Goal: Complete application form: Complete application form

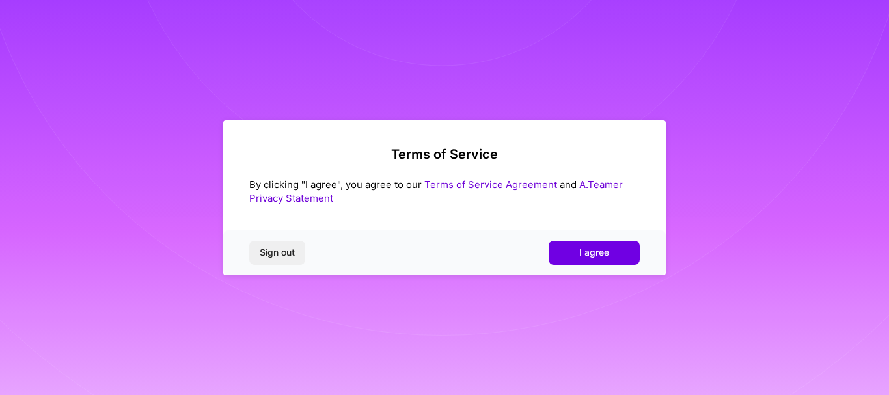
click at [594, 240] on div "Sign out I agree" at bounding box center [444, 252] width 443 height 44
click at [597, 257] on span "I agree" at bounding box center [594, 252] width 30 height 13
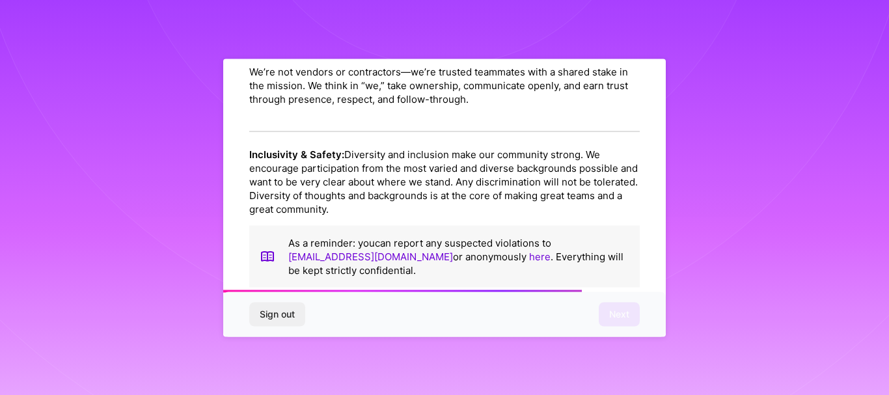
scroll to position [1568, 0]
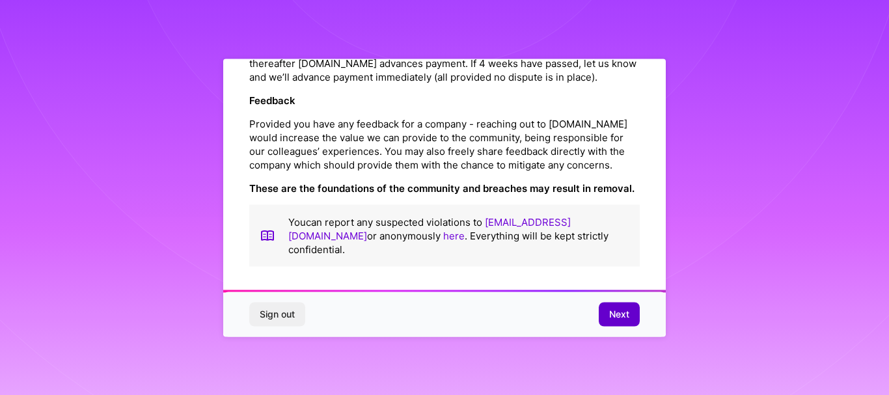
click at [607, 318] on button "Next" at bounding box center [619, 314] width 41 height 23
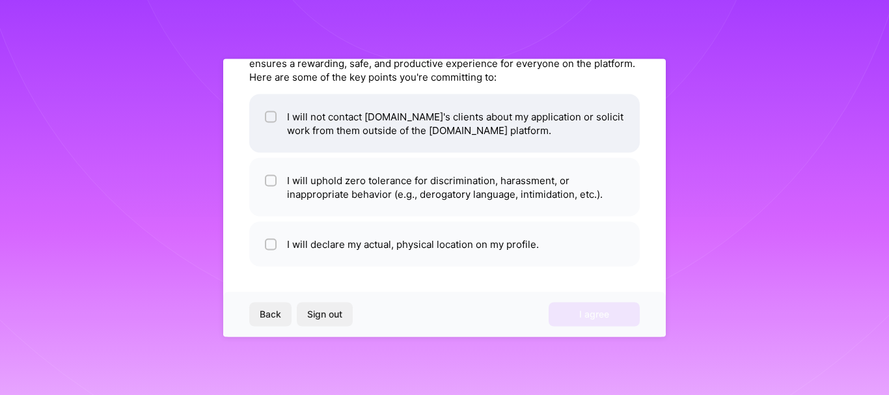
click at [514, 119] on li "I will not contact A.Team's clients about my application or solicit work from t…" at bounding box center [444, 123] width 391 height 59
checkbox input "true"
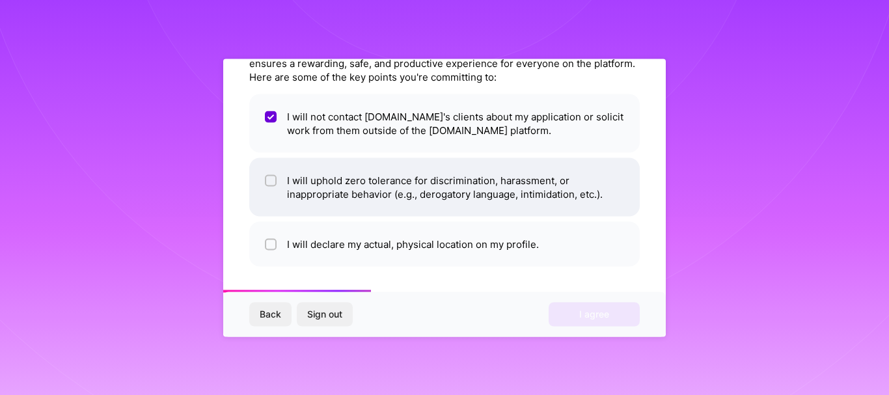
click at [478, 188] on li "I will uphold zero tolerance for discrimination, harassment, or inappropriate b…" at bounding box center [444, 187] width 391 height 59
checkbox input "true"
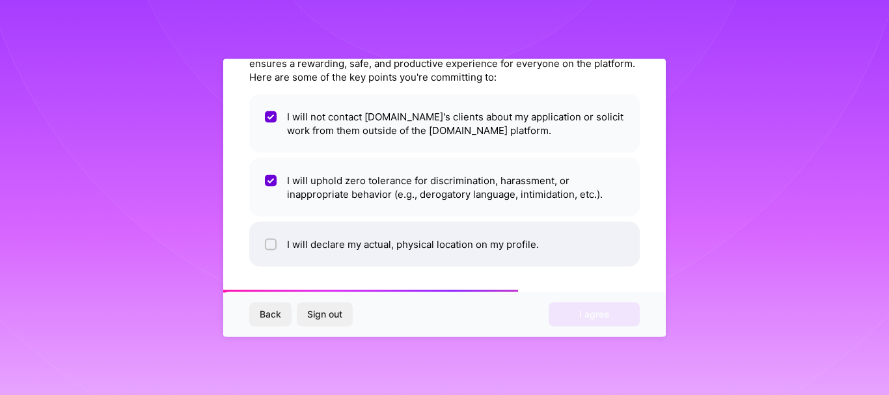
click at [445, 244] on li "I will declare my actual, physical location on my profile." at bounding box center [444, 243] width 391 height 45
checkbox input "true"
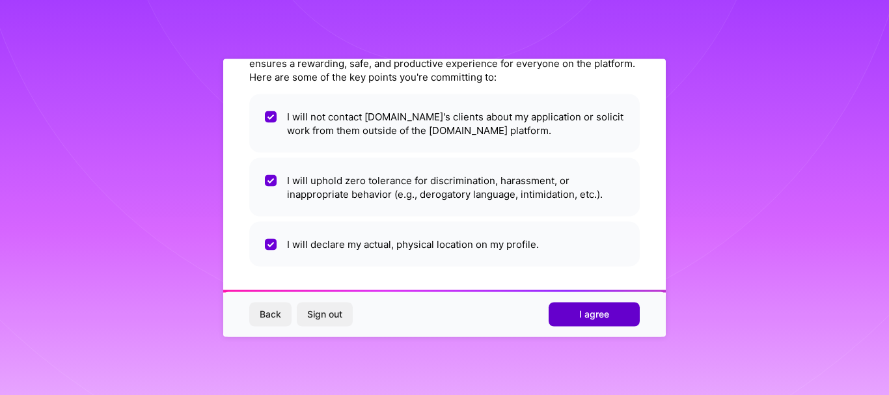
click at [590, 316] on span "I agree" at bounding box center [594, 314] width 30 height 13
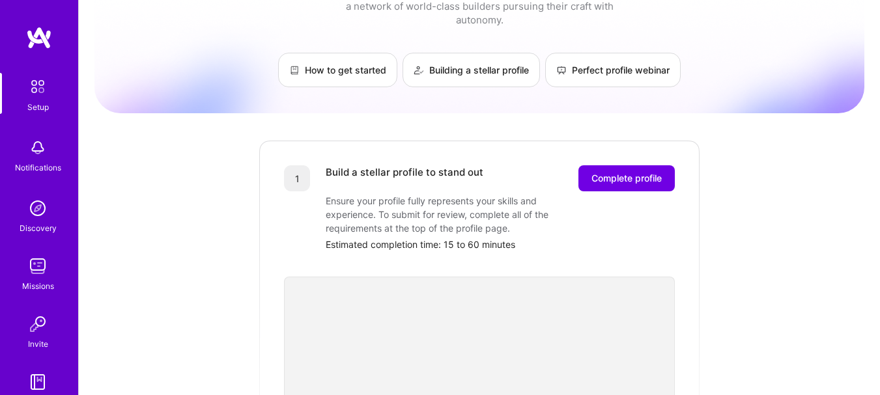
scroll to position [52, 0]
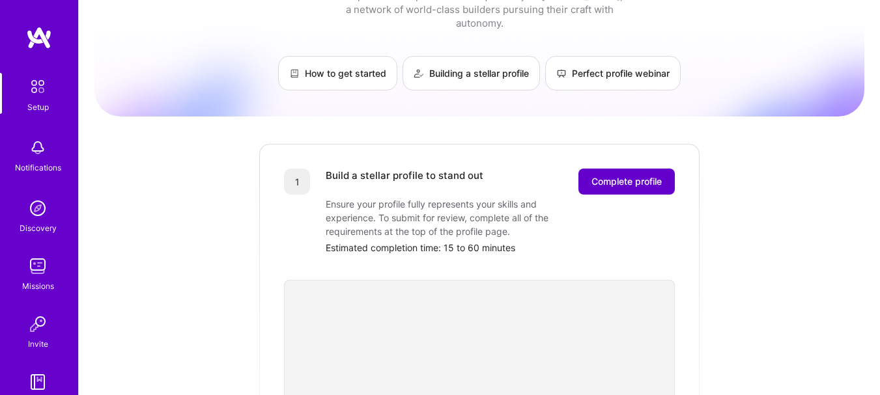
click at [608, 169] on button "Complete profile" at bounding box center [626, 182] width 96 height 26
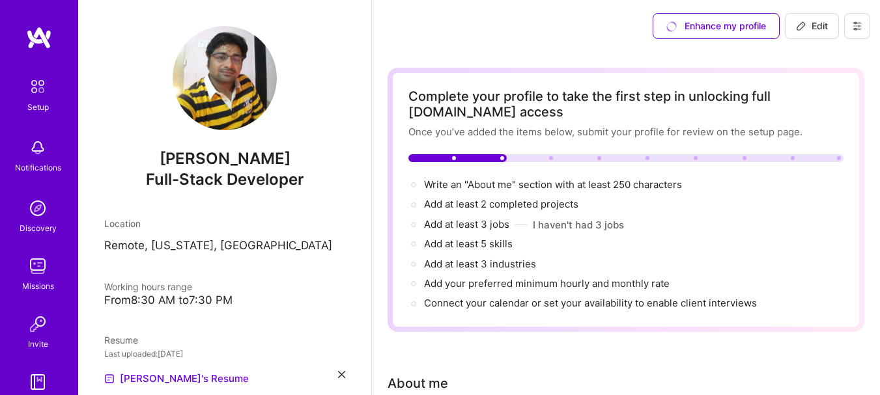
click at [804, 36] on button "Edit" at bounding box center [812, 26] width 54 height 26
select select "US"
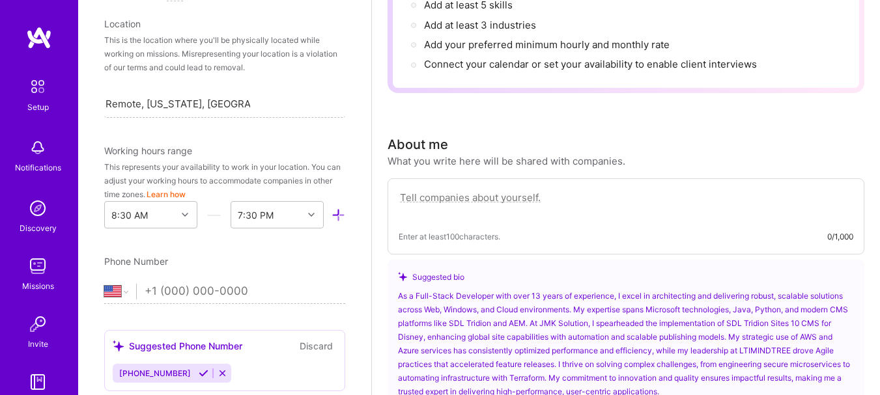
scroll to position [243, 0]
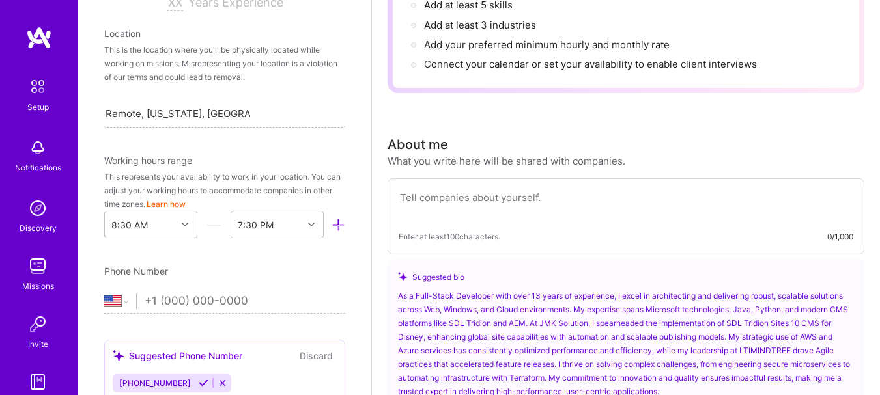
click at [311, 122] on div "Remote, [US_STATE], [GEOGRAPHIC_DATA] Remote, [US_STATE], [GEOGRAPHIC_DATA]" at bounding box center [224, 113] width 241 height 27
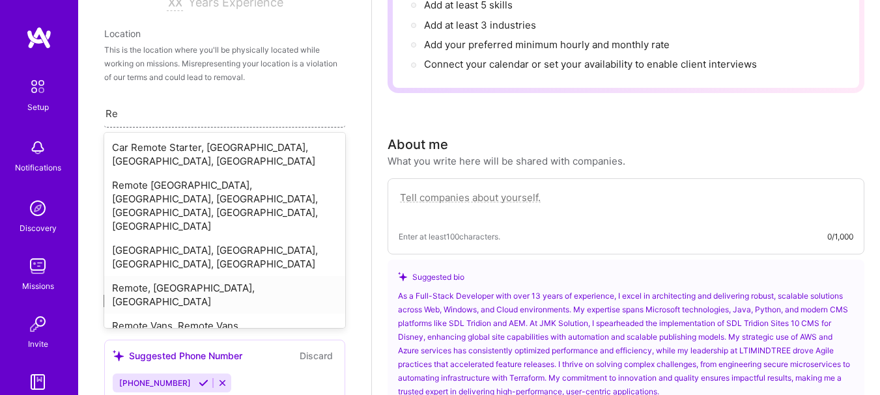
type input "R"
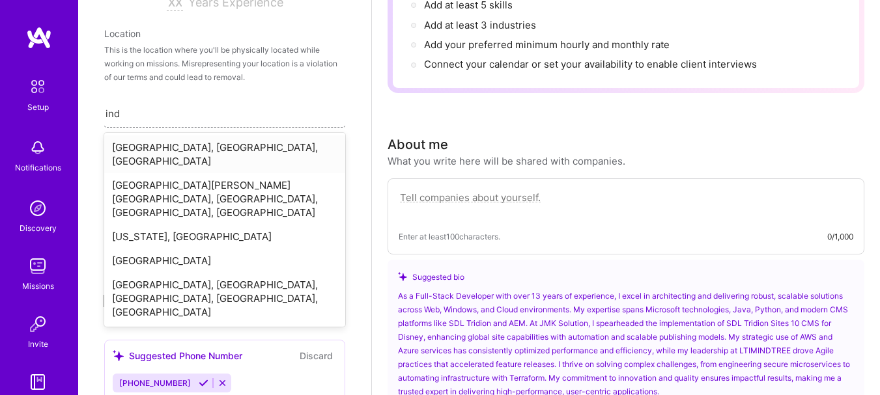
type input "indi"
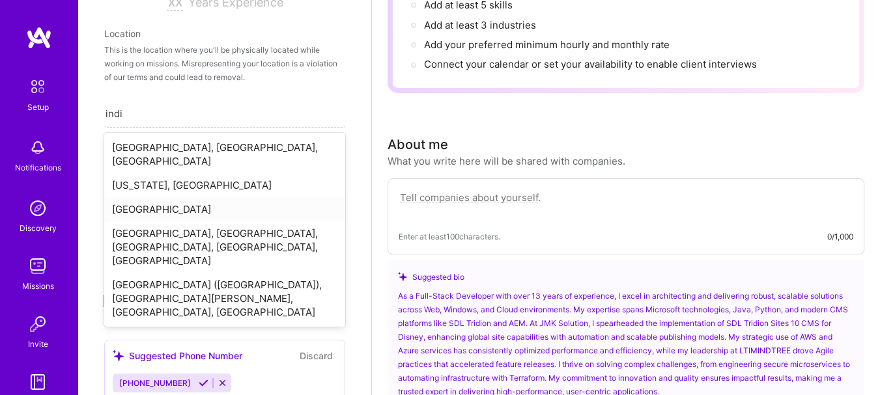
click at [224, 197] on div "[GEOGRAPHIC_DATA]" at bounding box center [224, 209] width 241 height 24
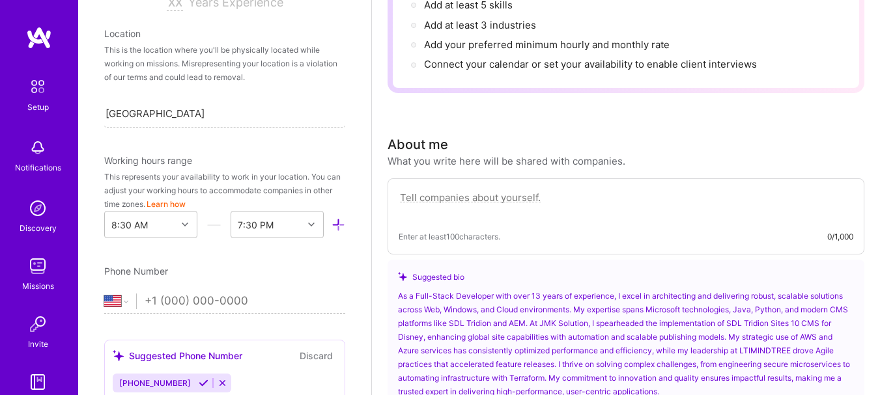
click at [336, 160] on div "Edit photo Jagannath Pandeya Full-Stack Developer Years Experience Location Thi…" at bounding box center [224, 197] width 293 height 395
click at [123, 297] on select "Afghanistan Åland Islands Albania Algeria American Samoa Andorra Angola Anguill…" at bounding box center [120, 302] width 32 height 16
click at [352, 85] on div "Edit photo Jagannath Pandeya Full-Stack Developer Years Experience Location Thi…" at bounding box center [224, 197] width 293 height 395
click at [111, 300] on select "Afghanistan Åland Islands Albania Algeria American Samoa Andorra Angola Anguill…" at bounding box center [120, 302] width 32 height 16
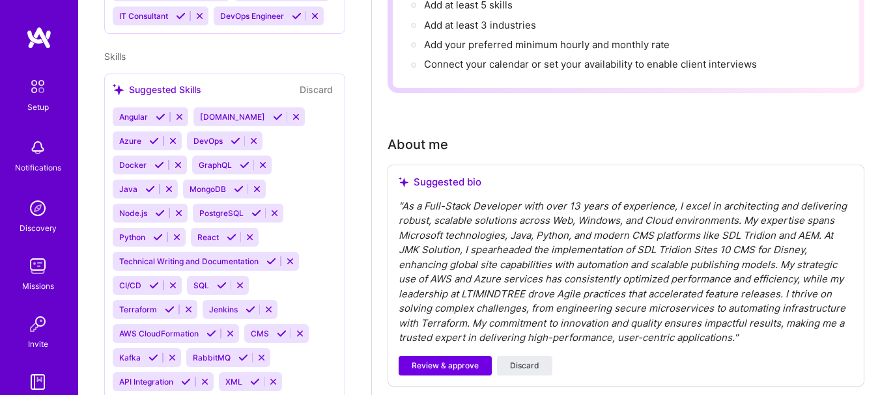
scroll to position [592, 0]
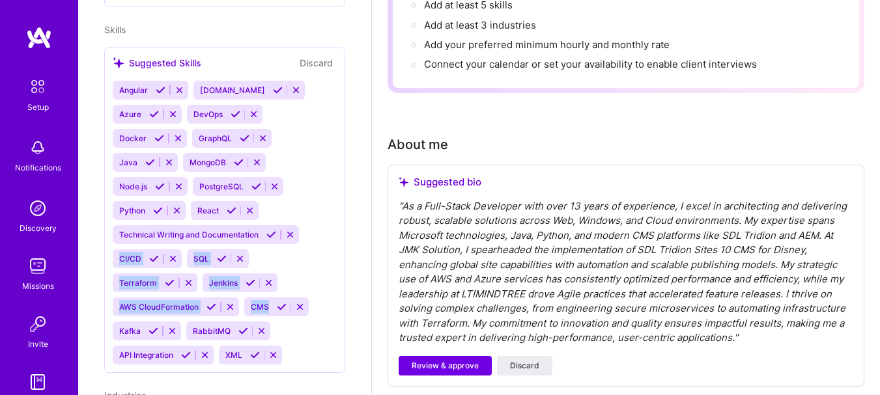
drag, startPoint x: 359, startPoint y: 247, endPoint x: 345, endPoint y: 316, distance: 70.5
click at [345, 316] on div "Jagannath Pandeya Full-Stack Developer 14 Years Experience Location Remote, Ore…" at bounding box center [224, 197] width 293 height 395
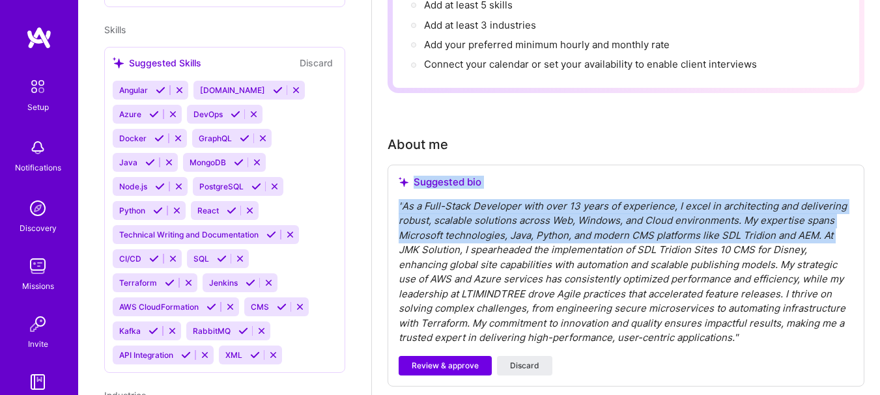
drag, startPoint x: 375, startPoint y: 247, endPoint x: 519, endPoint y: 128, distance: 186.8
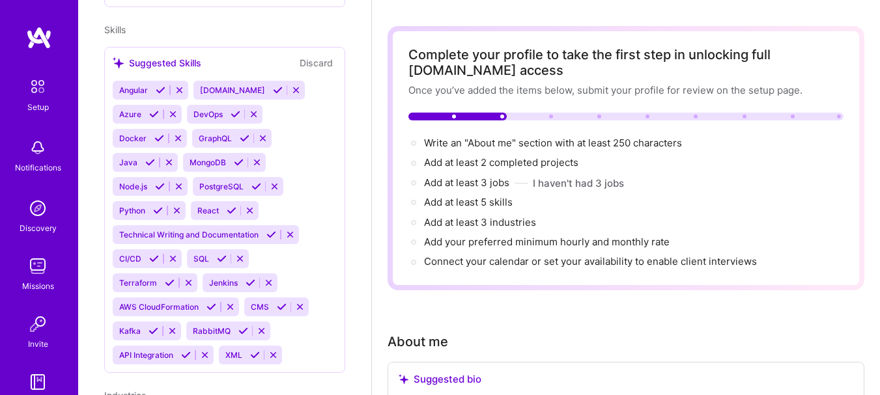
scroll to position [38, 0]
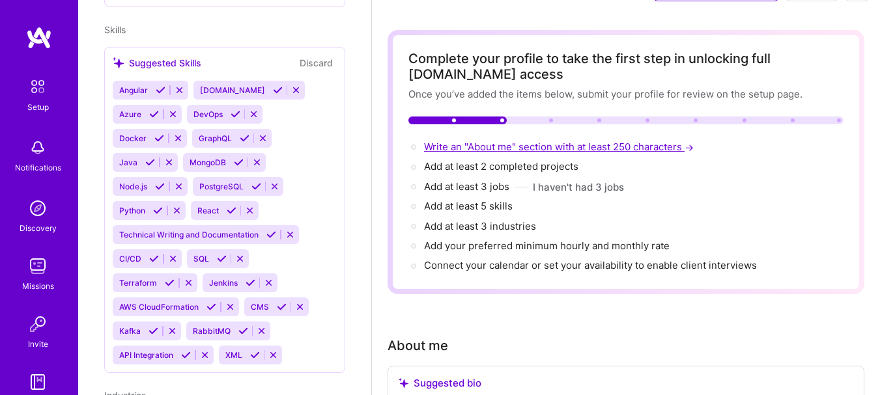
click at [553, 148] on span "Write an "About me" section with at least 250 characters →" at bounding box center [560, 147] width 272 height 12
select select "US"
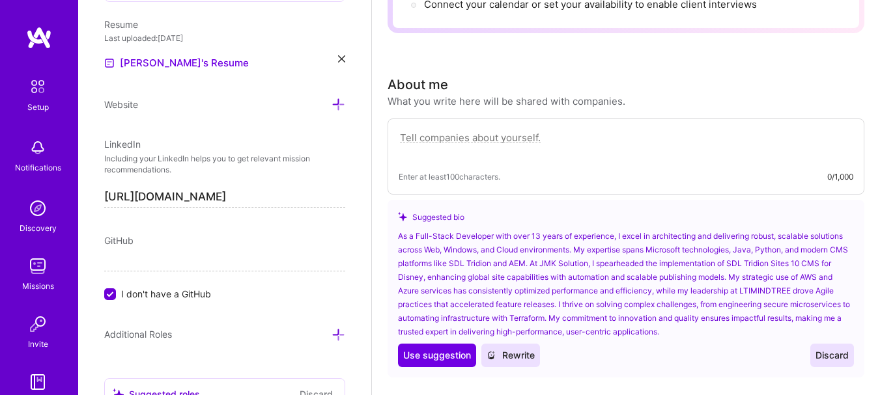
scroll to position [374, 0]
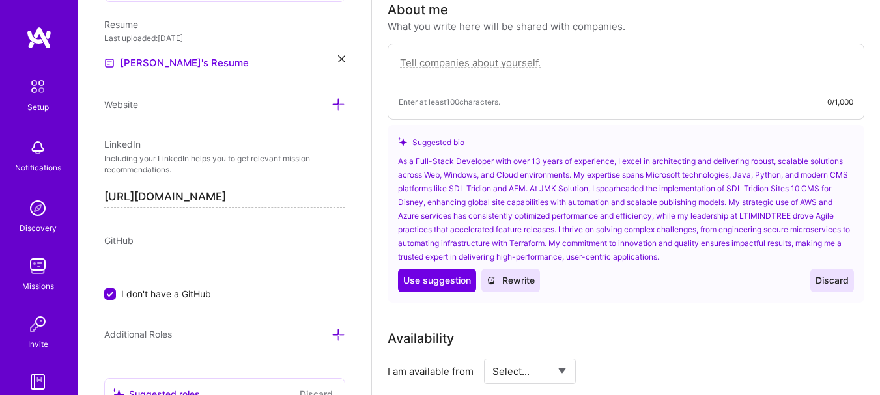
click at [590, 105] on div "Enter at least 100 characters. 0/1,000" at bounding box center [625, 102] width 454 height 14
click at [484, 62] on textarea at bounding box center [625, 70] width 454 height 30
click at [419, 72] on textarea at bounding box center [625, 70] width 454 height 30
paste textarea "13+ years of software development experience in design, development, testing, a…"
type textarea "13+ years of software development experience in design, development, testing, a…"
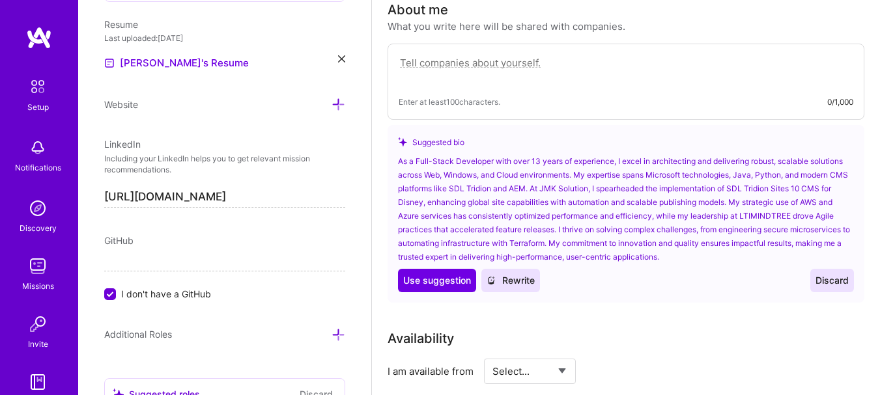
click at [621, 81] on textarea at bounding box center [625, 70] width 454 height 30
paste textarea "Results-driven Senior Consultant with 13+ years of expertise in architecting, d…"
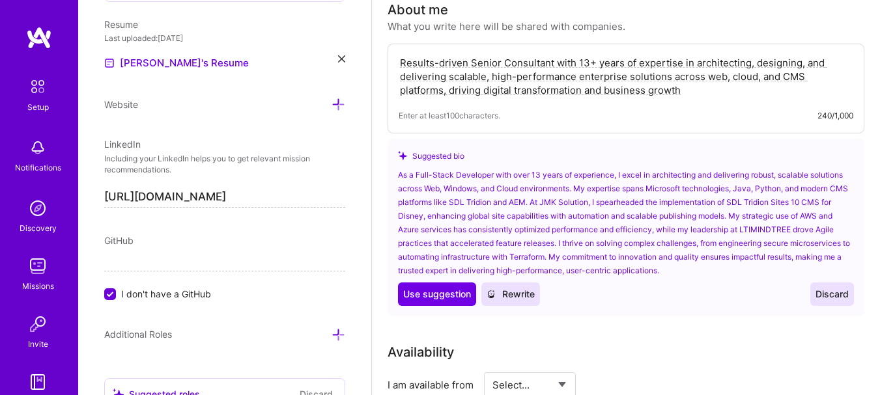
click at [736, 91] on textarea "Results-driven Senior Consultant with 13+ years of expertise in architecting, d…" at bounding box center [625, 77] width 454 height 44
click at [736, 92] on textarea "Results-driven Senior Consultant with 13+ years of expertise in architecting, d…" at bounding box center [625, 77] width 454 height 44
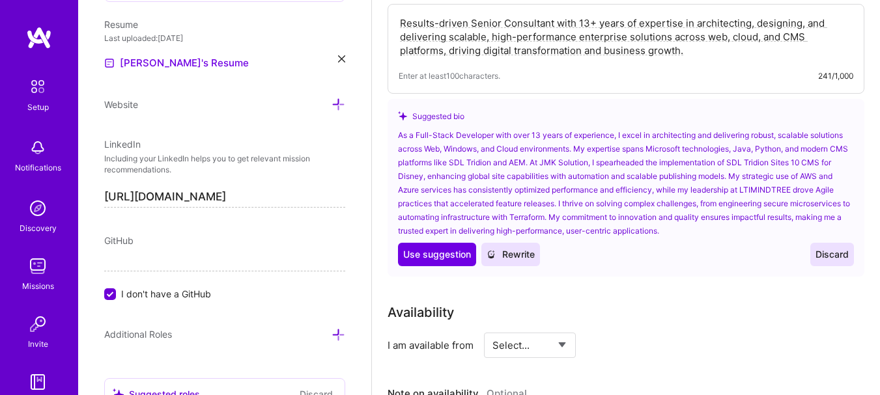
scroll to position [433, 0]
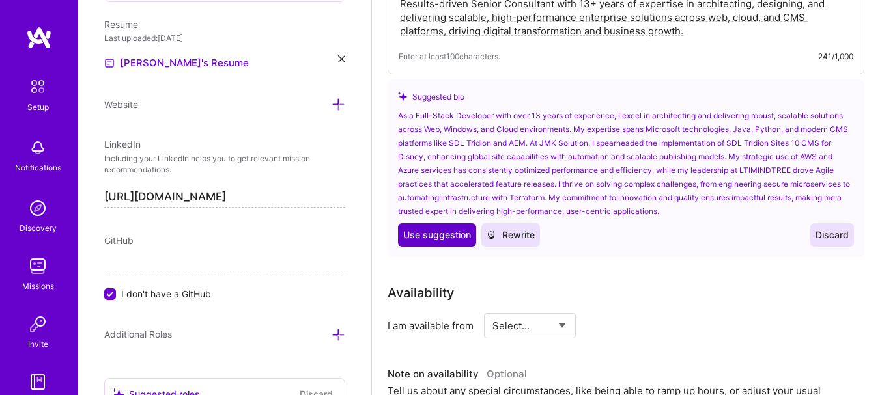
click at [446, 241] on span "Use suggestion" at bounding box center [437, 235] width 68 height 13
type textarea "As a Full-Stack Developer with over 13 years of experience, I excel in architec…"
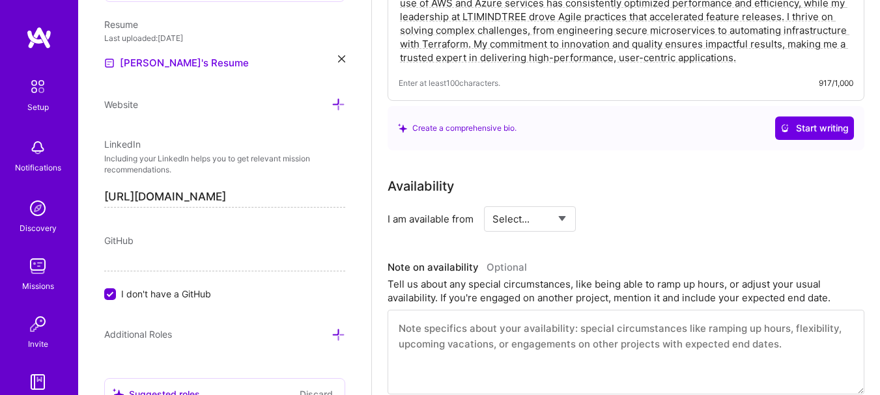
scroll to position [546, 0]
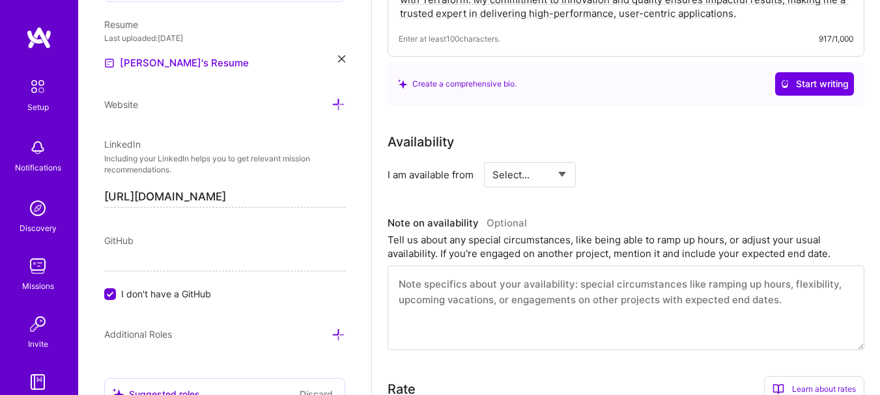
click at [541, 181] on select "Select... Right Now Future Date Not Available" at bounding box center [529, 174] width 75 height 33
select select "Right Now"
click at [492, 158] on select "Select... Right Now Future Date Not Available" at bounding box center [529, 174] width 75 height 33
click at [579, 308] on textarea at bounding box center [625, 308] width 477 height 85
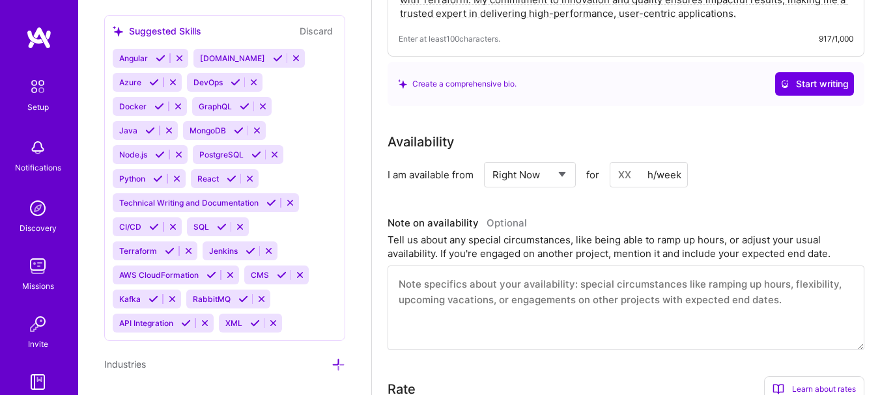
scroll to position [1093, 0]
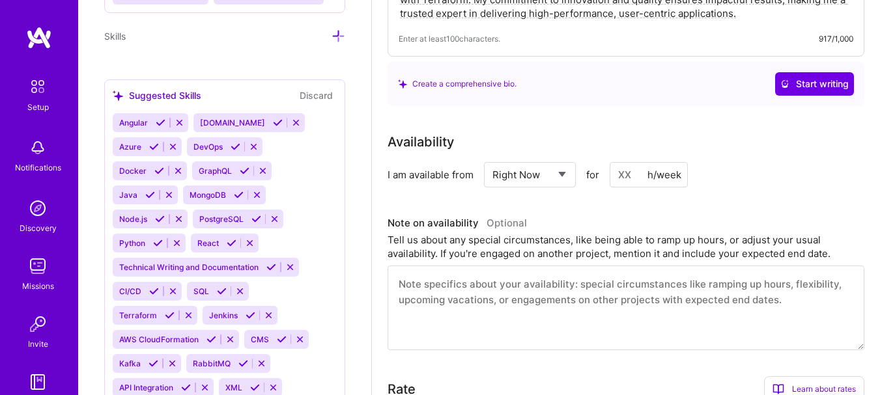
click at [154, 128] on button at bounding box center [161, 122] width 18 height 11
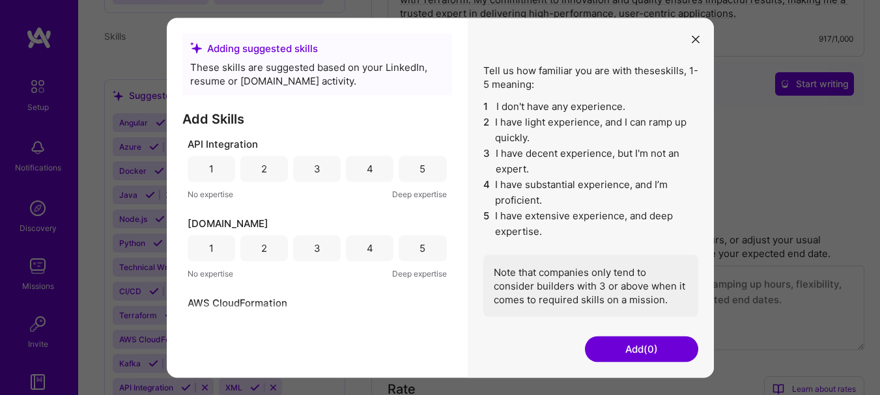
click at [419, 162] on div "5" at bounding box center [422, 169] width 6 height 14
click at [412, 247] on div "5" at bounding box center [422, 248] width 48 height 26
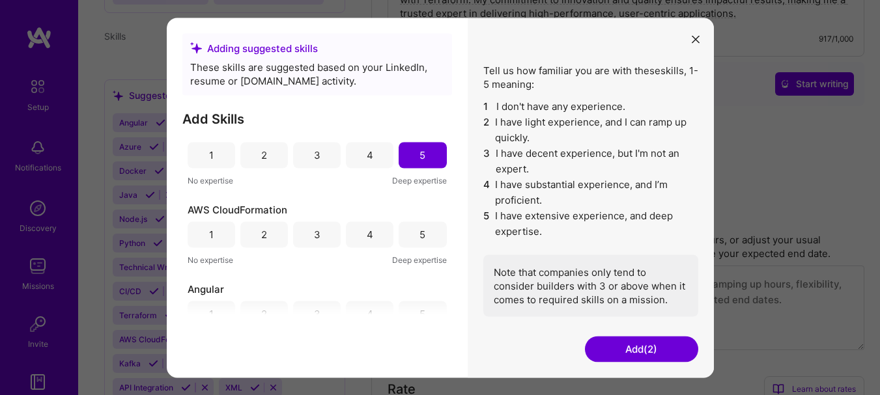
scroll to position [106, 0]
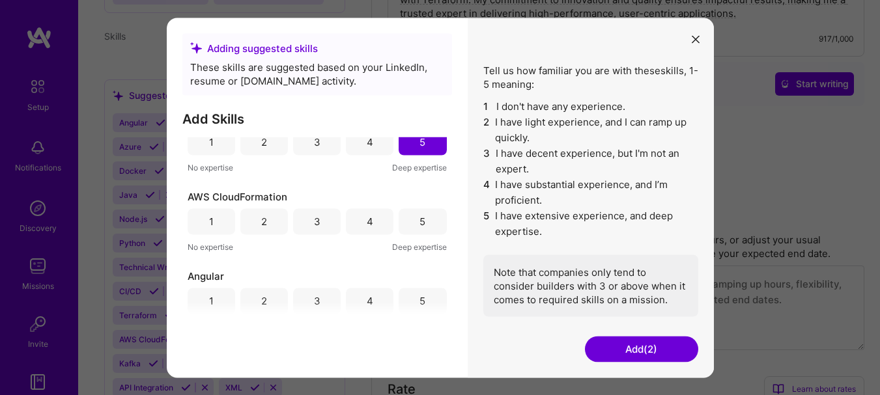
click at [419, 225] on div "5" at bounding box center [422, 222] width 6 height 14
click at [266, 298] on div "2" at bounding box center [264, 301] width 48 height 26
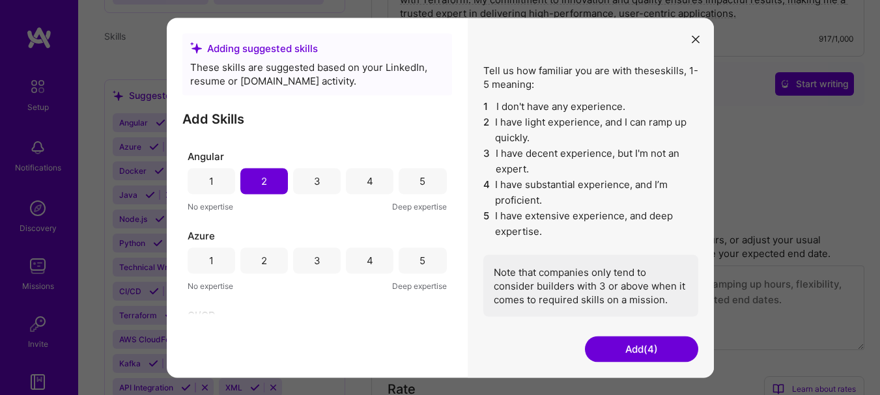
scroll to position [232, 0]
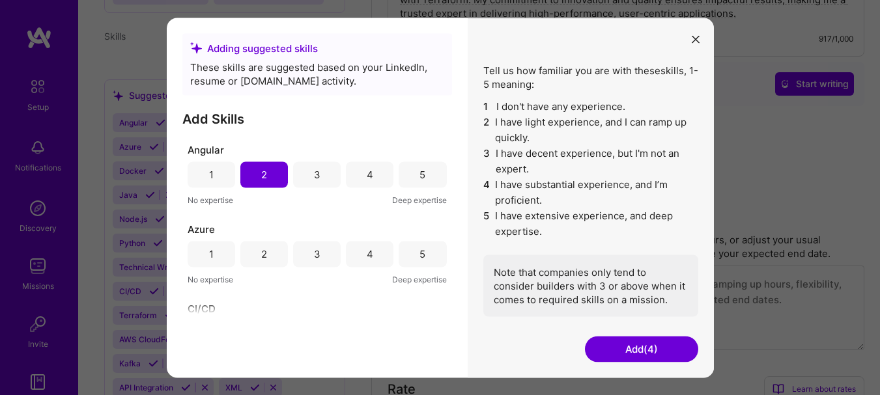
click at [399, 257] on div "5" at bounding box center [422, 254] width 48 height 26
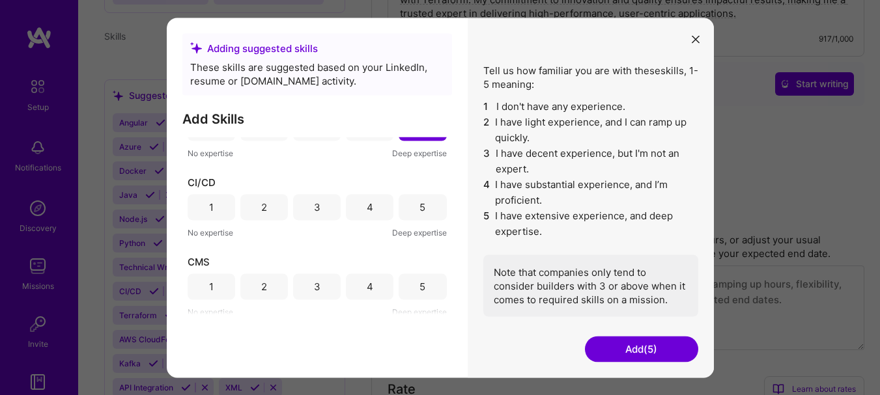
scroll to position [352, 0]
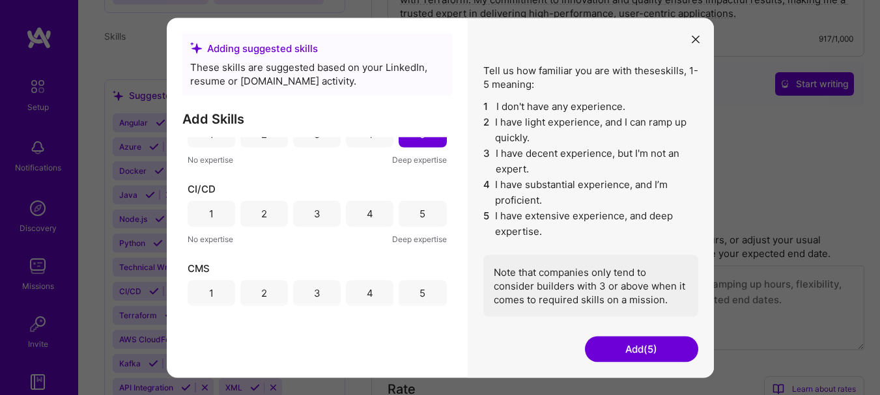
click at [408, 210] on div "5" at bounding box center [422, 214] width 48 height 26
click at [413, 289] on div "5" at bounding box center [422, 293] width 48 height 26
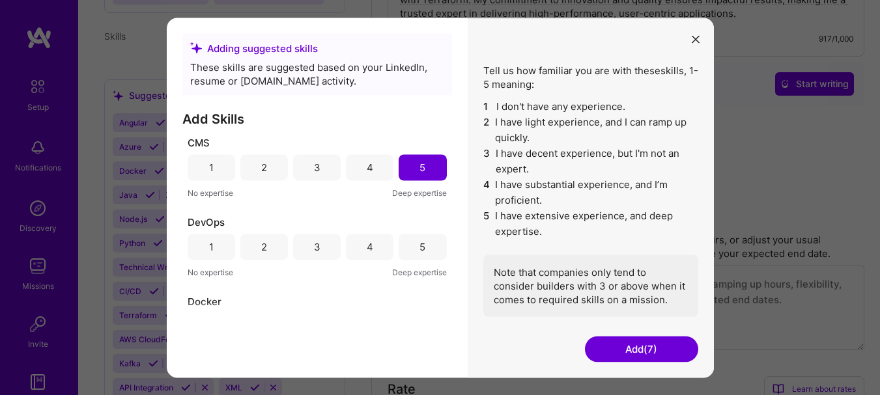
scroll to position [485, 0]
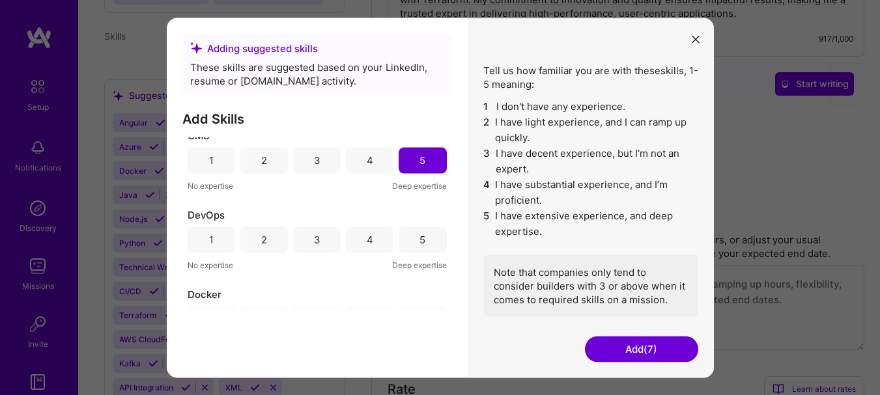
click at [411, 244] on div "5" at bounding box center [422, 240] width 48 height 26
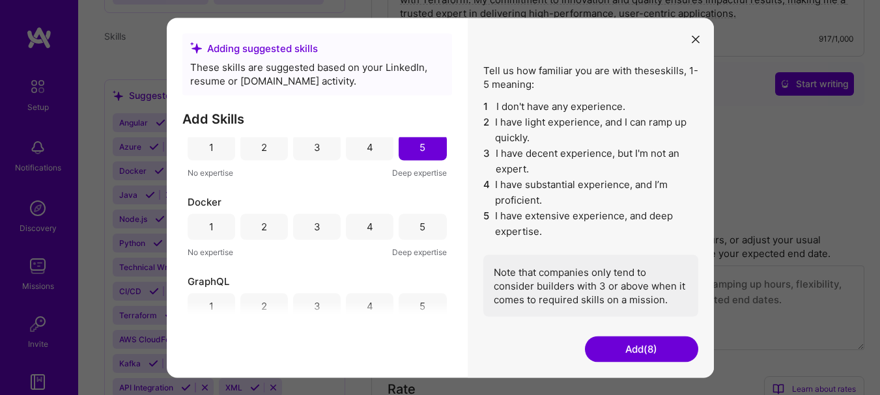
scroll to position [631, 0]
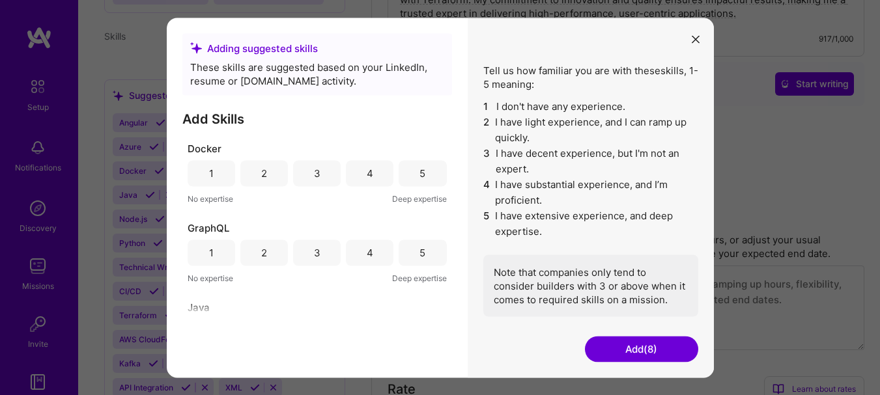
click at [419, 179] on div "5" at bounding box center [422, 174] width 6 height 14
click at [410, 254] on div "5" at bounding box center [422, 253] width 48 height 26
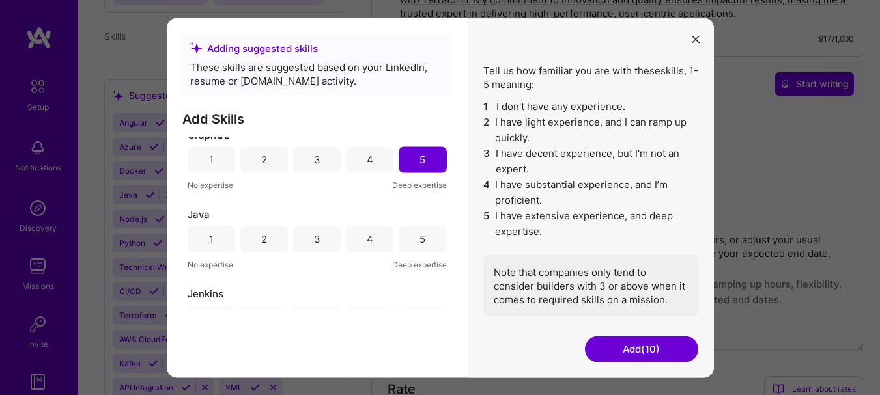
scroll to position [751, 0]
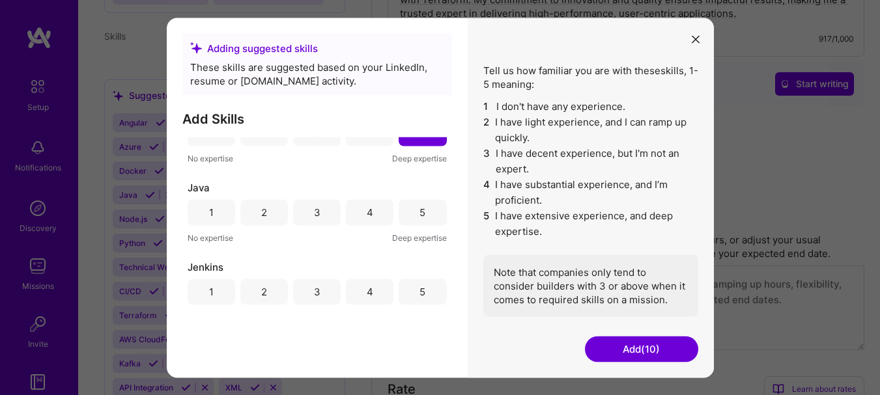
click at [328, 212] on div "3" at bounding box center [317, 212] width 48 height 26
click at [357, 289] on div "4" at bounding box center [370, 292] width 48 height 26
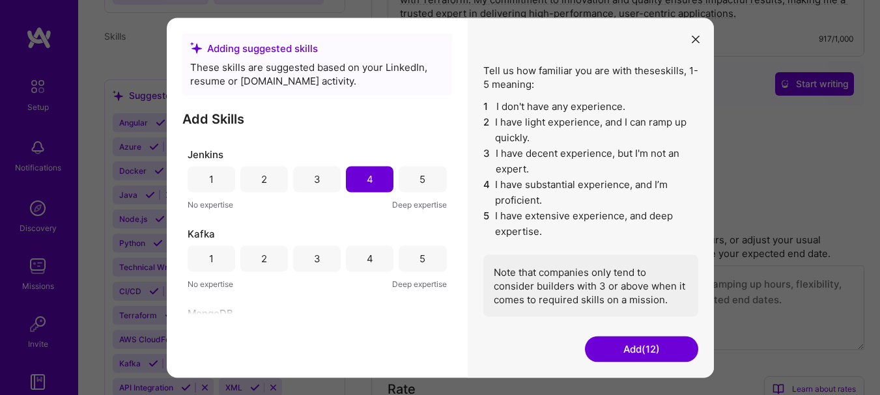
scroll to position [870, 0]
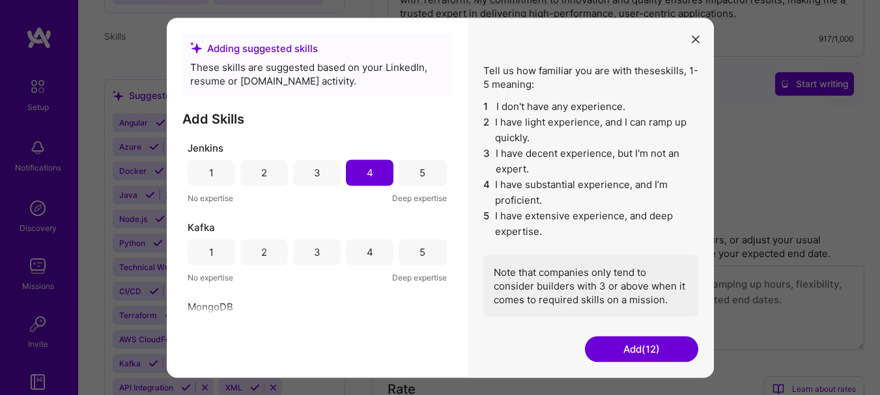
click at [314, 248] on div "3" at bounding box center [317, 252] width 7 height 14
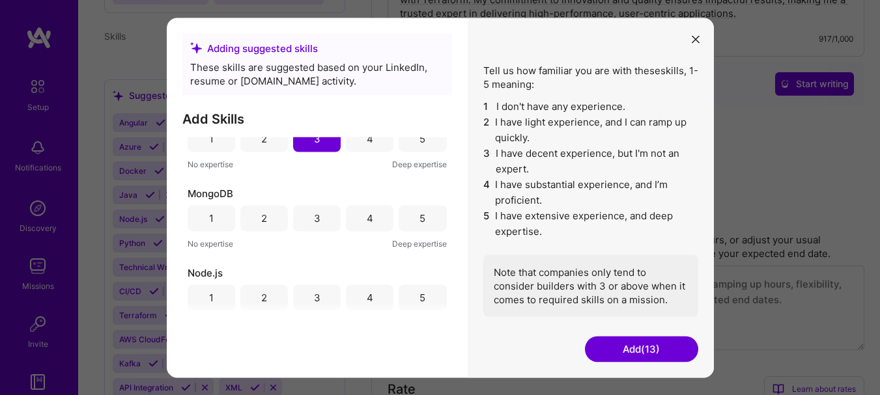
scroll to position [976, 0]
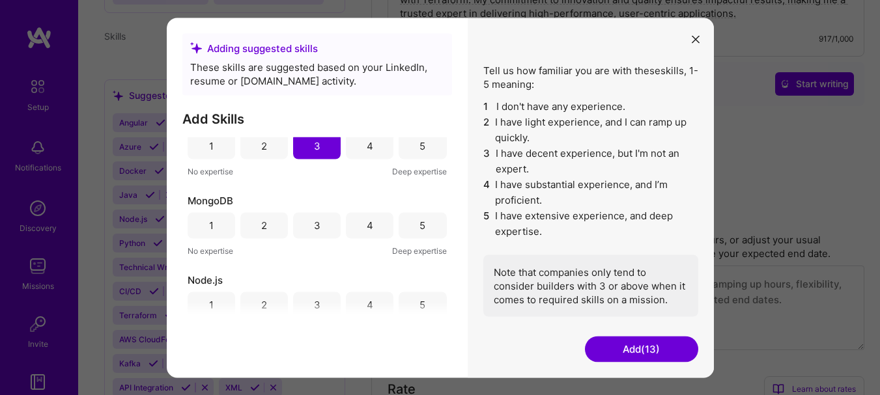
click at [315, 232] on div "3" at bounding box center [317, 226] width 7 height 14
click at [275, 300] on div "2" at bounding box center [264, 305] width 48 height 26
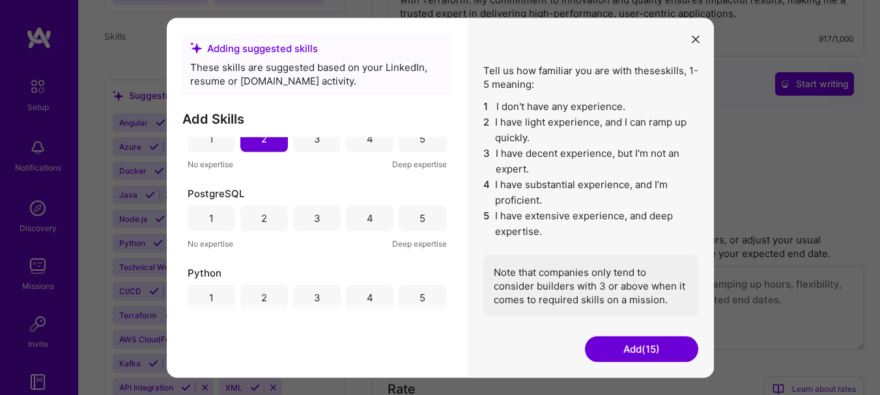
click at [300, 221] on div "3" at bounding box center [317, 218] width 48 height 26
click at [319, 292] on div "3" at bounding box center [317, 298] width 48 height 26
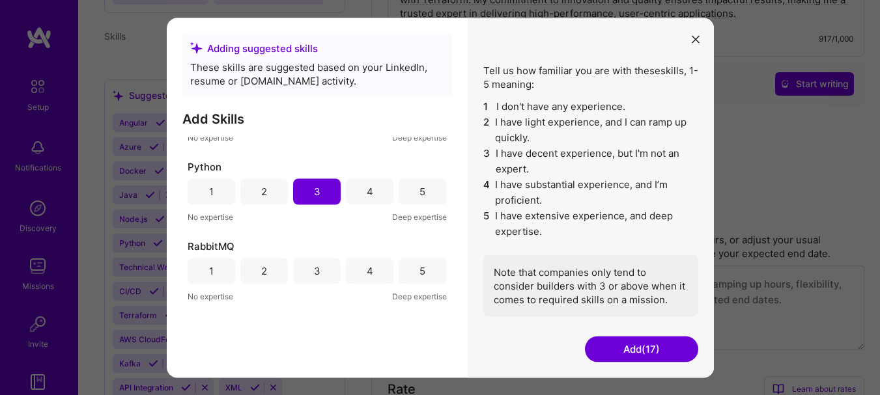
scroll to position [1341, 0]
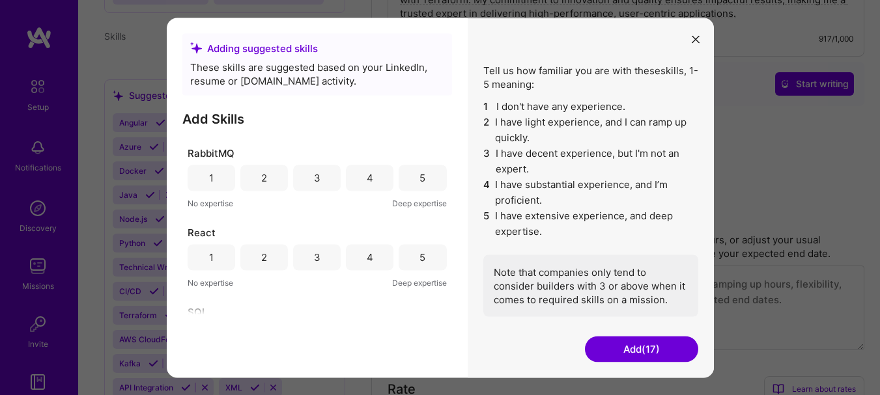
click at [283, 182] on div "2" at bounding box center [264, 178] width 48 height 26
click at [374, 256] on div "4" at bounding box center [370, 257] width 48 height 26
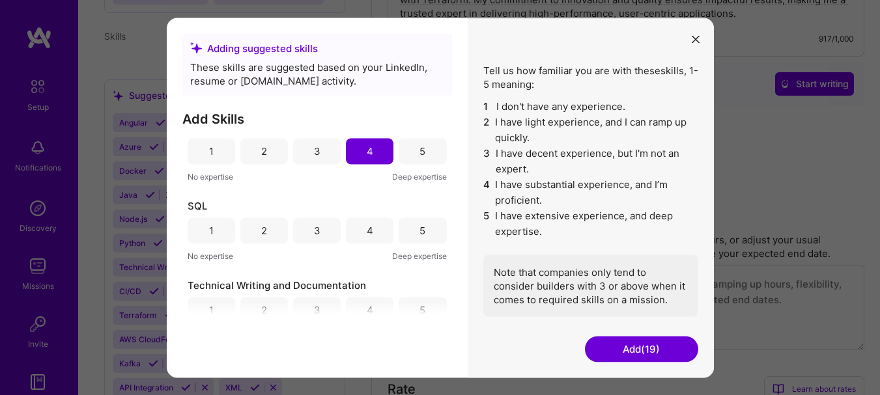
click at [419, 225] on div "5" at bounding box center [422, 231] width 6 height 14
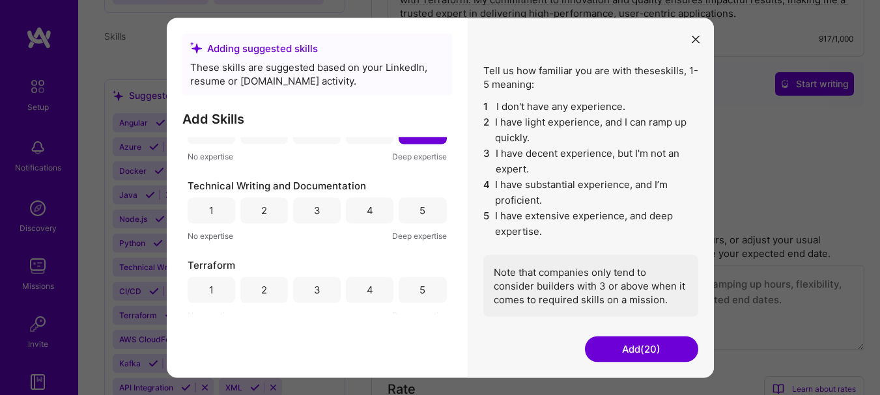
scroll to position [1574, 0]
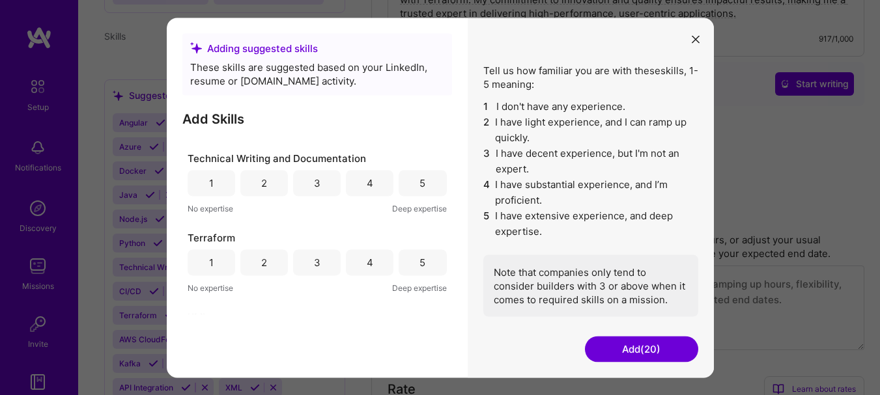
click at [430, 183] on div "5" at bounding box center [422, 183] width 48 height 26
click at [309, 266] on div "3" at bounding box center [317, 262] width 48 height 26
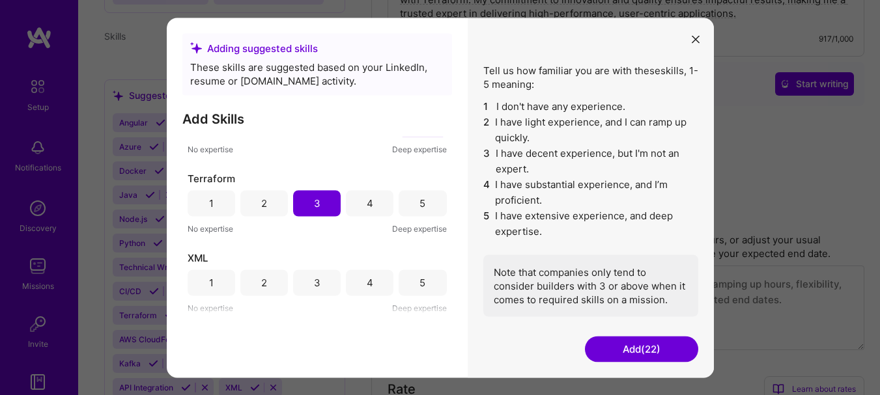
click at [419, 285] on div "5" at bounding box center [422, 283] width 6 height 14
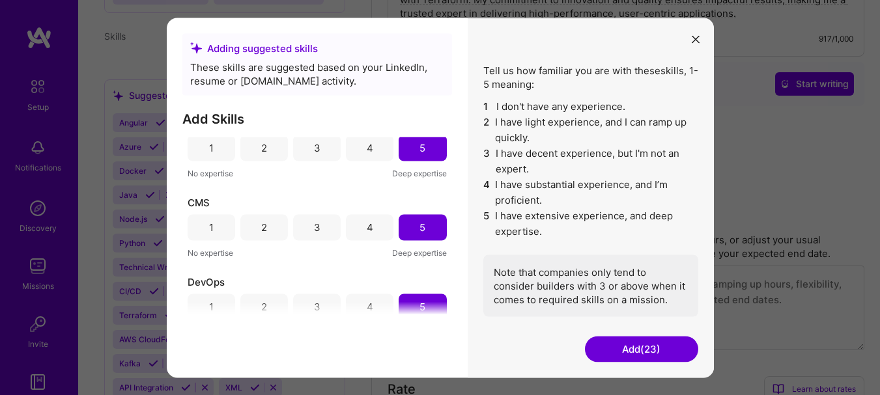
scroll to position [345, 0]
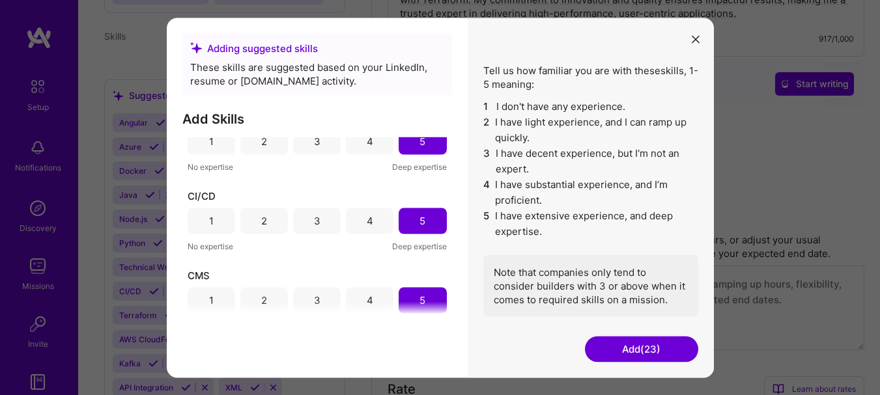
click at [656, 350] on button "Add (23)" at bounding box center [641, 349] width 113 height 26
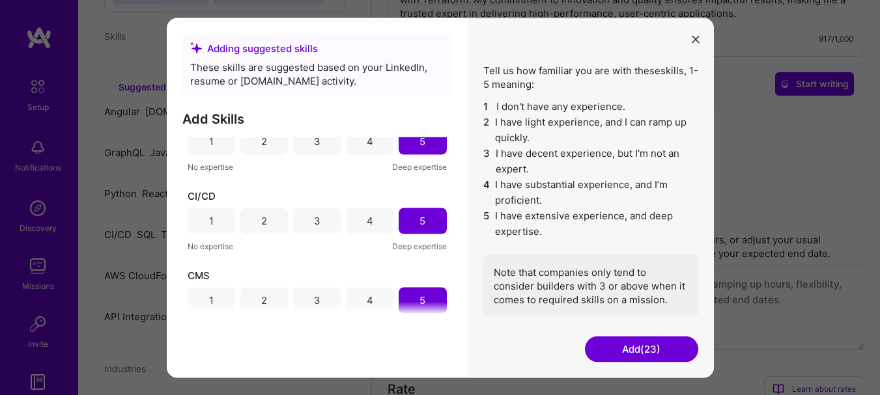
click at [632, 352] on button "Add (23)" at bounding box center [641, 349] width 113 height 26
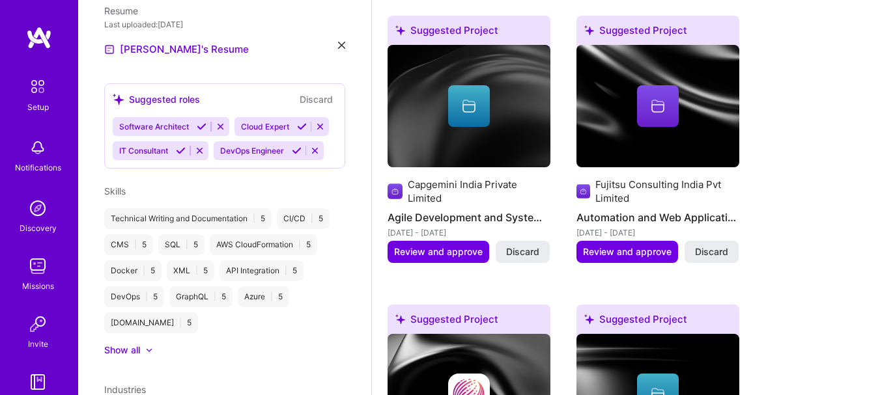
scroll to position [432, 0]
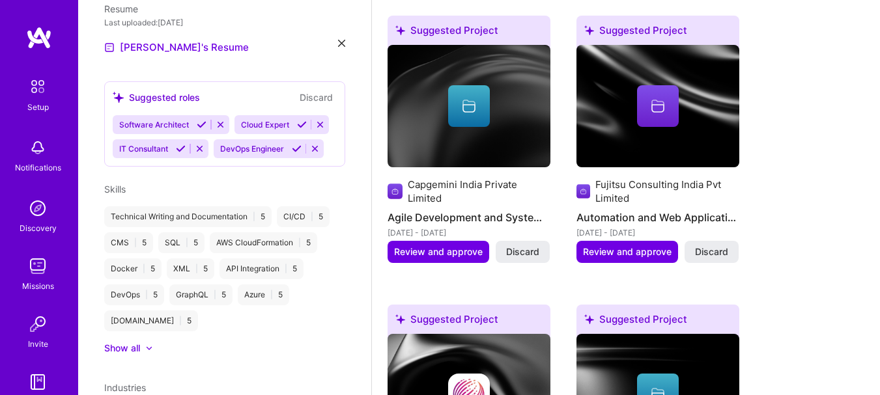
click at [186, 146] on icon at bounding box center [181, 149] width 10 height 10
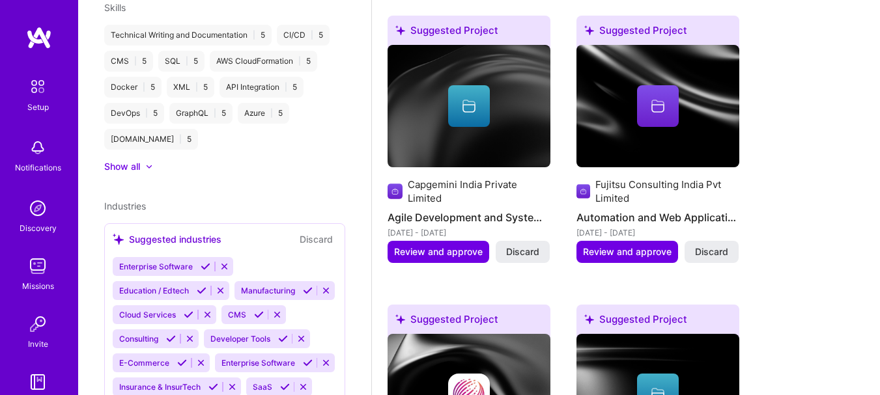
scroll to position [760, 0]
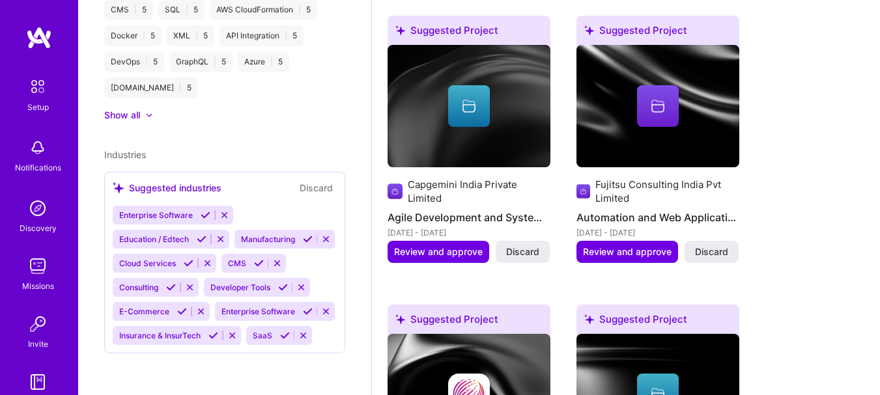
click at [199, 210] on button at bounding box center [206, 215] width 18 height 11
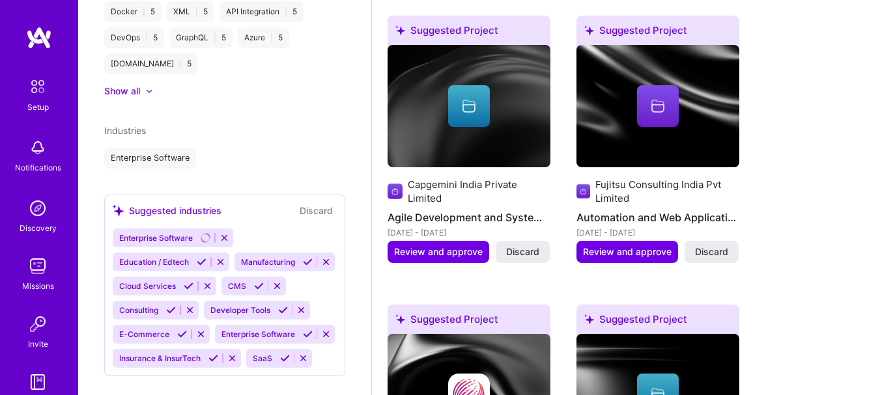
click at [187, 333] on icon at bounding box center [182, 334] width 10 height 10
click at [254, 291] on icon at bounding box center [259, 286] width 10 height 10
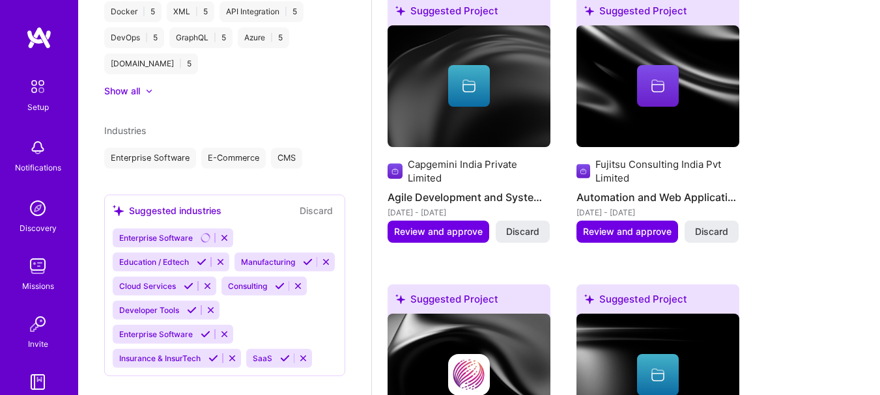
click at [216, 358] on icon at bounding box center [213, 359] width 10 height 10
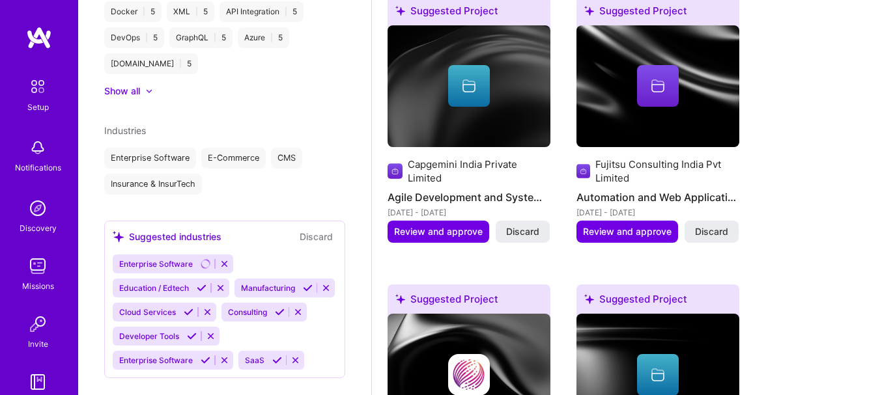
click at [275, 317] on icon at bounding box center [280, 312] width 10 height 10
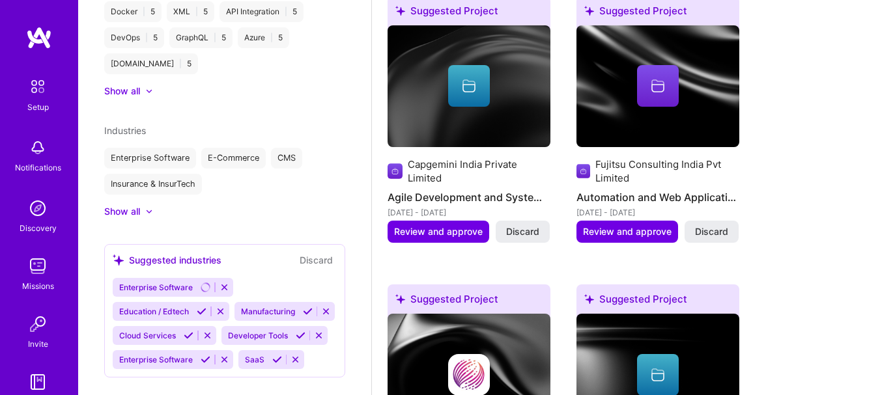
click at [303, 316] on icon at bounding box center [308, 312] width 10 height 10
click at [146, 210] on icon at bounding box center [149, 212] width 7 height 4
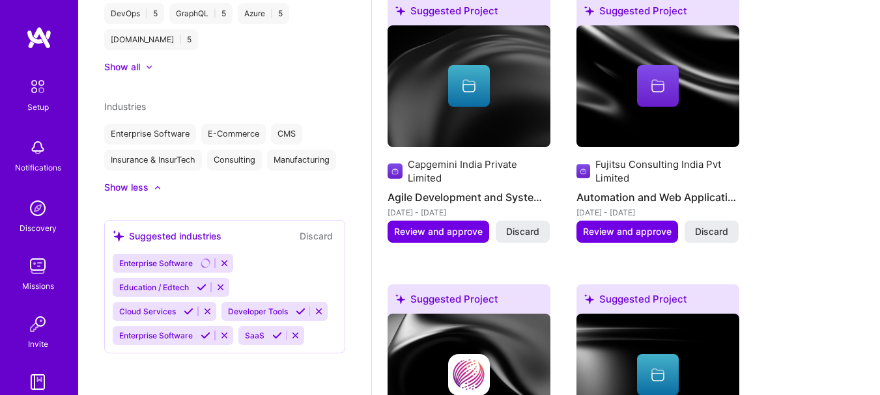
click at [277, 337] on icon at bounding box center [277, 336] width 10 height 10
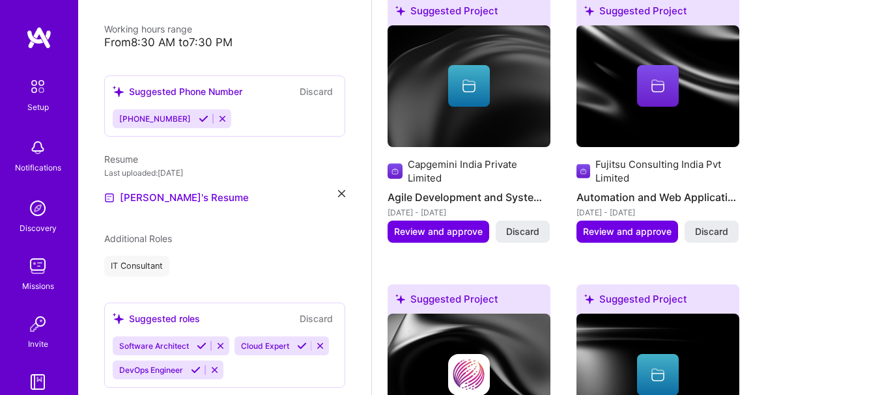
scroll to position [0, 0]
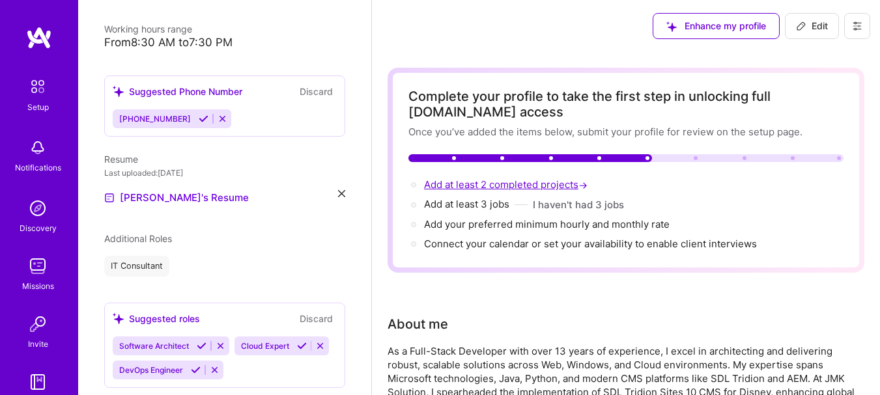
click at [485, 185] on span "Add at least 2 completed projects →" at bounding box center [507, 184] width 166 height 12
select select "US"
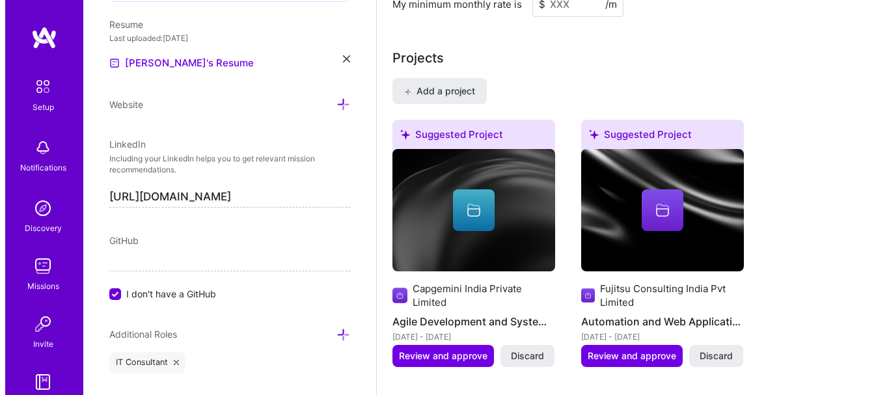
scroll to position [1098, 0]
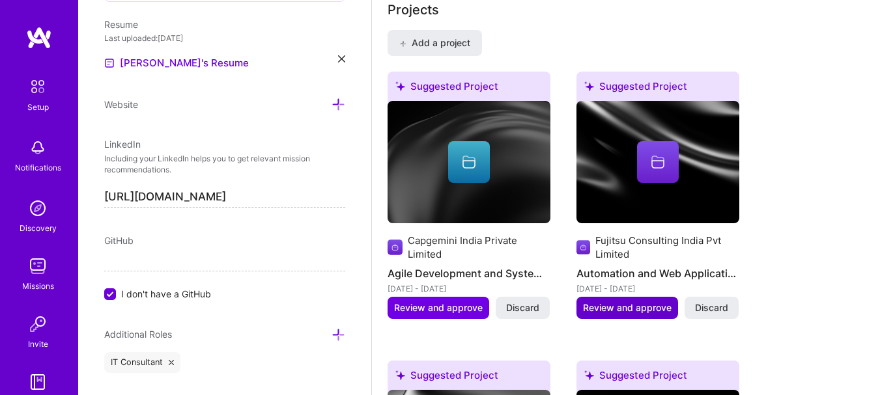
click at [656, 303] on span "Review and approve" at bounding box center [627, 307] width 89 height 13
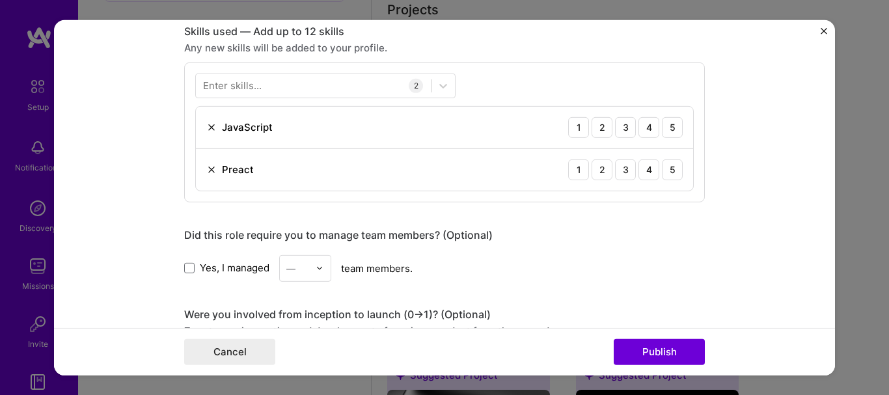
scroll to position [659, 0]
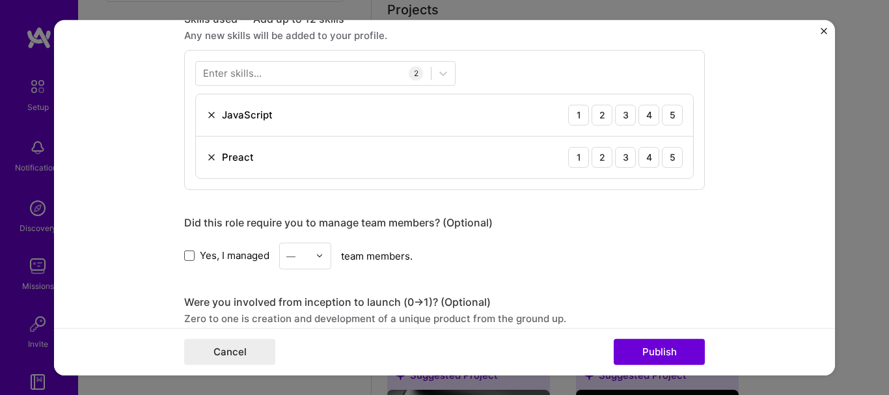
click at [186, 251] on span at bounding box center [189, 256] width 10 height 10
click at [0, 0] on input "Yes, I managed" at bounding box center [0, 0] width 0 height 0
click at [307, 257] on div "—" at bounding box center [298, 255] width 36 height 25
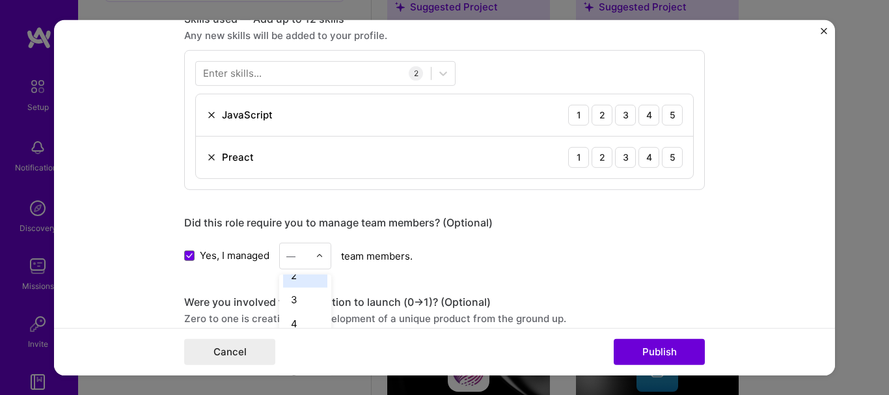
scroll to position [46, 0]
click at [288, 294] on div "3" at bounding box center [305, 292] width 44 height 24
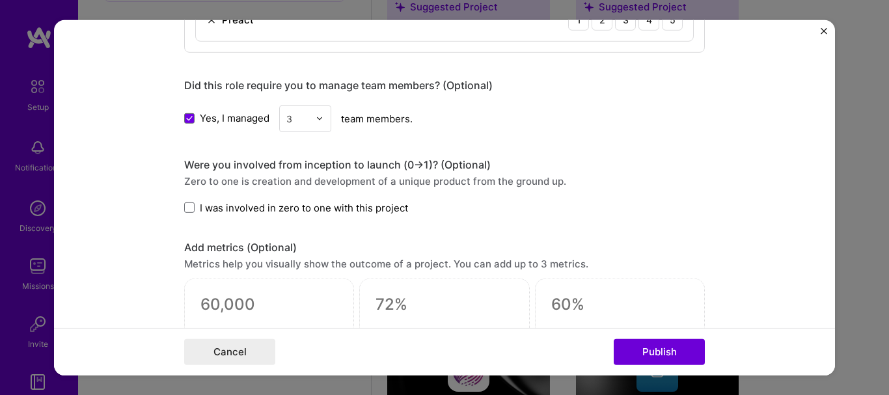
scroll to position [790, 0]
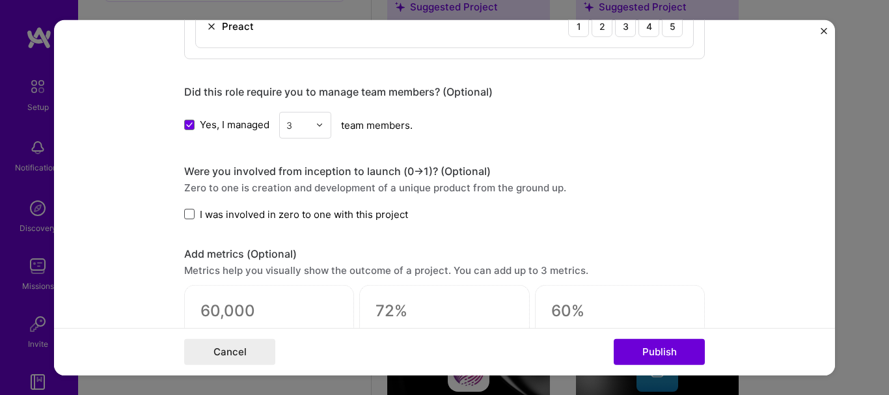
click at [184, 210] on span at bounding box center [189, 214] width 10 height 10
click at [0, 0] on input "I was involved in zero to one with this project" at bounding box center [0, 0] width 0 height 0
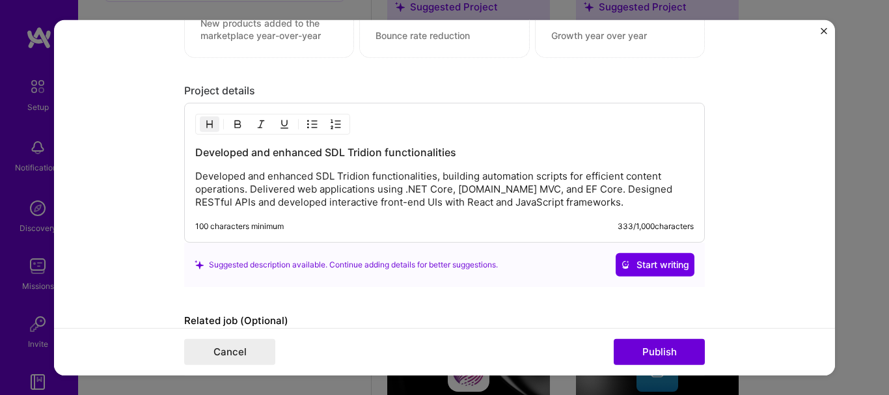
scroll to position [1199, 0]
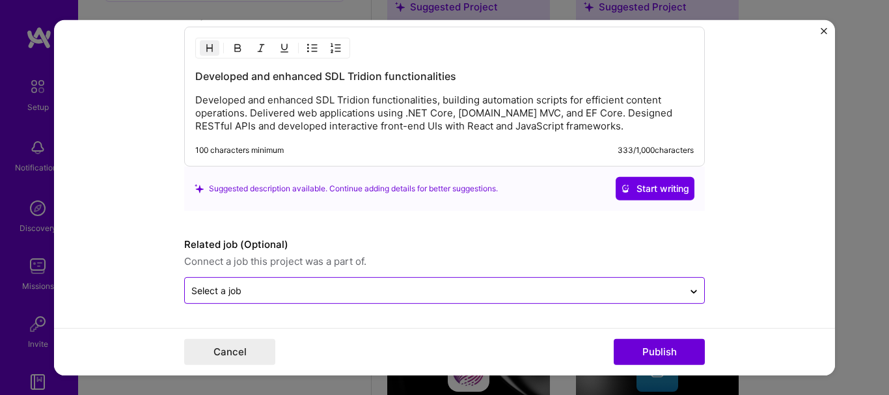
click at [508, 288] on input "text" at bounding box center [434, 291] width 486 height 14
click at [743, 255] on form "Editing suggested project This project is suggested based on your LinkedIn, res…" at bounding box center [444, 198] width 781 height 356
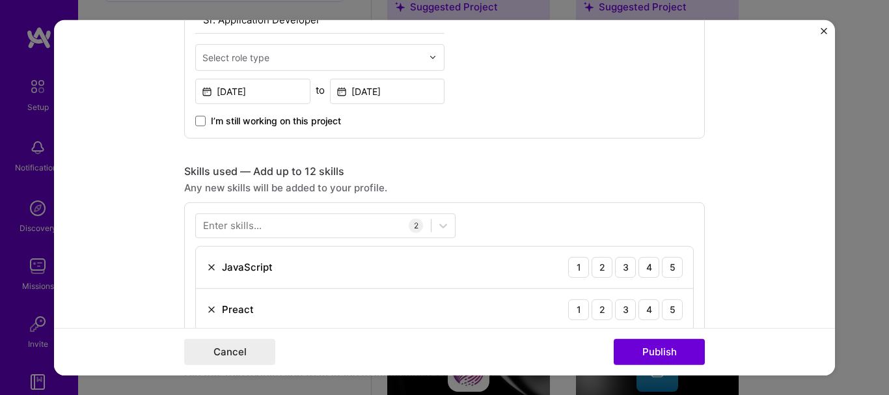
scroll to position [525, 0]
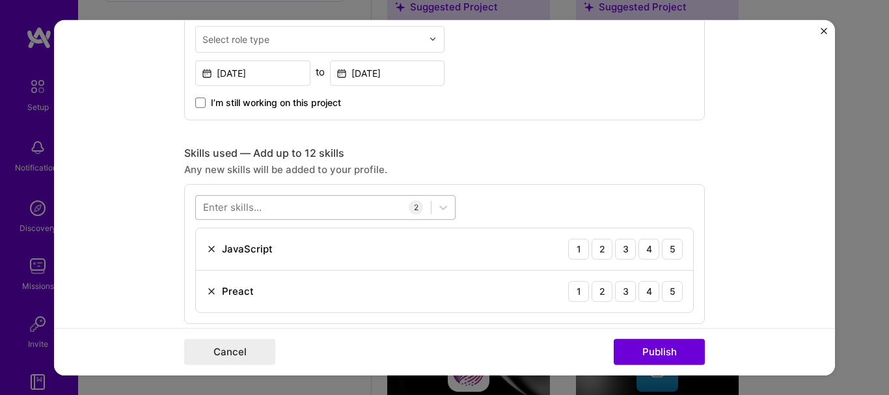
click at [373, 198] on div at bounding box center [313, 207] width 235 height 21
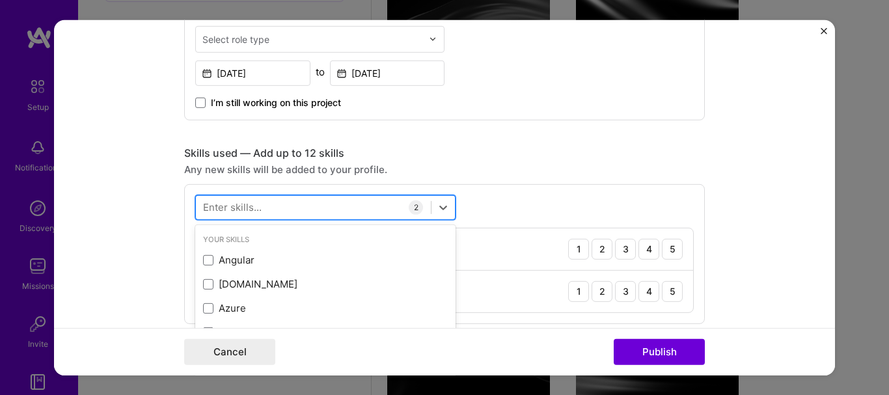
scroll to position [1208, 0]
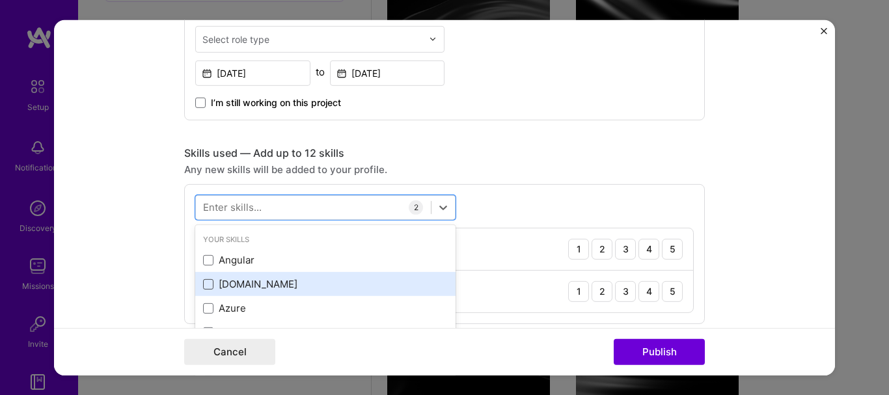
click at [208, 280] on span at bounding box center [208, 284] width 10 height 10
click at [0, 0] on input "checkbox" at bounding box center [0, 0] width 0 height 0
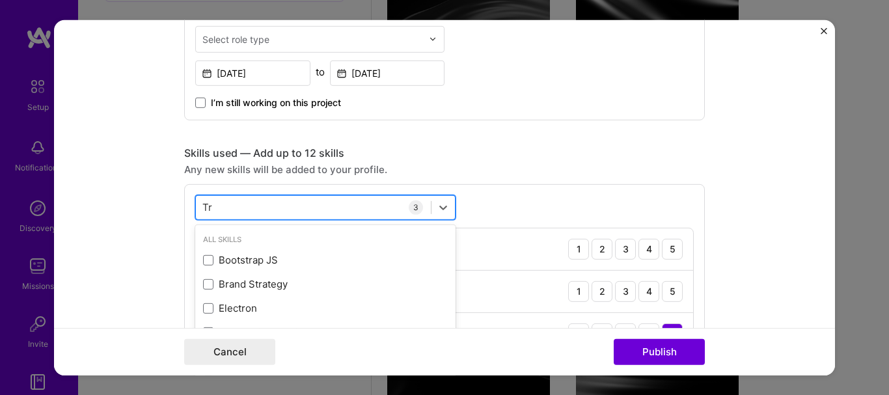
type input "T"
type input "R"
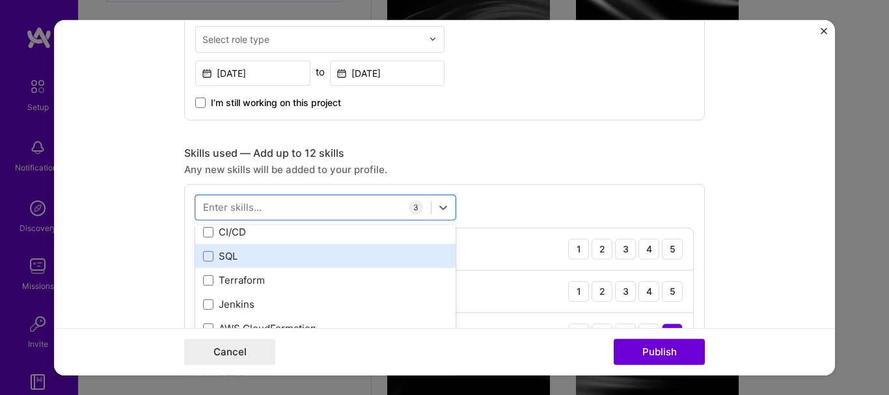
click at [203, 250] on div "SQL" at bounding box center [325, 256] width 245 height 14
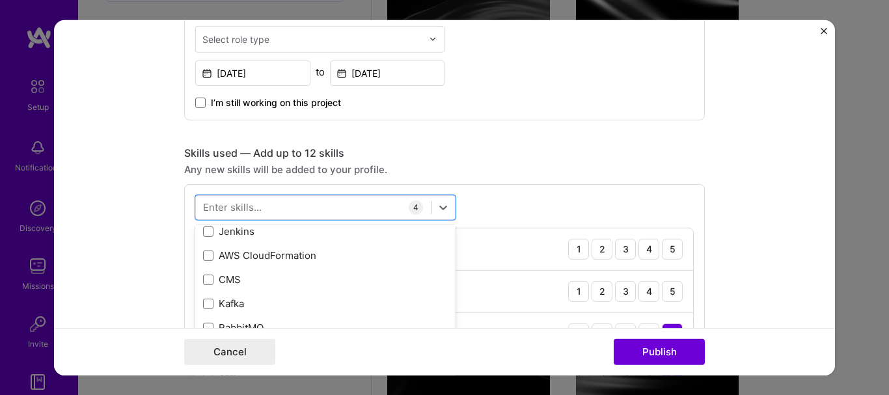
scroll to position [378, 0]
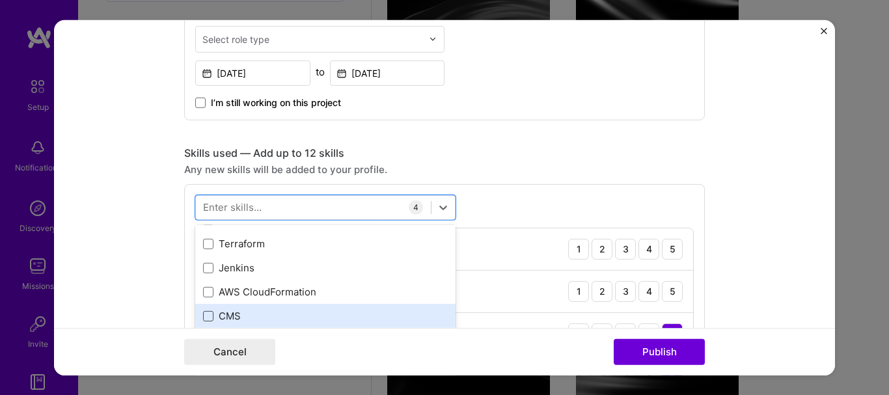
click at [203, 315] on span at bounding box center [208, 316] width 10 height 10
click at [0, 0] on input "checkbox" at bounding box center [0, 0] width 0 height 0
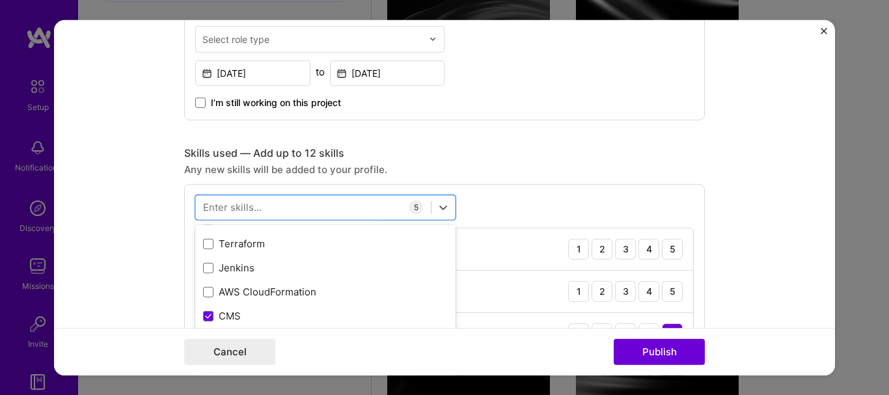
scroll to position [548, 0]
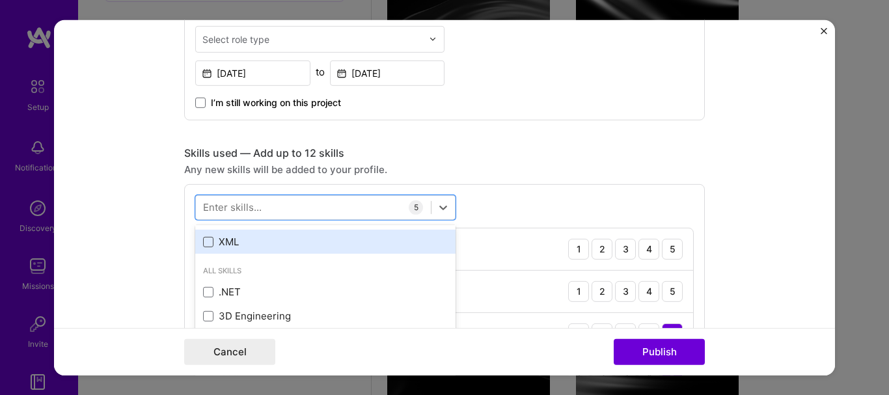
click at [203, 242] on span at bounding box center [208, 242] width 10 height 10
click at [0, 0] on input "checkbox" at bounding box center [0, 0] width 0 height 0
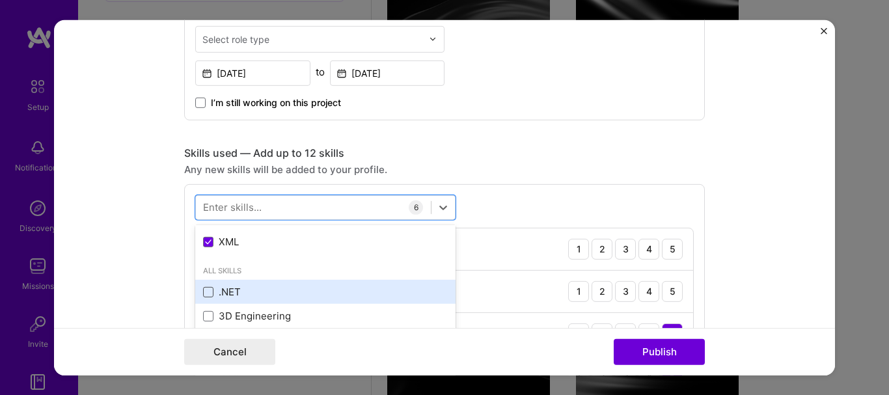
click at [208, 291] on span at bounding box center [208, 291] width 10 height 10
click at [0, 0] on input "checkbox" at bounding box center [0, 0] width 0 height 0
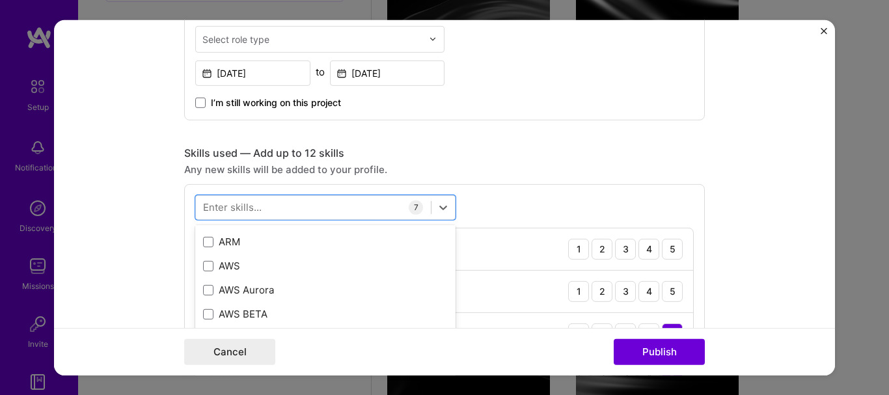
scroll to position [889, 0]
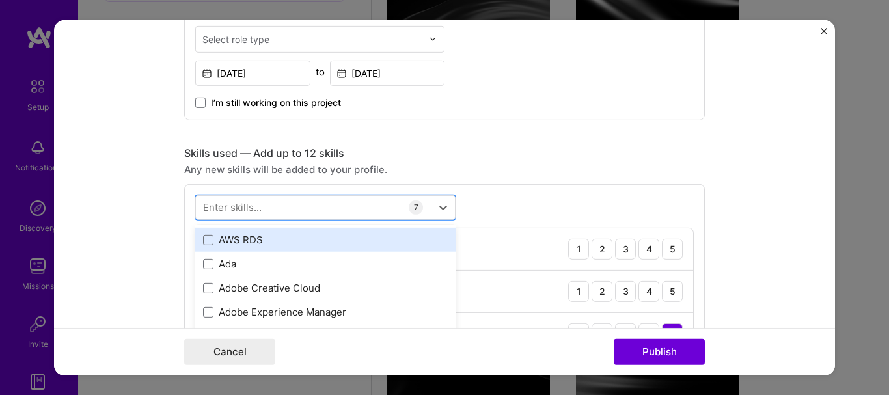
click at [197, 241] on div "AWS RDS" at bounding box center [325, 240] width 260 height 24
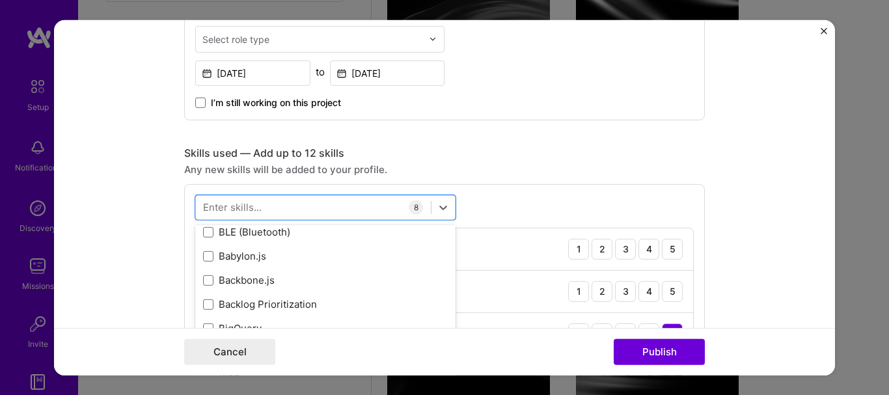
scroll to position [1742, 0]
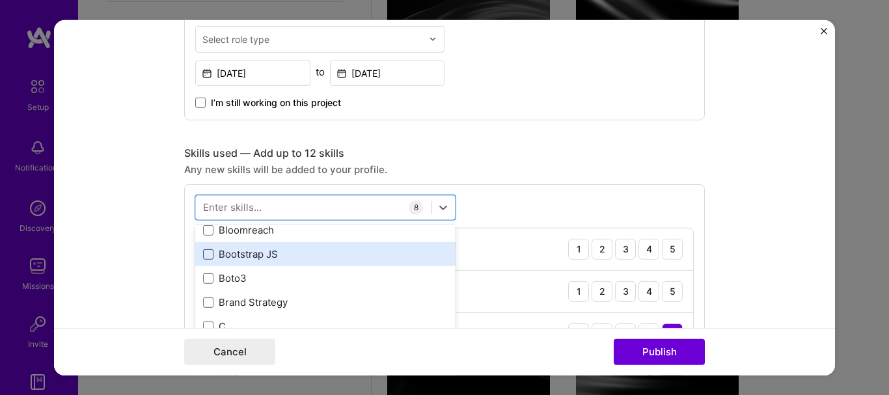
click at [203, 254] on span at bounding box center [208, 254] width 10 height 10
click at [0, 0] on input "checkbox" at bounding box center [0, 0] width 0 height 0
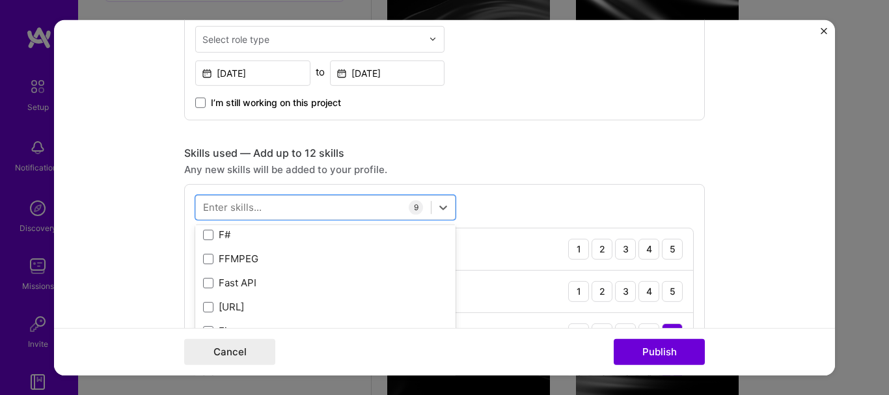
scroll to position [3619, 0]
click at [451, 320] on div "Your Skills Angular ASP.NET Azure DevOps Docker GraphQL Java MongoDB Node.js Po…" at bounding box center [325, 322] width 260 height 195
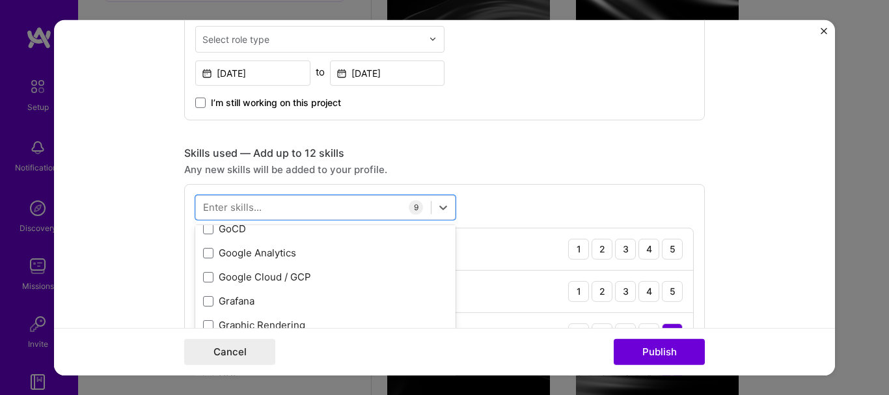
scroll to position [4131, 0]
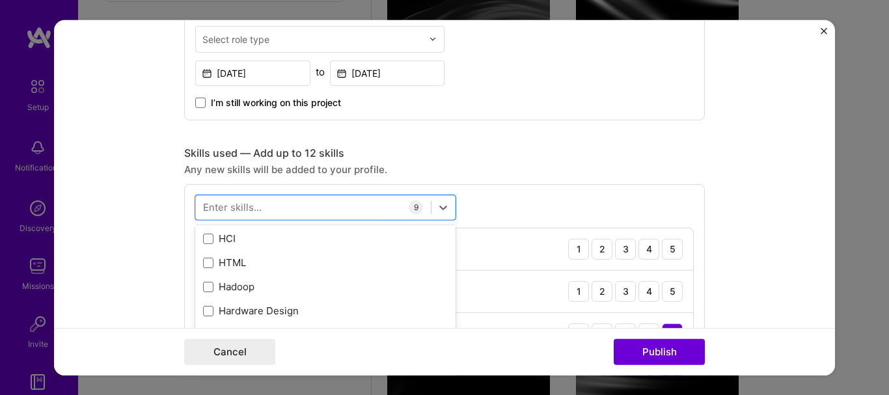
click at [451, 320] on div "Your Skills Angular ASP.NET Azure DevOps Docker GraphQL Java MongoDB Node.js Po…" at bounding box center [325, 322] width 260 height 195
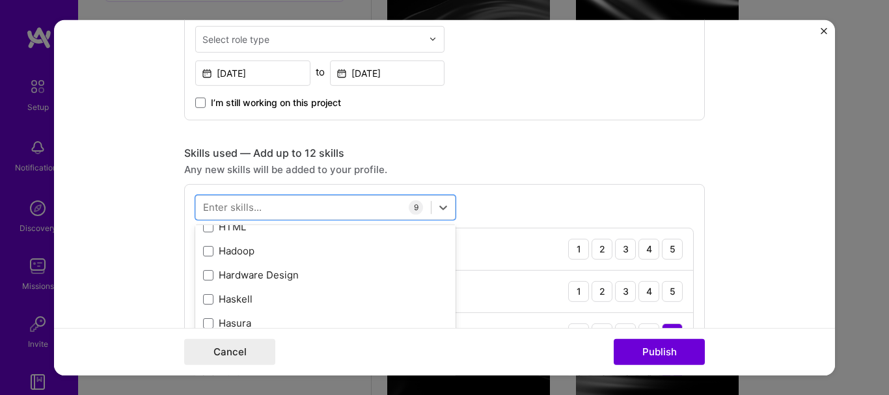
click at [451, 320] on div "Your Skills Angular ASP.NET Azure DevOps Docker GraphQL Java MongoDB Node.js Po…" at bounding box center [325, 322] width 260 height 195
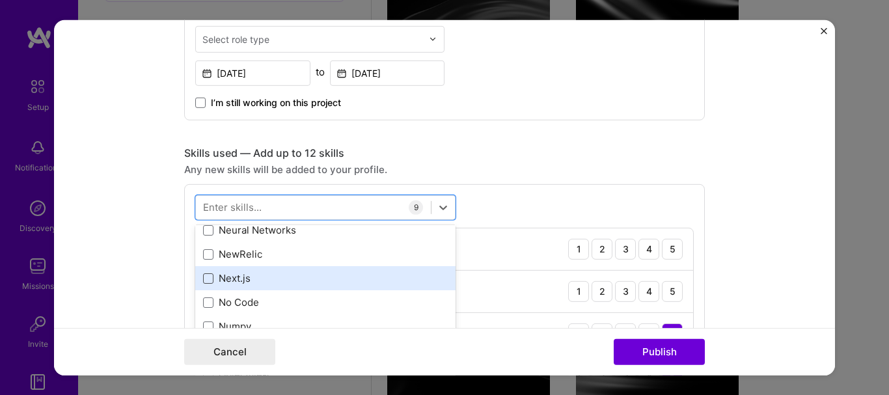
click at [206, 283] on span at bounding box center [208, 278] width 10 height 10
click at [0, 0] on input "checkbox" at bounding box center [0, 0] width 0 height 0
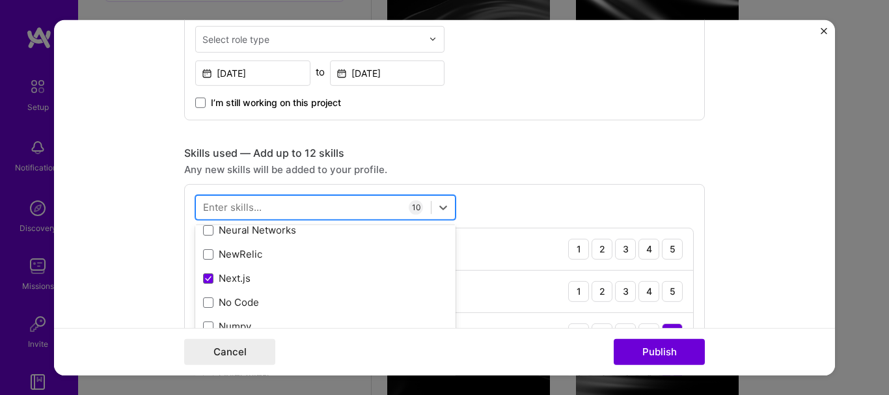
click at [279, 206] on div at bounding box center [313, 207] width 235 height 21
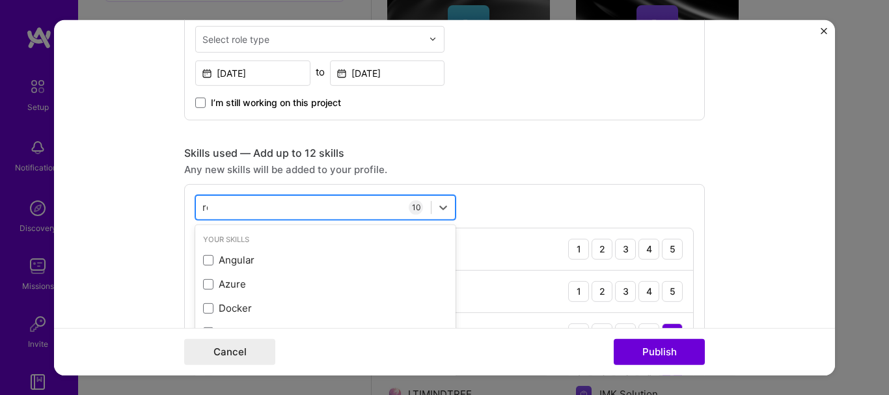
scroll to position [1238, 0]
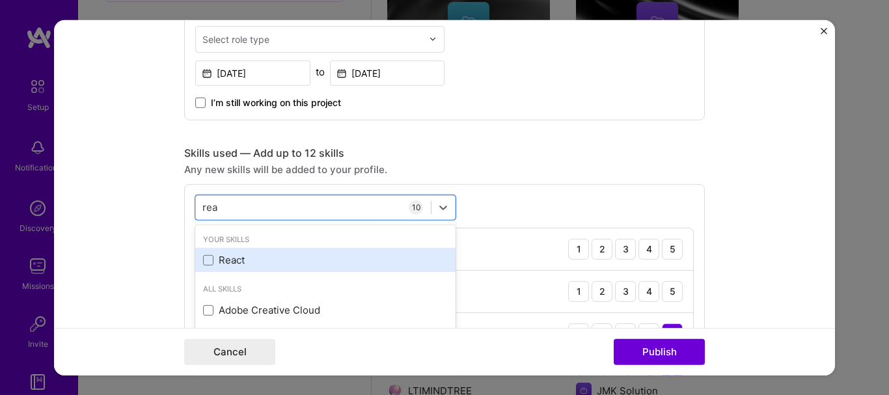
click at [215, 258] on div "React" at bounding box center [325, 260] width 245 height 14
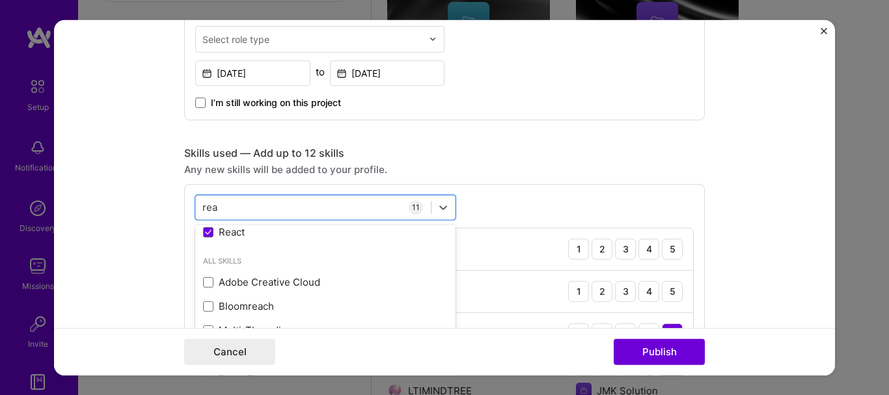
scroll to position [0, 0]
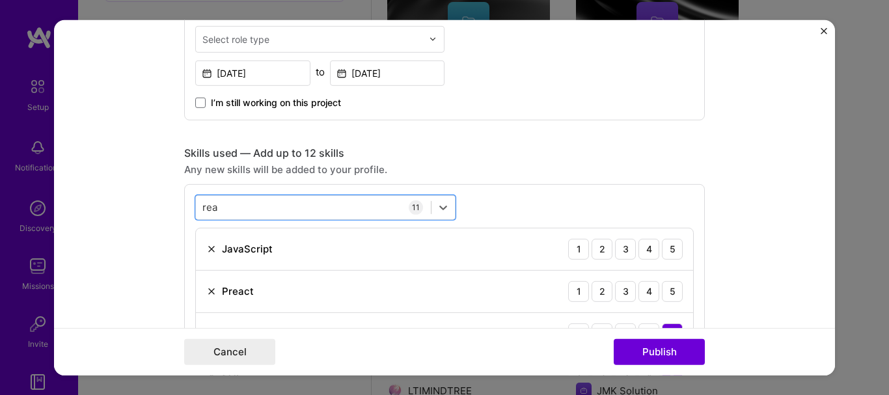
drag, startPoint x: 234, startPoint y: 206, endPoint x: 79, endPoint y: 221, distance: 155.7
click at [79, 221] on form "Editing suggested project This project is suggested based on your LinkedIn, res…" at bounding box center [444, 198] width 781 height 356
type input "r"
type input "d"
type input "m"
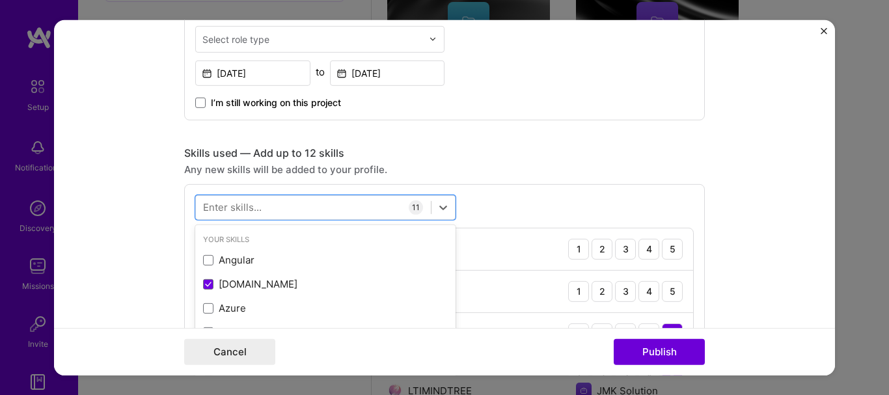
click at [468, 153] on div "Skills used — Add up to 12 skills" at bounding box center [444, 153] width 521 height 14
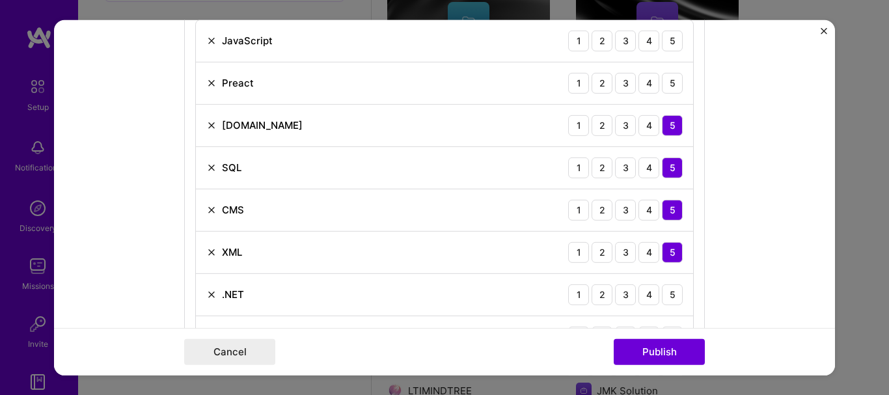
scroll to position [863, 0]
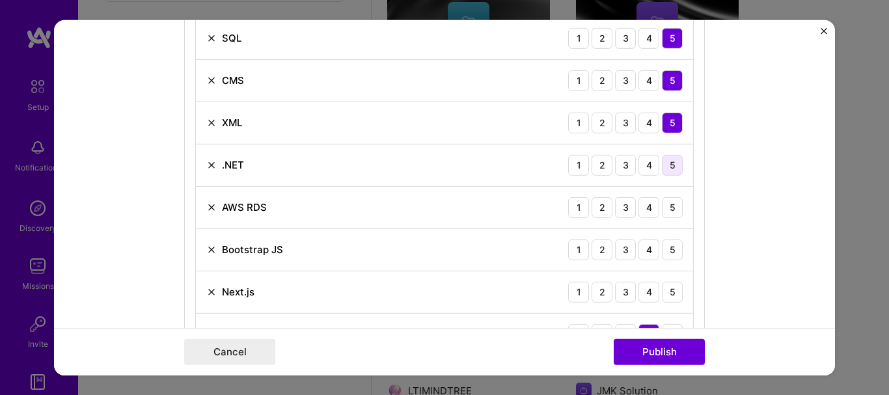
click at [665, 160] on div "5" at bounding box center [672, 164] width 21 height 21
click at [663, 206] on div "5" at bounding box center [672, 207] width 21 height 21
click at [673, 247] on div "5" at bounding box center [672, 249] width 21 height 21
click at [671, 289] on div "5" at bounding box center [672, 291] width 21 height 21
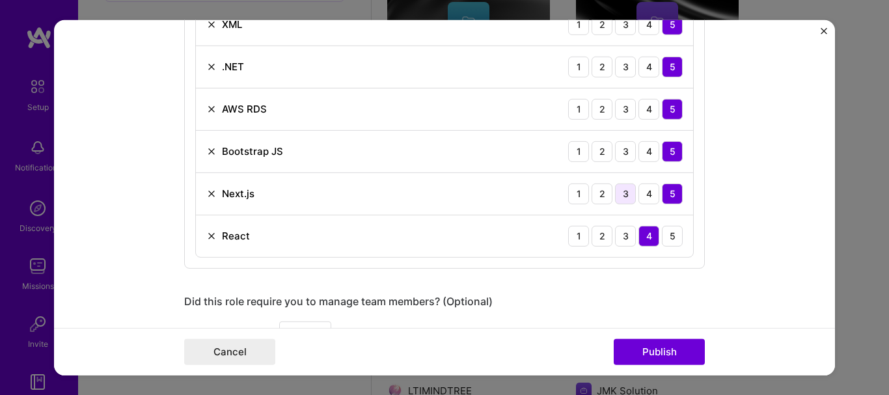
click at [620, 189] on div "3" at bounding box center [625, 193] width 21 height 21
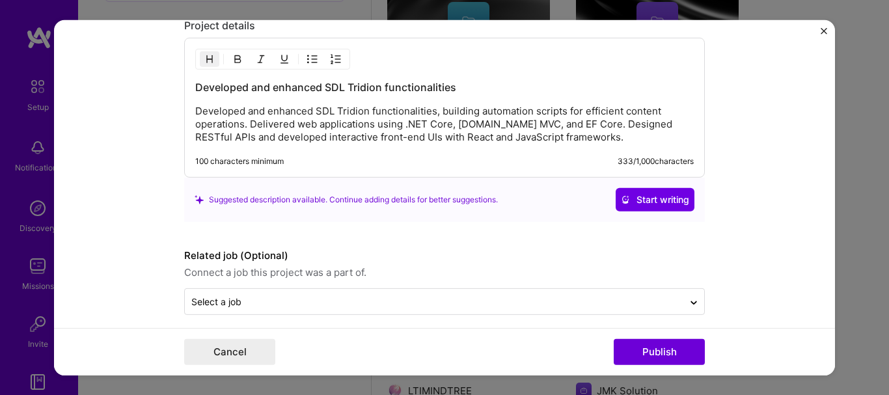
scroll to position [1580, 0]
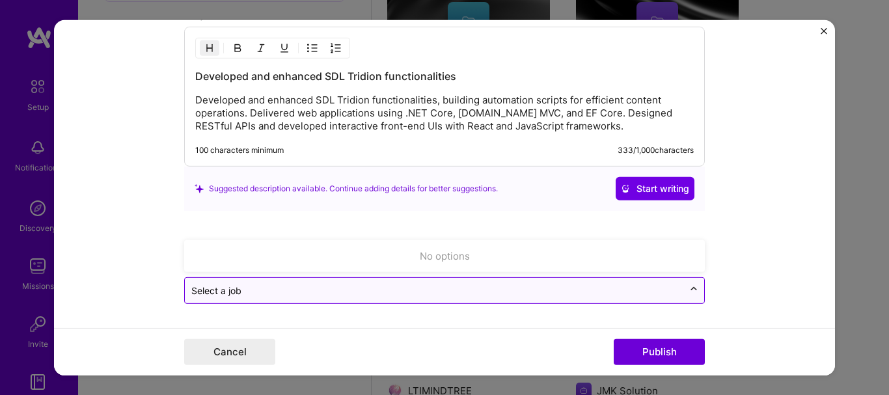
click at [690, 288] on icon at bounding box center [694, 289] width 10 height 13
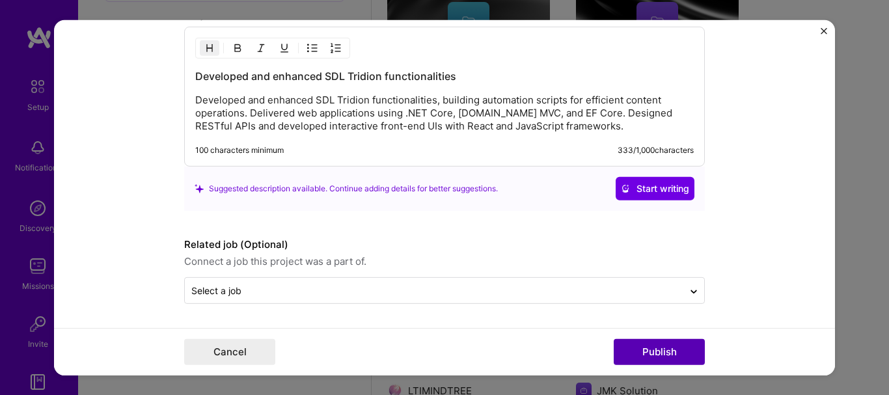
click at [660, 342] on button "Publish" at bounding box center [659, 352] width 91 height 26
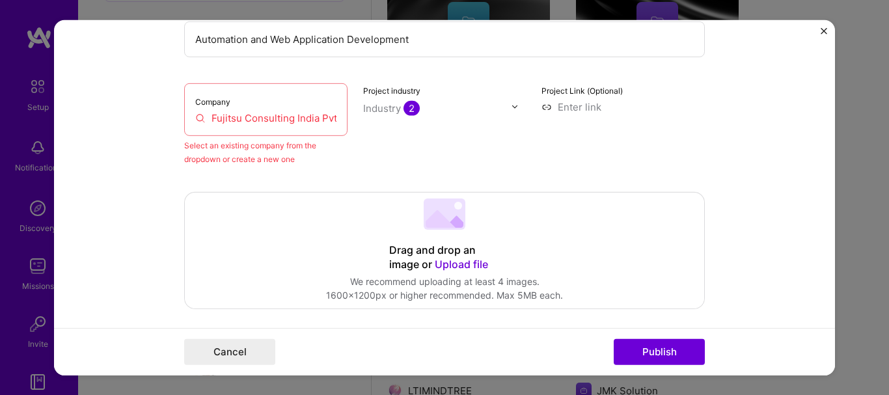
scroll to position [85, 0]
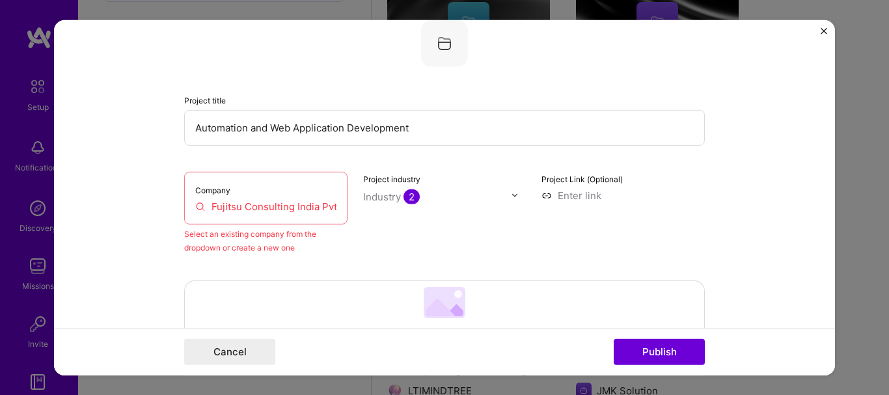
click at [301, 200] on input "Fujitsu Consulting India Pvt Limited" at bounding box center [265, 206] width 141 height 14
click at [316, 206] on input "Fujitsu Consulting India Pvt Limited" at bounding box center [265, 206] width 141 height 14
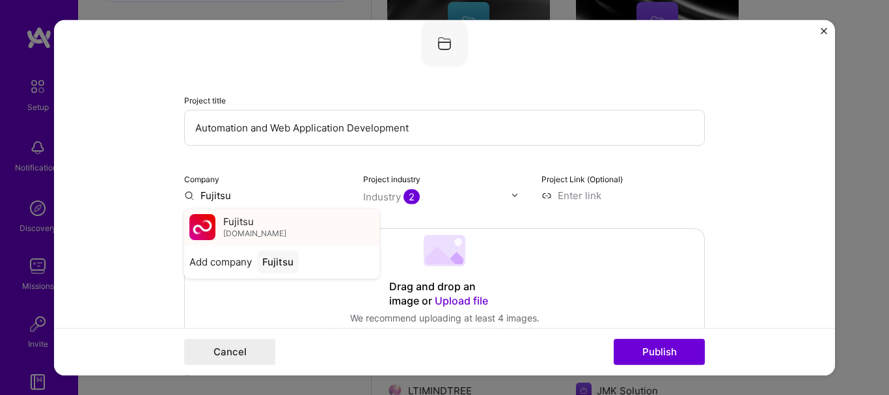
type input "Fujitsu"
click at [283, 229] on div "Fujitsu fujitsu.com" at bounding box center [281, 226] width 195 height 36
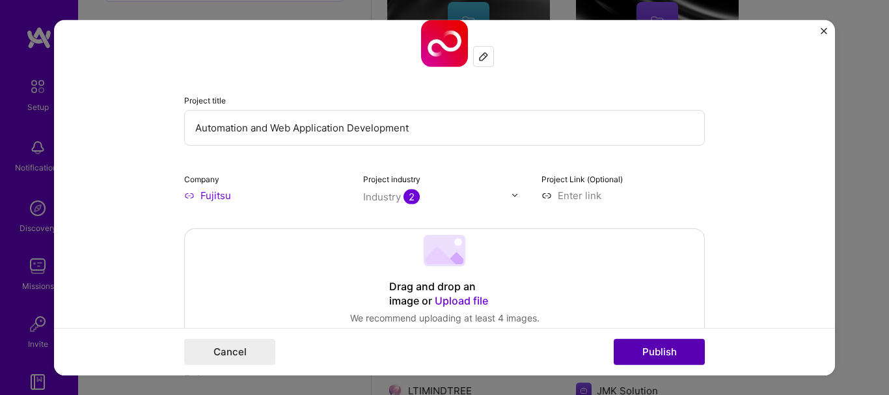
click at [662, 352] on button "Publish" at bounding box center [659, 352] width 91 height 26
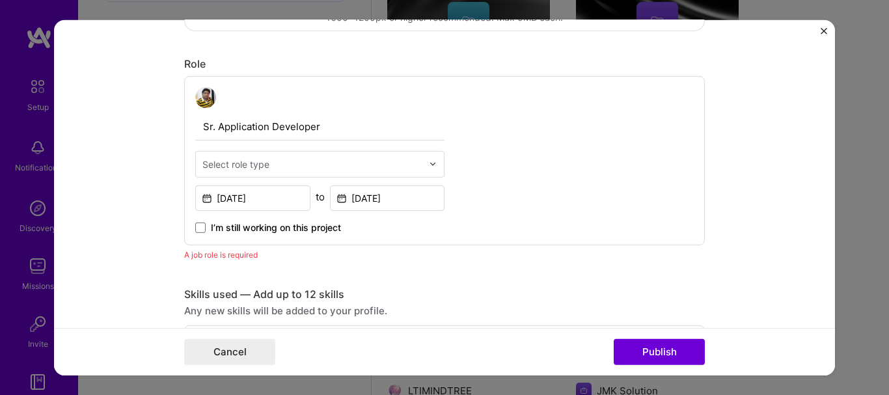
scroll to position [437, 0]
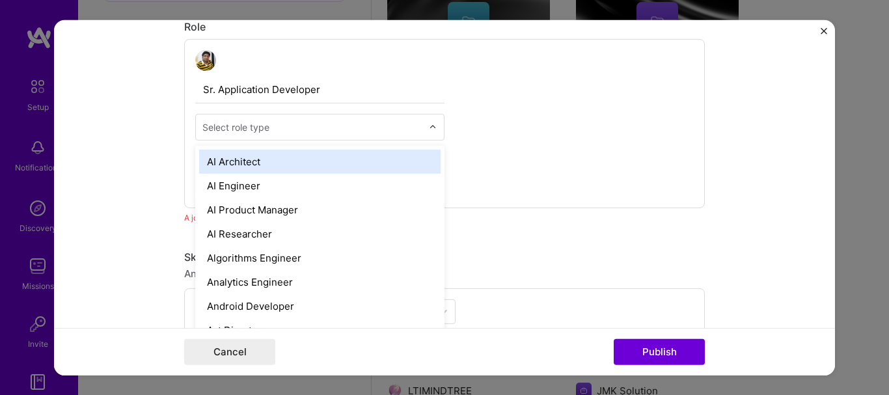
click at [283, 124] on input "text" at bounding box center [312, 127] width 220 height 14
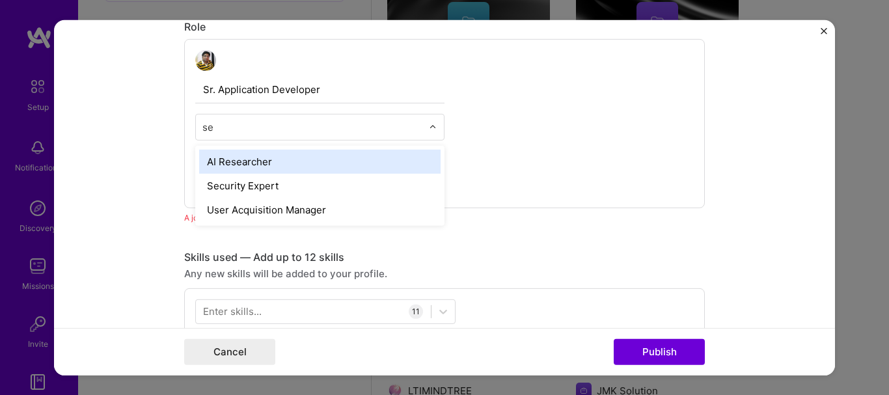
type input "s"
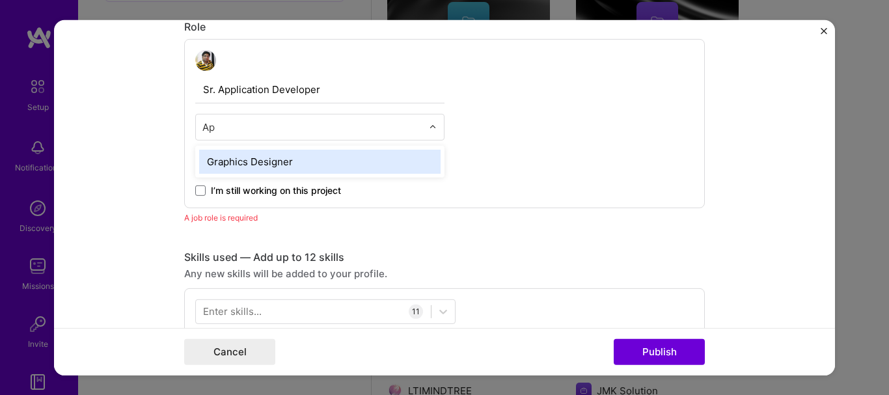
type input "A"
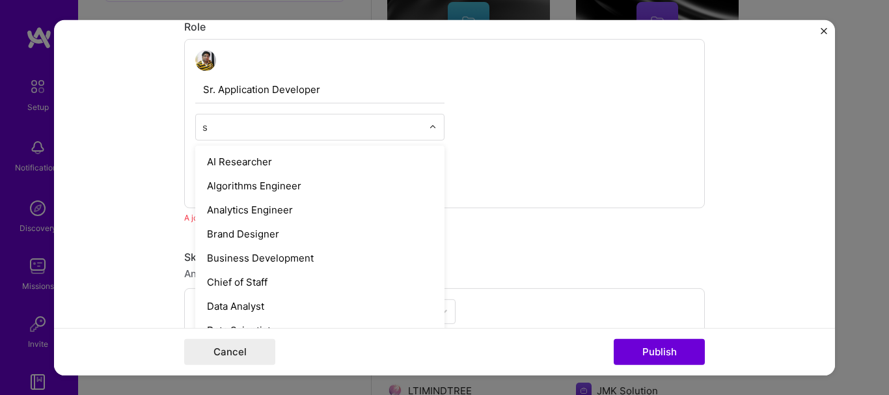
type input "so"
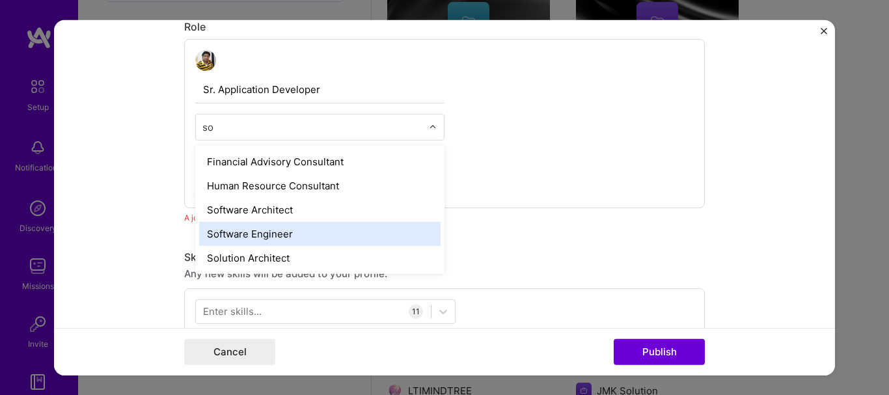
click at [243, 232] on div "Software Engineer" at bounding box center [320, 233] width 242 height 24
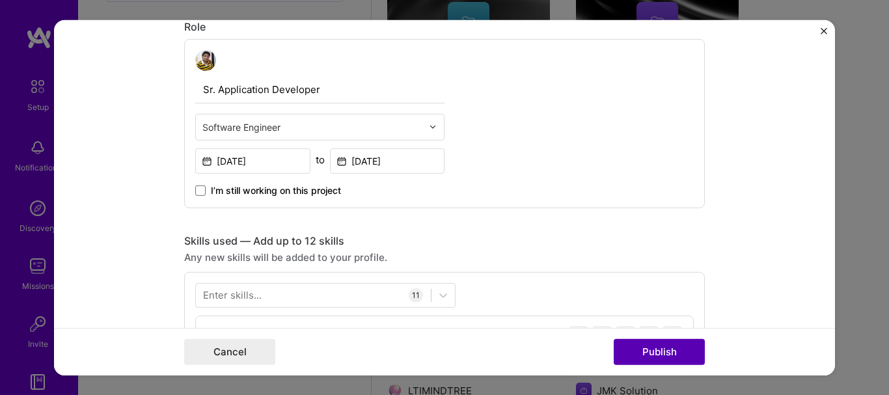
click at [639, 348] on button "Publish" at bounding box center [659, 352] width 91 height 26
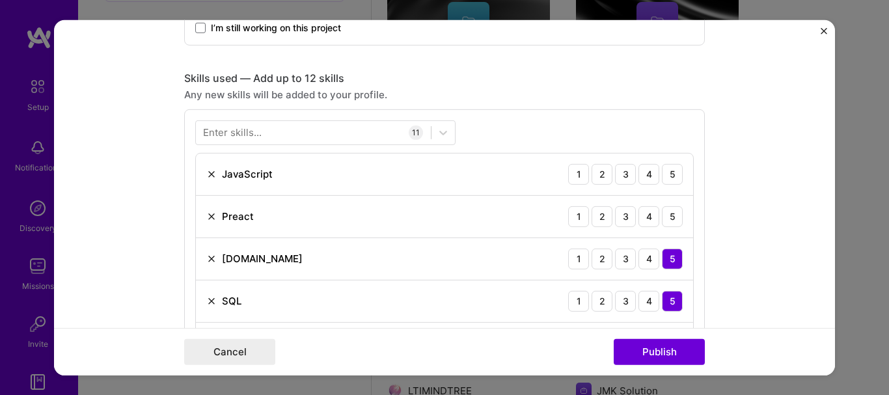
scroll to position [651, 0]
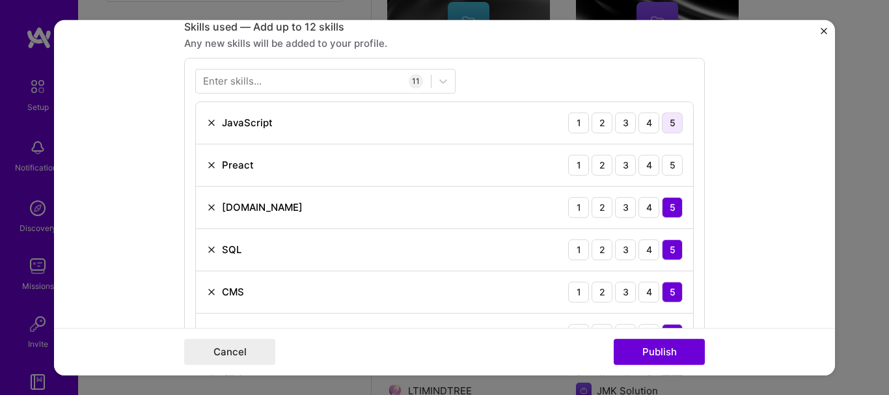
click at [672, 122] on div "5" at bounding box center [672, 122] width 21 height 21
click at [206, 165] on img at bounding box center [211, 165] width 10 height 10
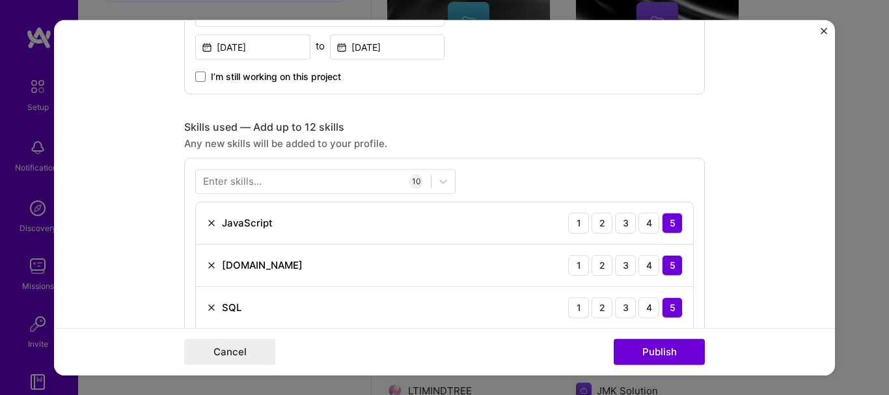
scroll to position [555, 0]
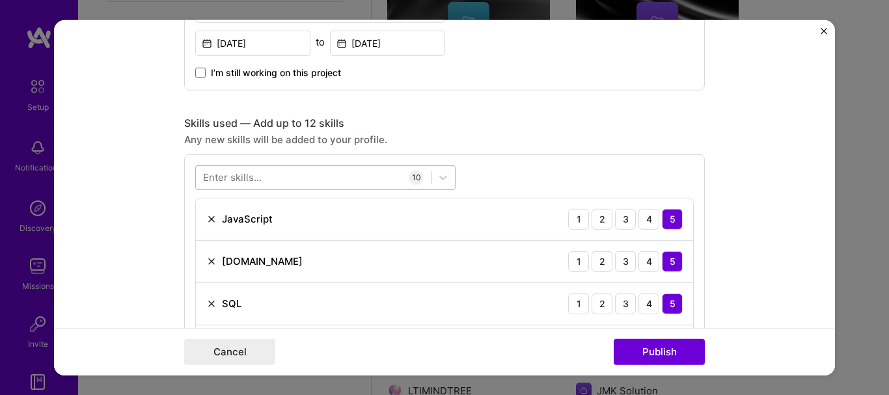
click at [320, 173] on div at bounding box center [313, 177] width 235 height 21
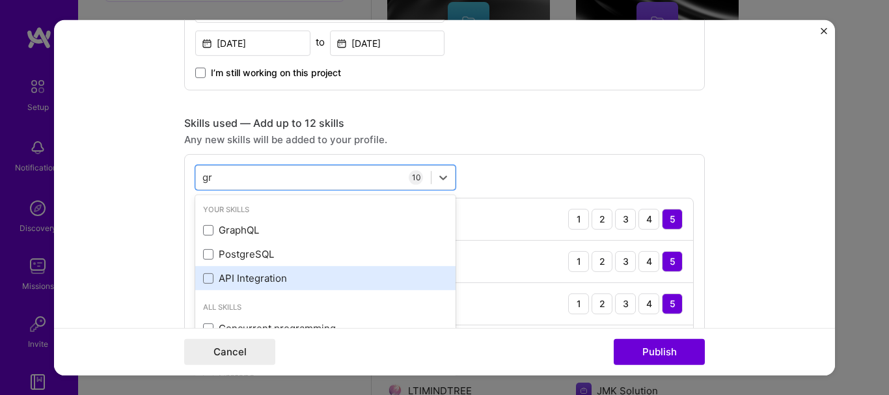
click at [209, 280] on div "API Integration" at bounding box center [325, 279] width 245 height 14
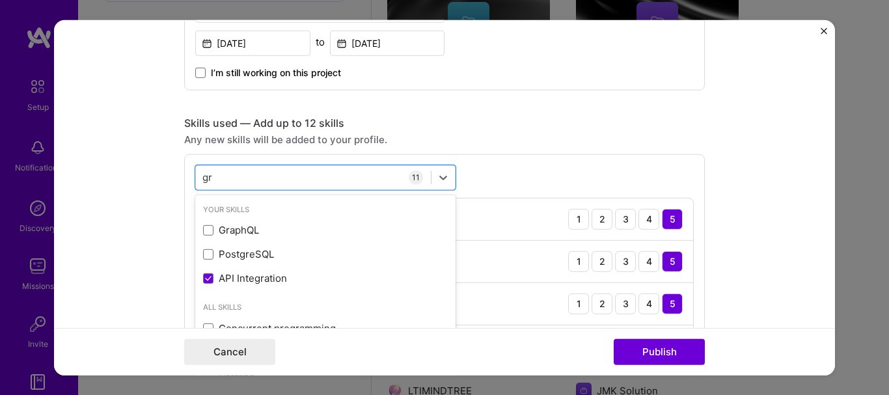
type input "gr"
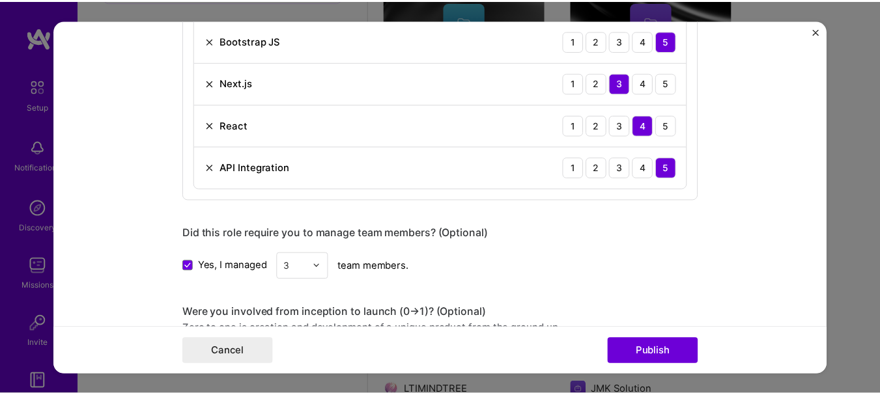
scroll to position [1022, 0]
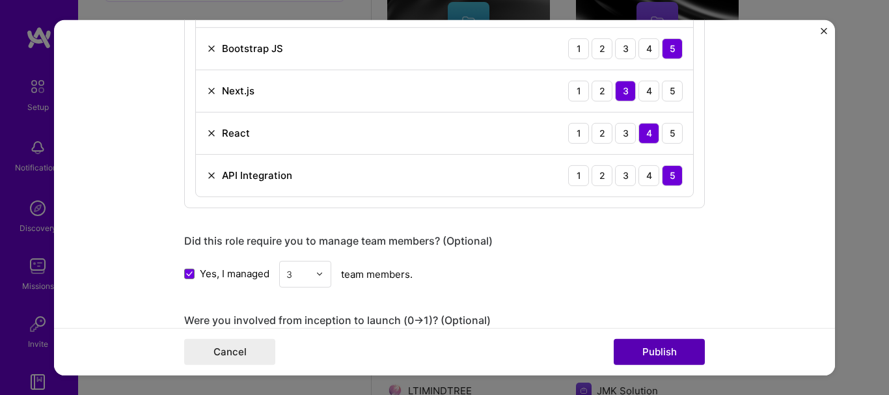
click at [677, 347] on button "Publish" at bounding box center [659, 352] width 91 height 26
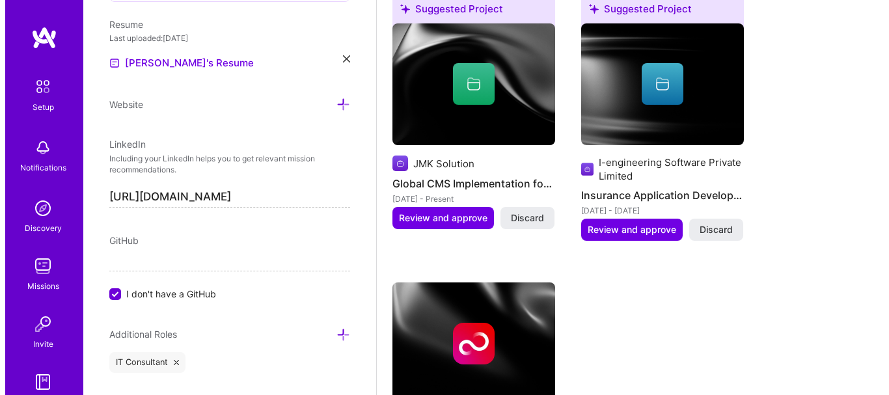
scroll to position [1470, 0]
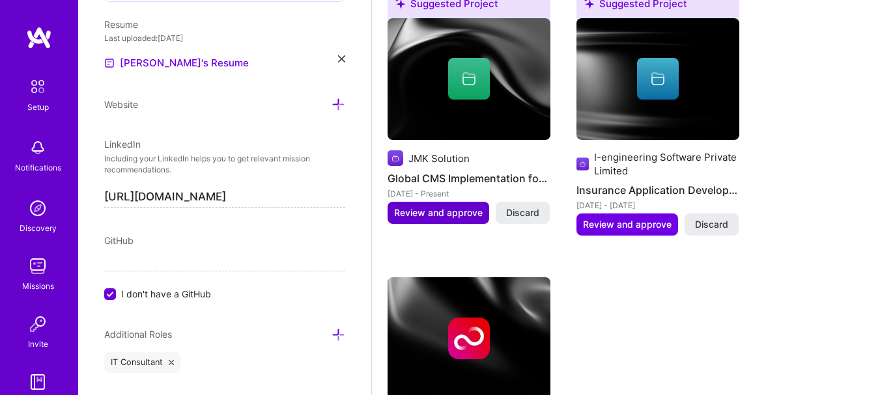
click at [442, 213] on span "Review and approve" at bounding box center [438, 212] width 89 height 13
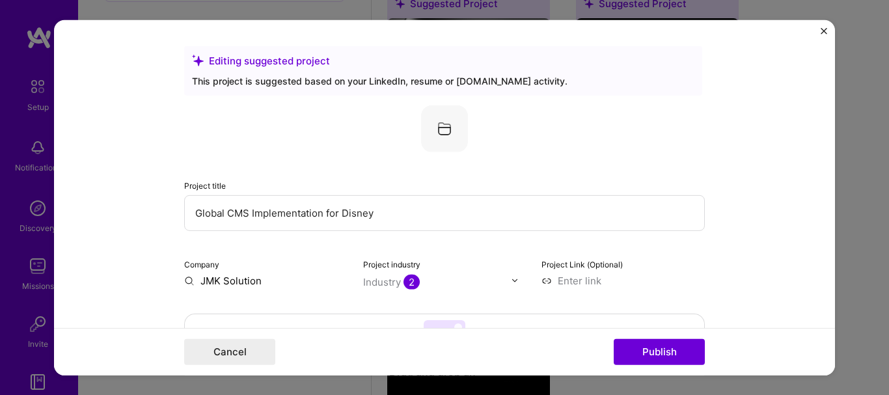
click at [262, 287] on input "JMK Solution" at bounding box center [265, 280] width 163 height 14
drag, startPoint x: 262, startPoint y: 285, endPoint x: 189, endPoint y: 275, distance: 73.6
click at [189, 275] on input "JMK Solution" at bounding box center [265, 280] width 163 height 14
type input "j"
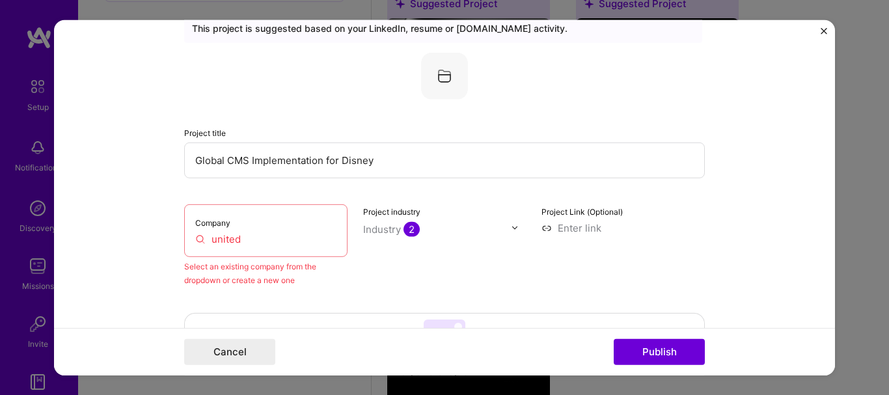
click at [280, 247] on div "Company united" at bounding box center [265, 230] width 163 height 53
click at [272, 235] on input "united" at bounding box center [265, 239] width 141 height 14
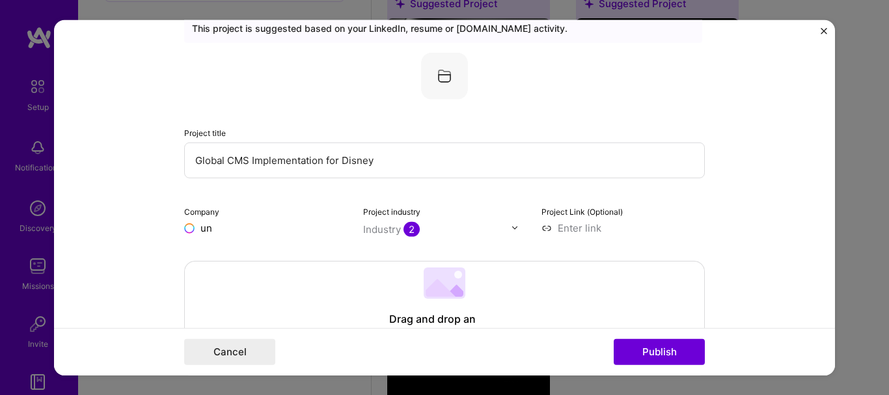
type input "u"
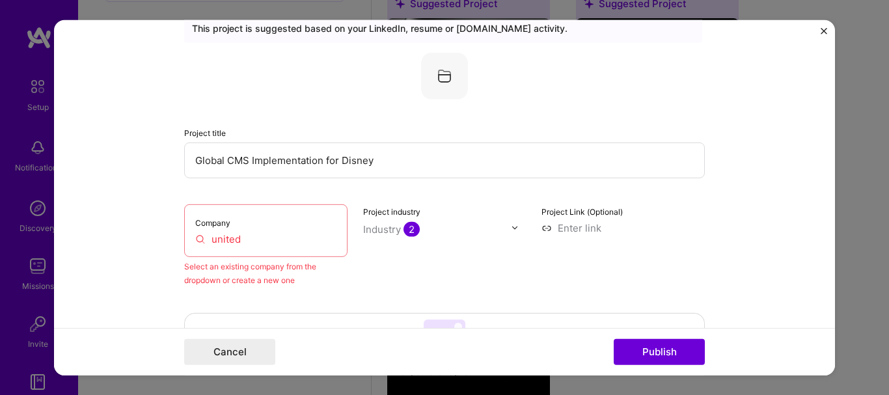
click at [308, 223] on div "Company united" at bounding box center [265, 230] width 163 height 53
drag, startPoint x: 232, startPoint y: 240, endPoint x: 184, endPoint y: 240, distance: 48.8
click at [184, 240] on div "Company united" at bounding box center [265, 230] width 163 height 53
drag, startPoint x: 265, startPoint y: 242, endPoint x: 189, endPoint y: 240, distance: 76.2
click at [189, 240] on div "Company united" at bounding box center [265, 230] width 163 height 53
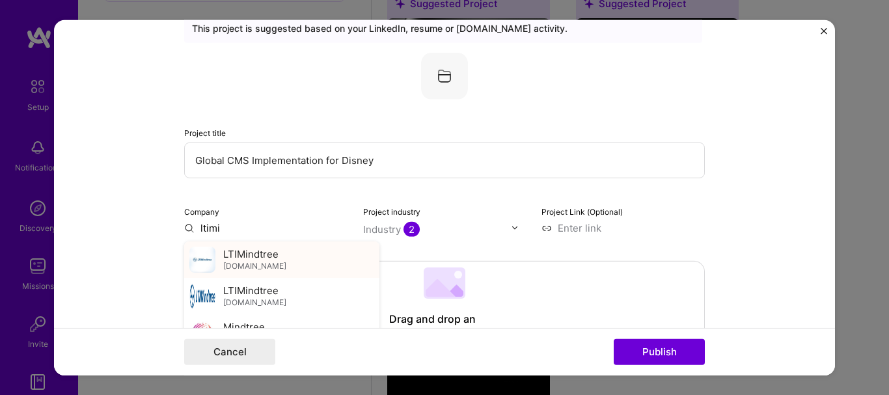
click at [231, 258] on span "LTIMindtree" at bounding box center [250, 254] width 55 height 14
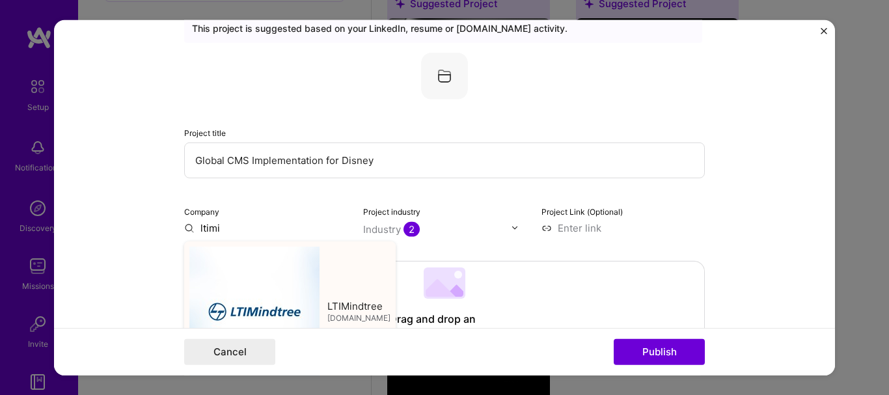
type input "LTIMindtree"
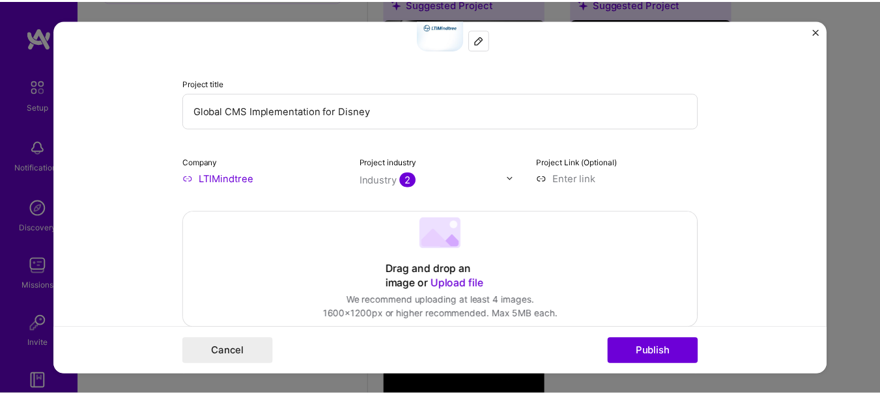
scroll to position [96, 0]
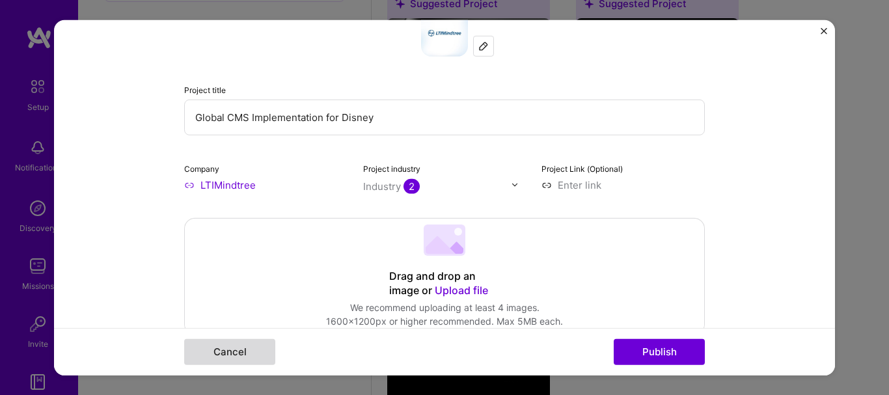
click at [236, 348] on button "Cancel" at bounding box center [229, 352] width 91 height 26
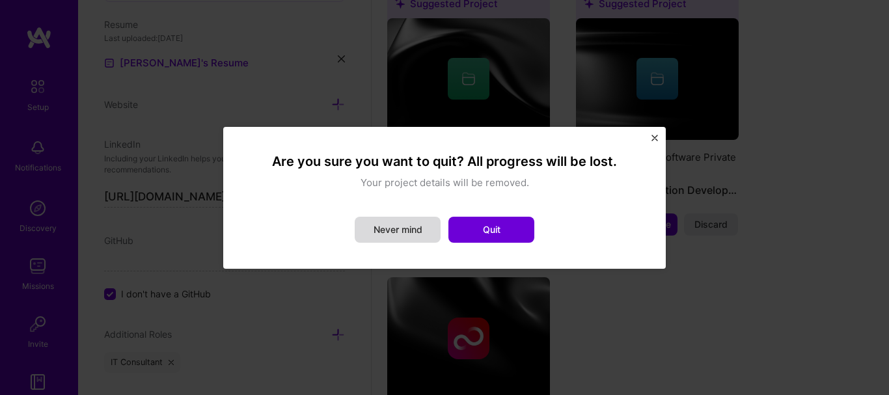
click at [424, 222] on button "Never mind" at bounding box center [398, 230] width 86 height 26
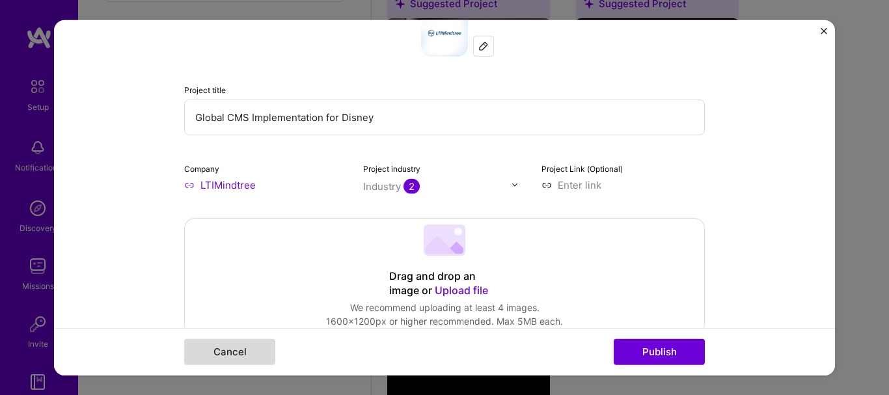
click at [252, 350] on button "Cancel" at bounding box center [229, 352] width 91 height 26
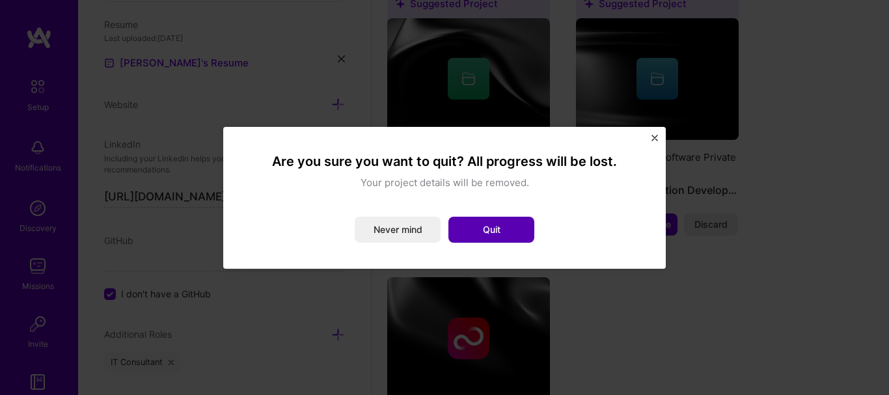
click at [520, 230] on button "Quit" at bounding box center [492, 230] width 86 height 26
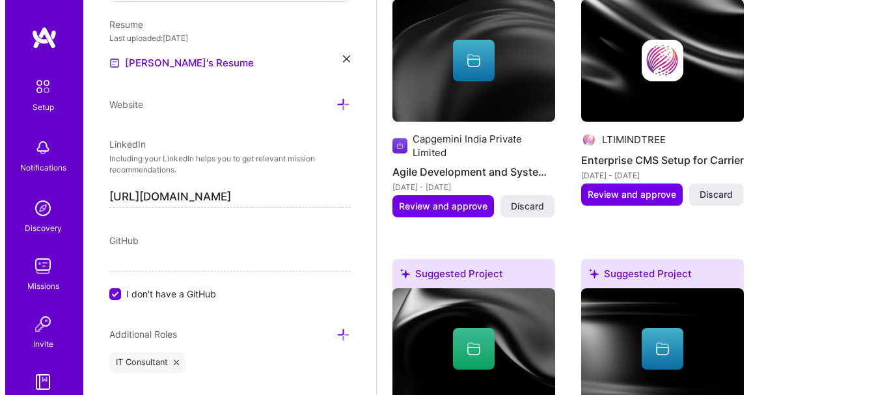
scroll to position [1195, 0]
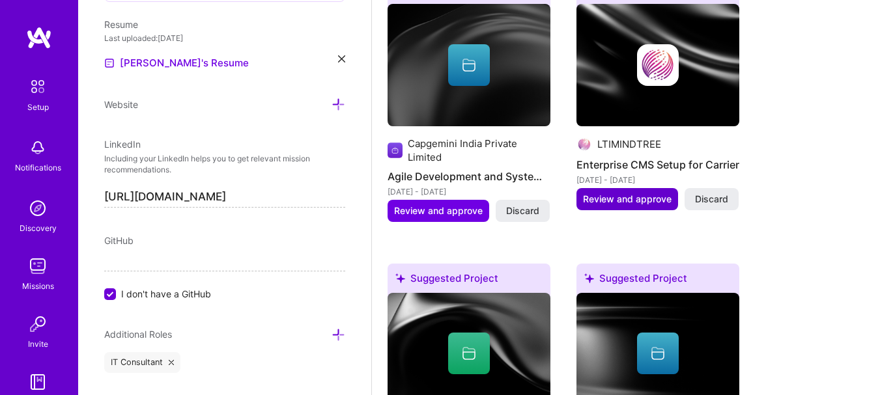
click at [619, 203] on span "Review and approve" at bounding box center [627, 199] width 89 height 13
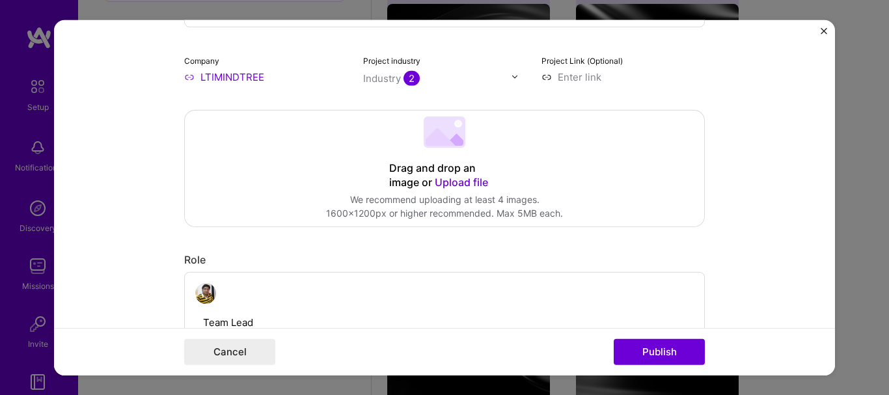
scroll to position [417, 0]
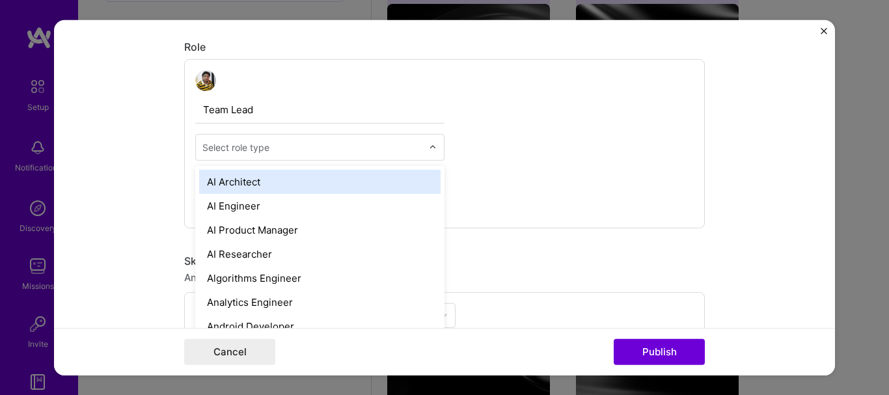
click at [417, 144] on input "text" at bounding box center [312, 147] width 220 height 14
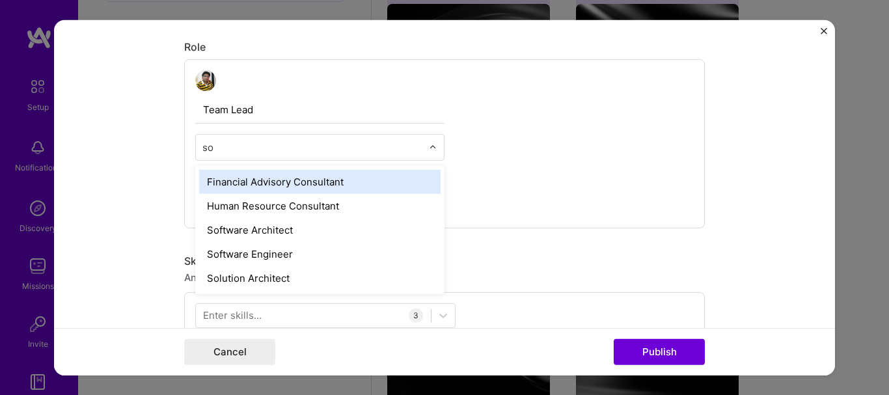
type input "sof"
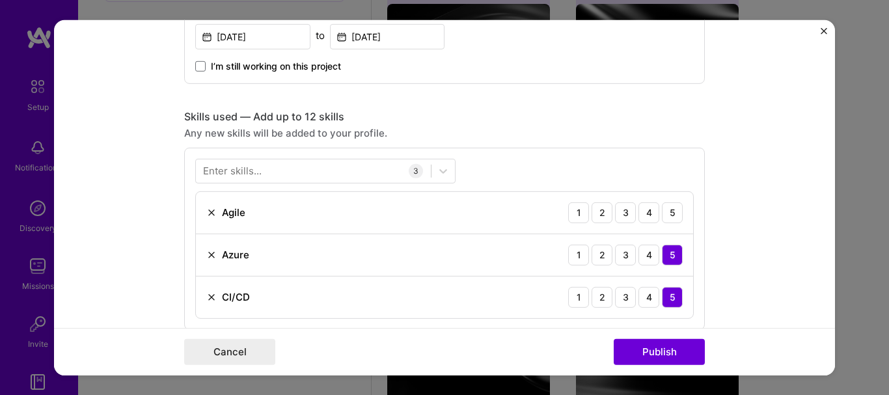
scroll to position [593, 0]
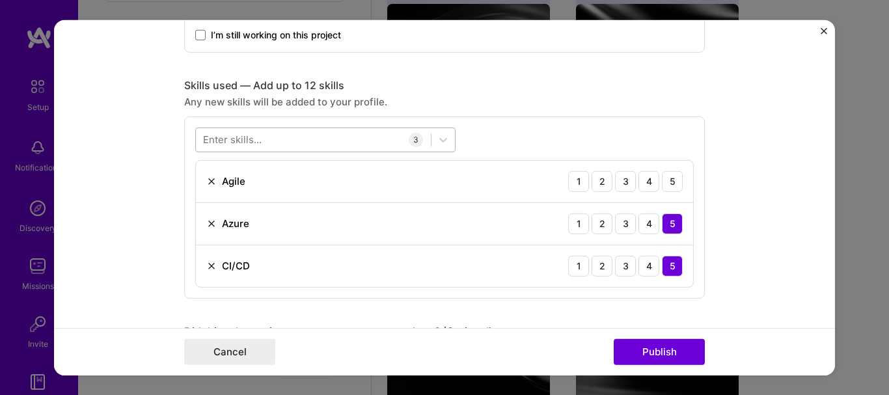
click at [326, 141] on div at bounding box center [313, 139] width 235 height 21
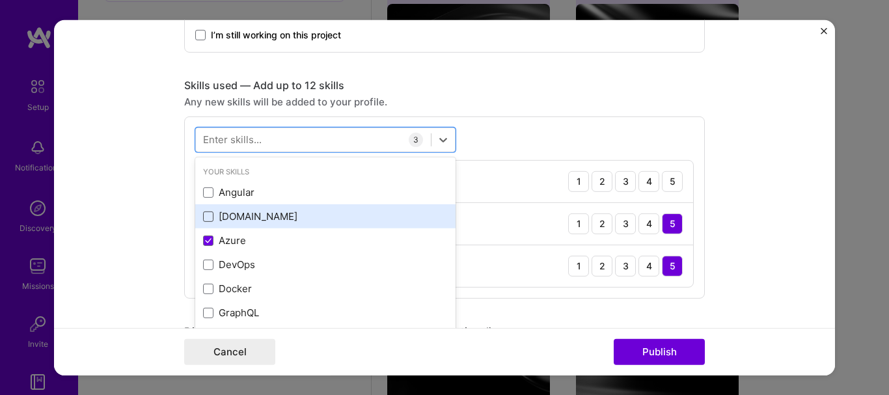
click at [204, 220] on span at bounding box center [208, 217] width 10 height 10
click at [0, 0] on input "checkbox" at bounding box center [0, 0] width 0 height 0
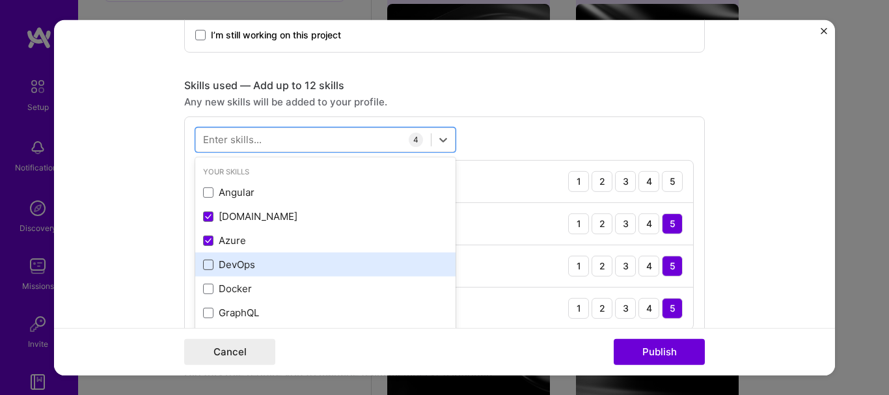
click at [208, 265] on span at bounding box center [208, 265] width 10 height 10
click at [0, 0] on input "checkbox" at bounding box center [0, 0] width 0 height 0
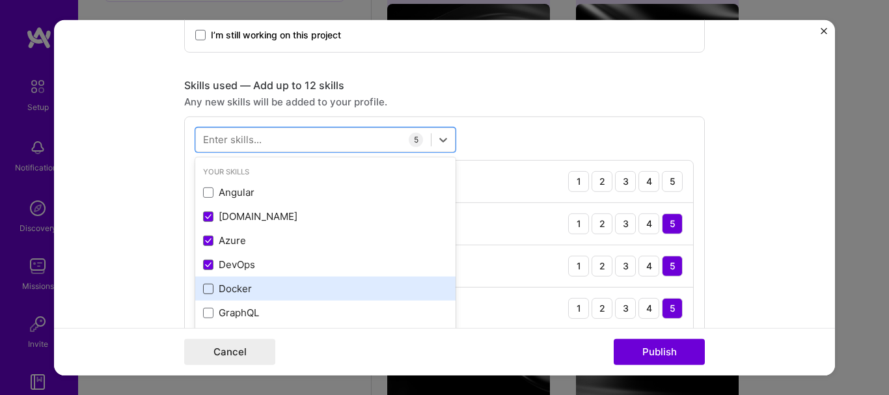
click at [208, 288] on span at bounding box center [208, 289] width 10 height 10
click at [0, 0] on input "checkbox" at bounding box center [0, 0] width 0 height 0
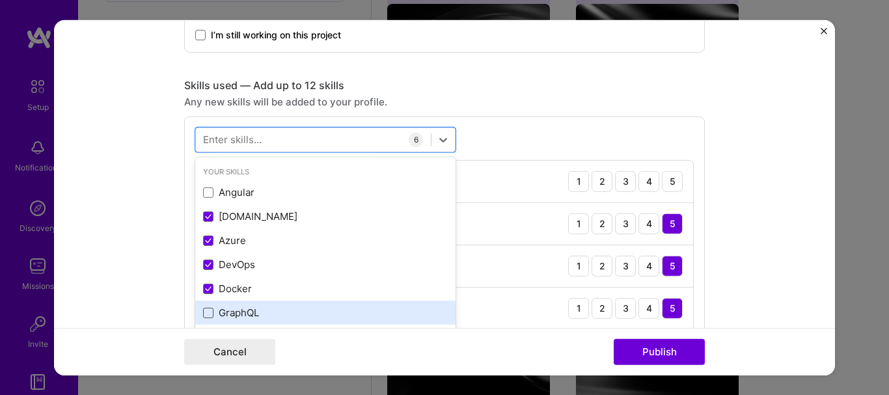
click at [206, 313] on span at bounding box center [208, 313] width 10 height 10
click at [0, 0] on input "checkbox" at bounding box center [0, 0] width 0 height 0
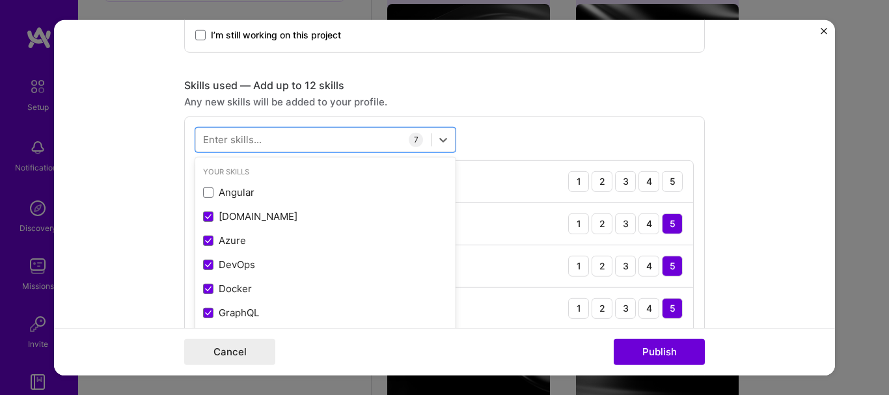
scroll to position [171, 0]
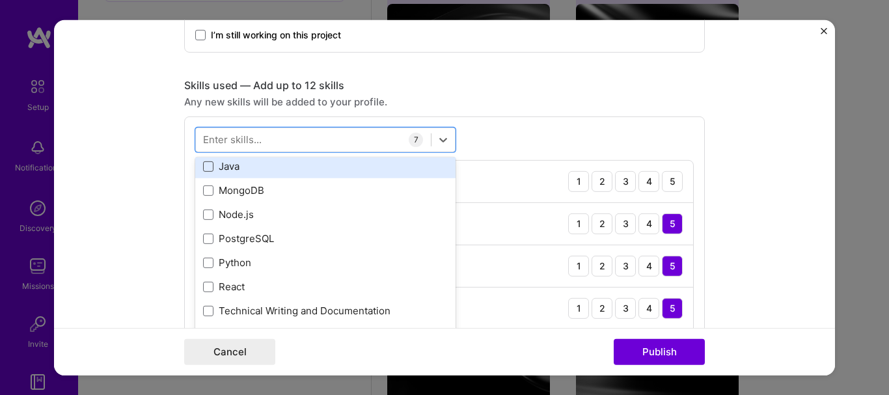
click at [206, 168] on span at bounding box center [208, 166] width 10 height 10
click at [0, 0] on input "checkbox" at bounding box center [0, 0] width 0 height 0
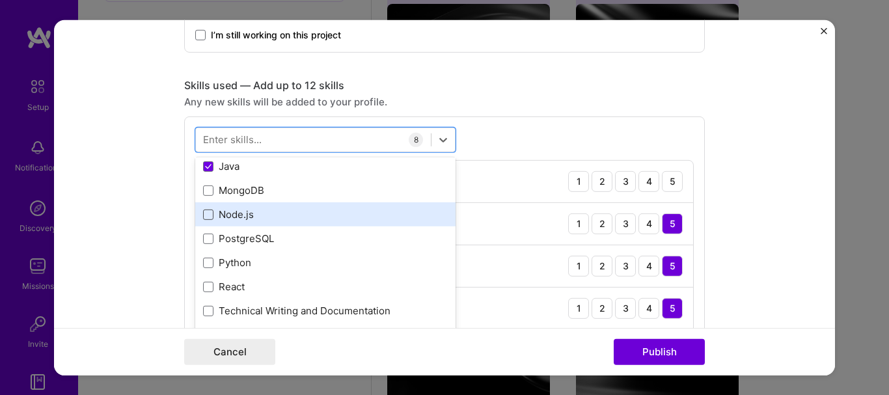
click at [206, 210] on span at bounding box center [208, 215] width 10 height 10
click at [0, 0] on input "checkbox" at bounding box center [0, 0] width 0 height 0
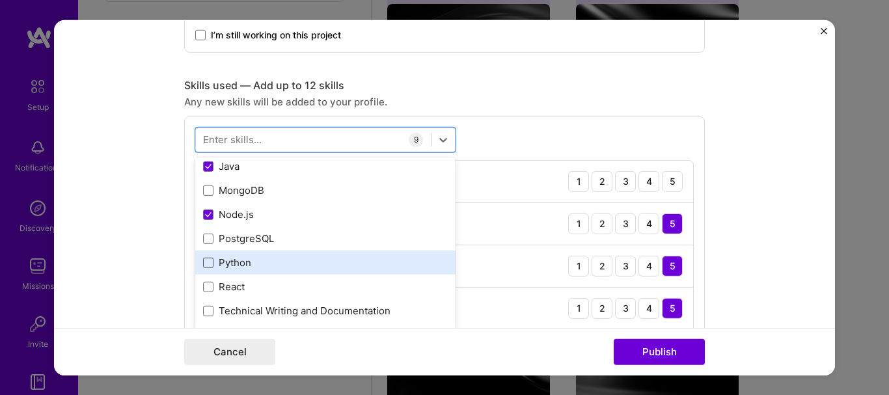
click at [205, 258] on span at bounding box center [208, 263] width 10 height 10
click at [0, 0] on input "checkbox" at bounding box center [0, 0] width 0 height 0
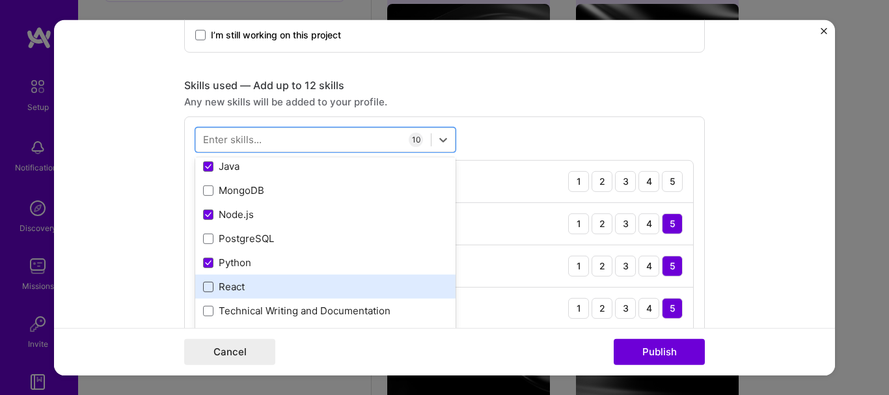
click at [205, 291] on span at bounding box center [208, 287] width 10 height 10
click at [0, 0] on input "checkbox" at bounding box center [0, 0] width 0 height 0
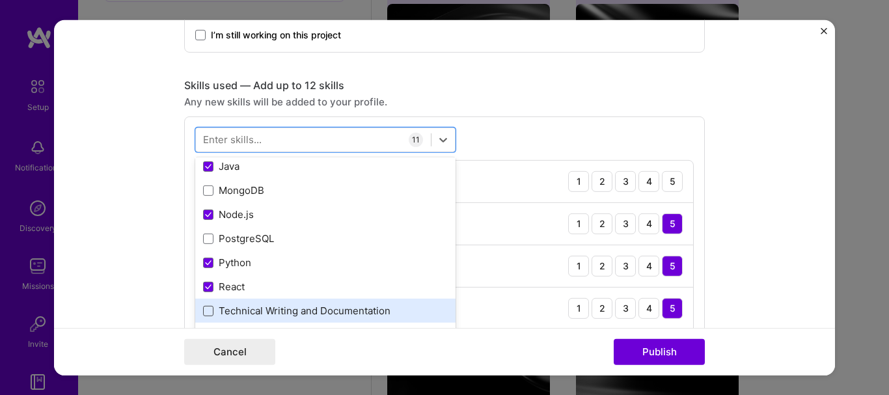
click at [203, 311] on span at bounding box center [208, 311] width 10 height 10
click at [0, 0] on input "checkbox" at bounding box center [0, 0] width 0 height 0
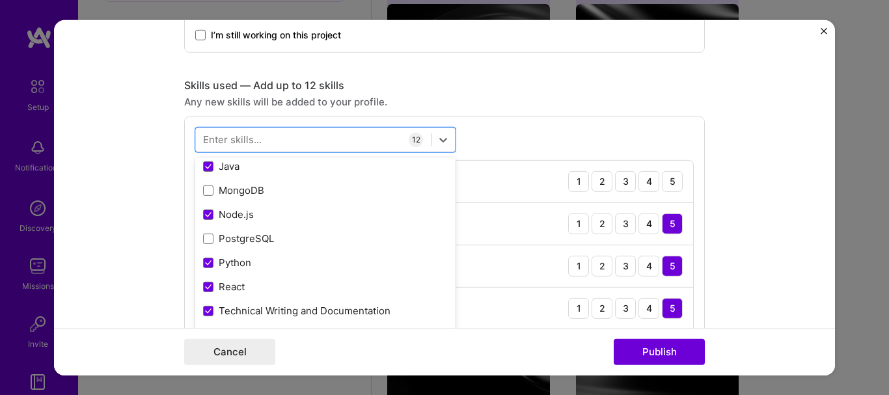
scroll to position [341, 0]
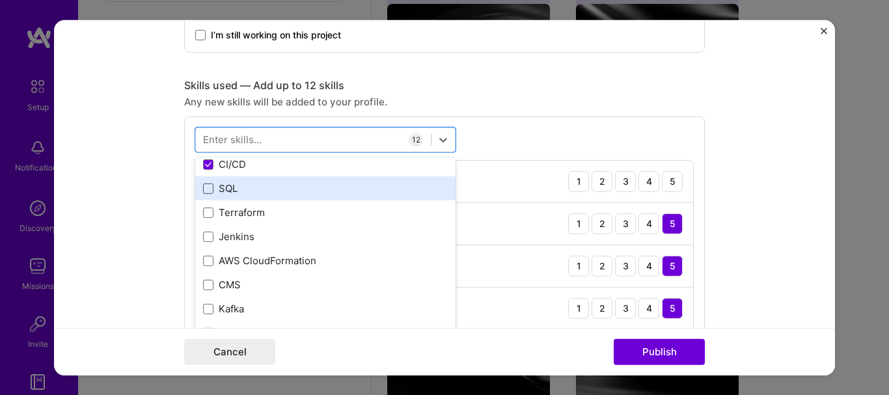
click at [203, 191] on span at bounding box center [208, 189] width 10 height 10
click at [0, 0] on input "checkbox" at bounding box center [0, 0] width 0 height 0
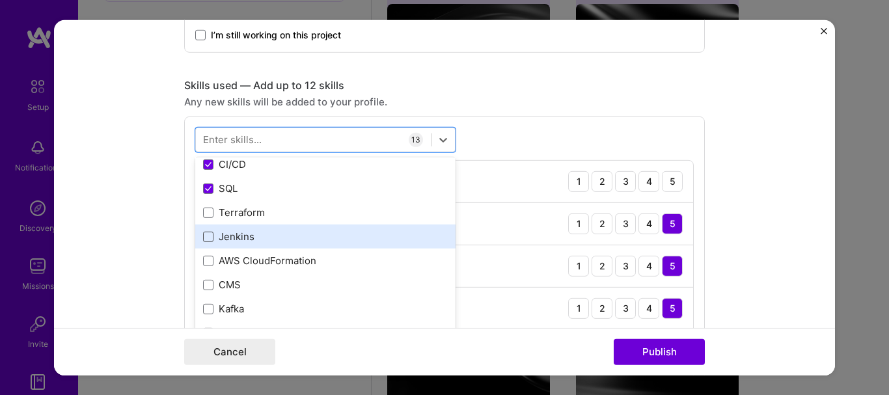
drag, startPoint x: 204, startPoint y: 215, endPoint x: 206, endPoint y: 235, distance: 20.2
click at [206, 235] on div "Angular ASP.NET Azure DevOps Docker GraphQL Java MongoDB Node.js PostgreSQL Pyt…" at bounding box center [325, 176] width 260 height 675
click at [206, 235] on span at bounding box center [208, 237] width 10 height 10
click at [0, 0] on input "checkbox" at bounding box center [0, 0] width 0 height 0
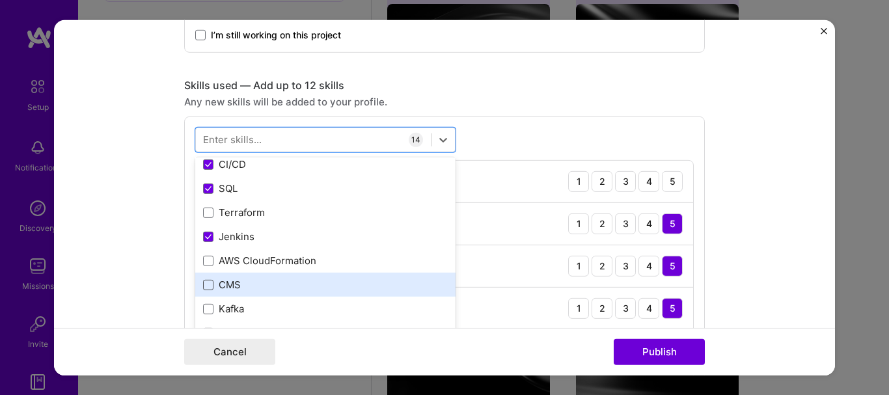
click at [208, 285] on span at bounding box center [208, 285] width 10 height 10
click at [0, 0] on input "checkbox" at bounding box center [0, 0] width 0 height 0
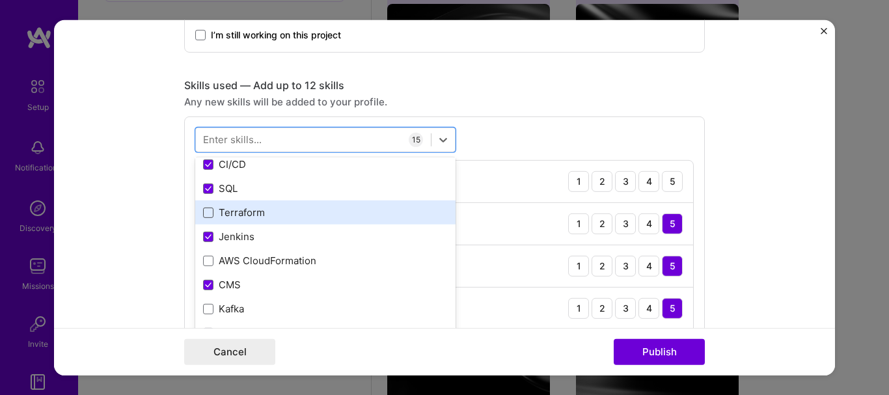
click at [205, 209] on span at bounding box center [208, 213] width 10 height 10
click at [0, 0] on input "checkbox" at bounding box center [0, 0] width 0 height 0
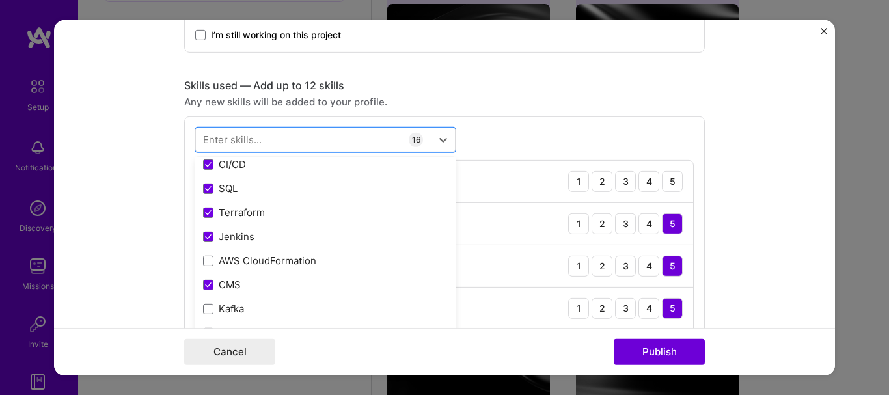
scroll to position [512, 0]
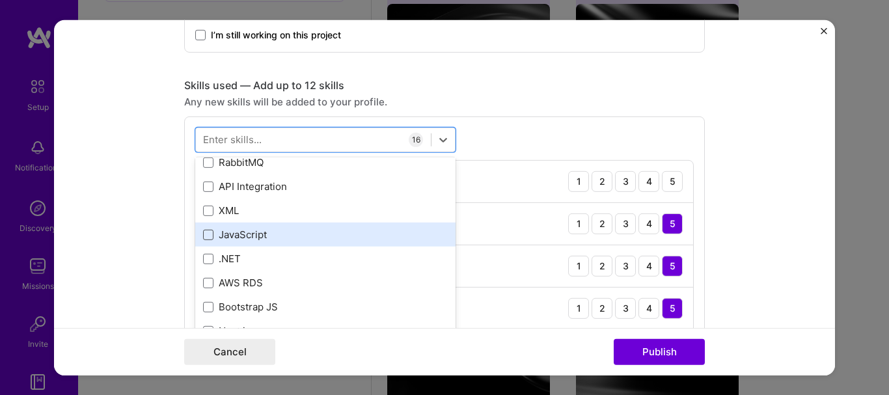
click at [206, 235] on span at bounding box center [208, 235] width 10 height 10
click at [0, 0] on input "checkbox" at bounding box center [0, 0] width 0 height 0
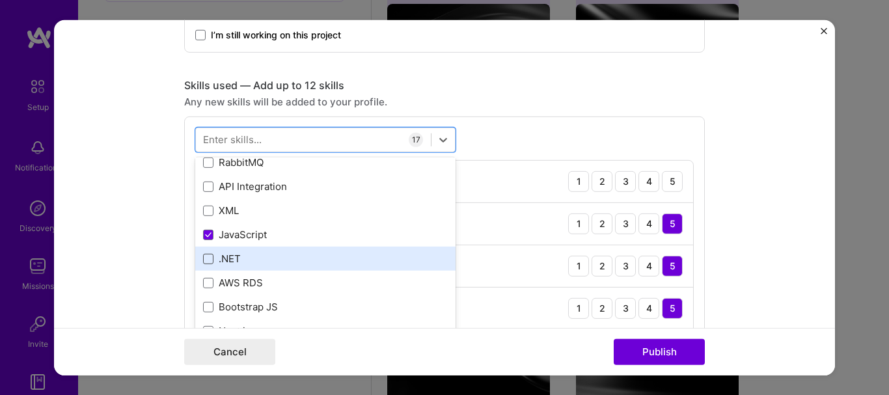
click at [206, 255] on span at bounding box center [208, 259] width 10 height 10
click at [0, 0] on input "checkbox" at bounding box center [0, 0] width 0 height 0
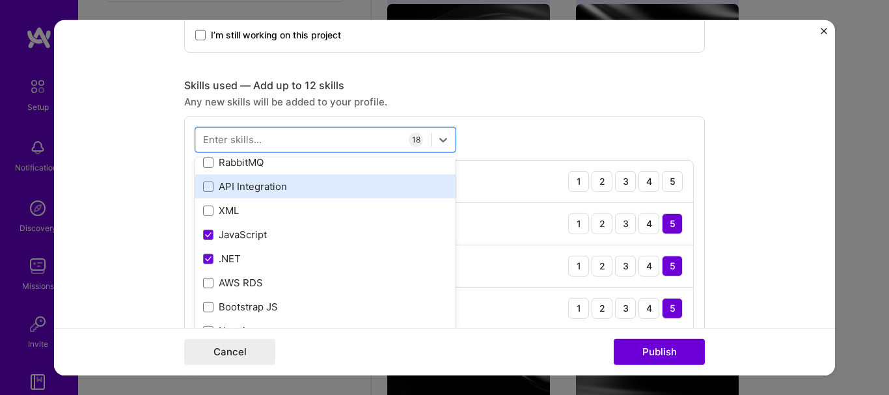
click at [197, 187] on div "API Integration" at bounding box center [325, 186] width 260 height 24
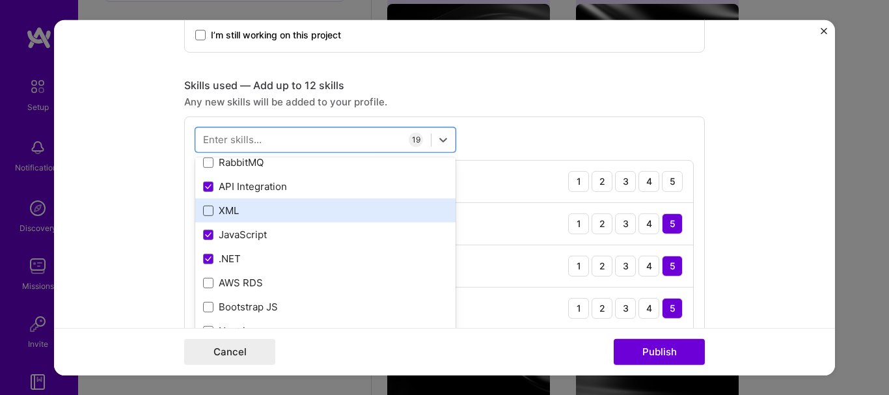
click at [203, 211] on span at bounding box center [208, 211] width 10 height 10
click at [0, 0] on input "checkbox" at bounding box center [0, 0] width 0 height 0
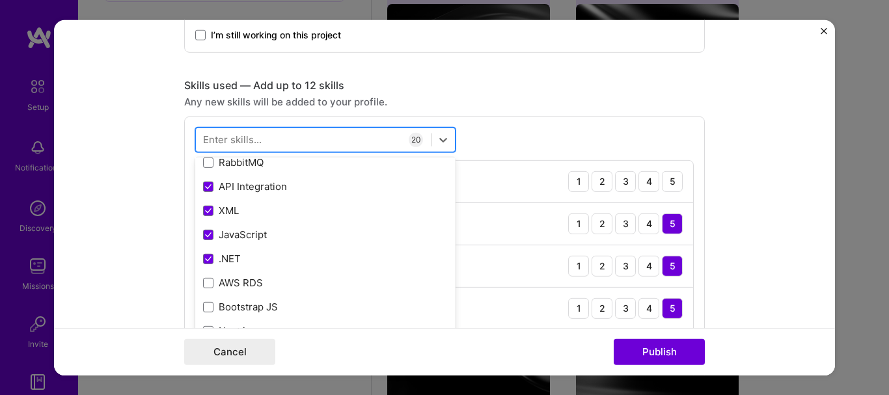
click at [284, 133] on div at bounding box center [313, 139] width 235 height 21
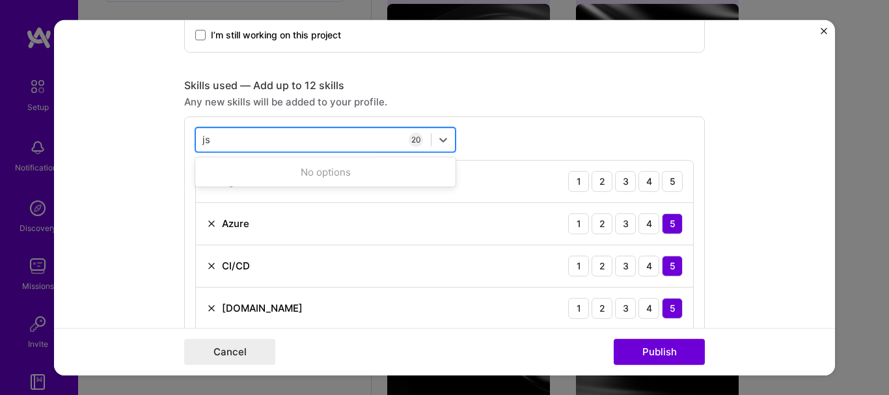
type input "j"
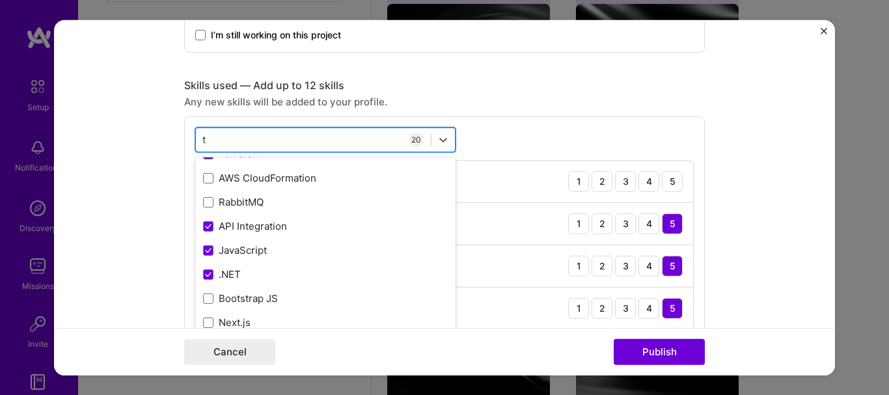
scroll to position [0, 0]
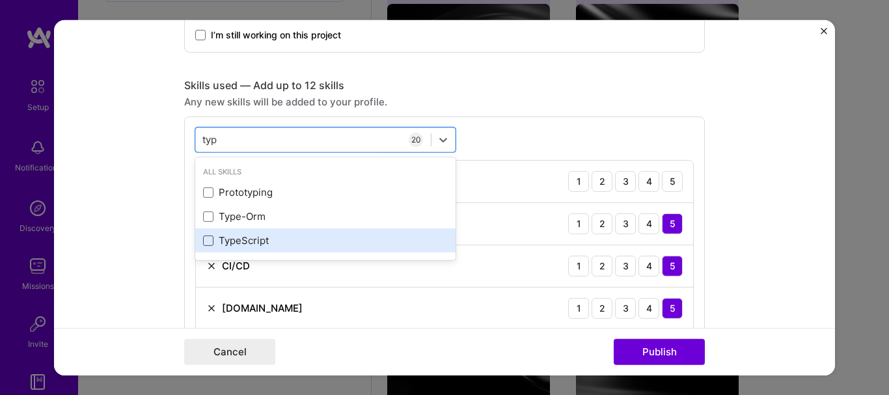
click at [204, 241] on span at bounding box center [208, 241] width 10 height 10
click at [0, 0] on input "checkbox" at bounding box center [0, 0] width 0 height 0
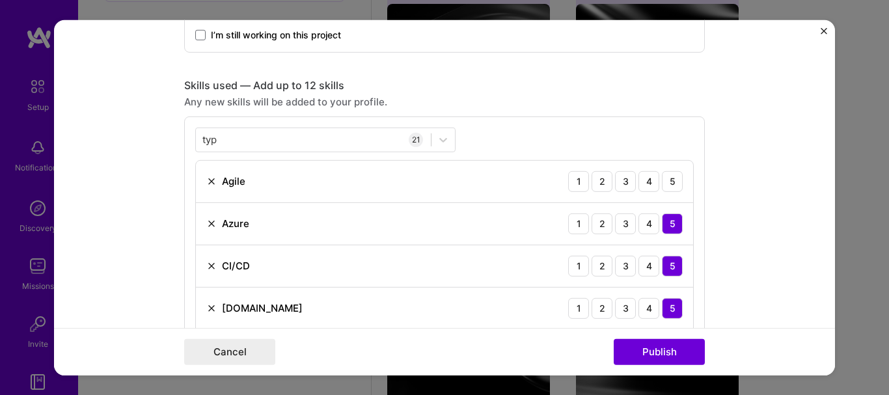
click at [751, 175] on form "Editing suggested project This project is suggested based on your LinkedIn, res…" at bounding box center [444, 198] width 781 height 356
click at [653, 180] on div "4" at bounding box center [649, 181] width 21 height 21
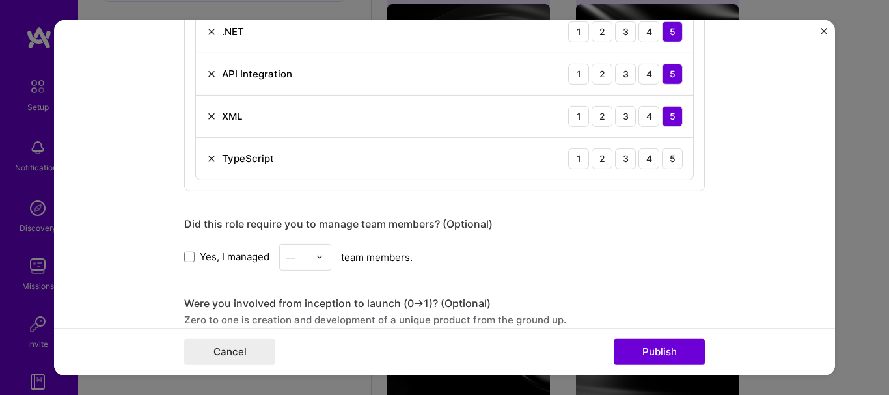
scroll to position [1457, 0]
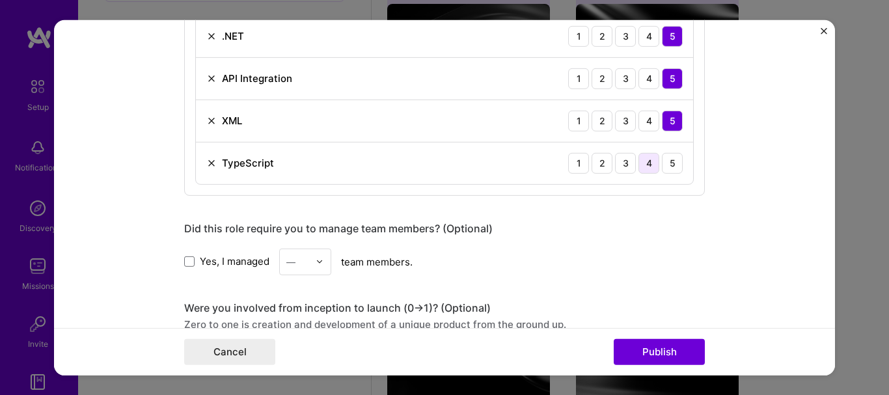
click at [640, 163] on div "4" at bounding box center [649, 162] width 21 height 21
click at [184, 260] on span at bounding box center [189, 262] width 10 height 10
click at [0, 0] on input "Yes, I managed" at bounding box center [0, 0] width 0 height 0
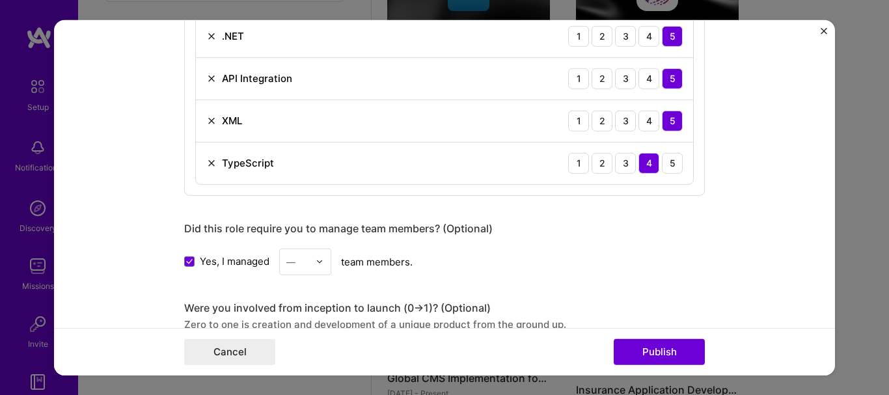
click at [316, 257] on div at bounding box center [323, 261] width 15 height 25
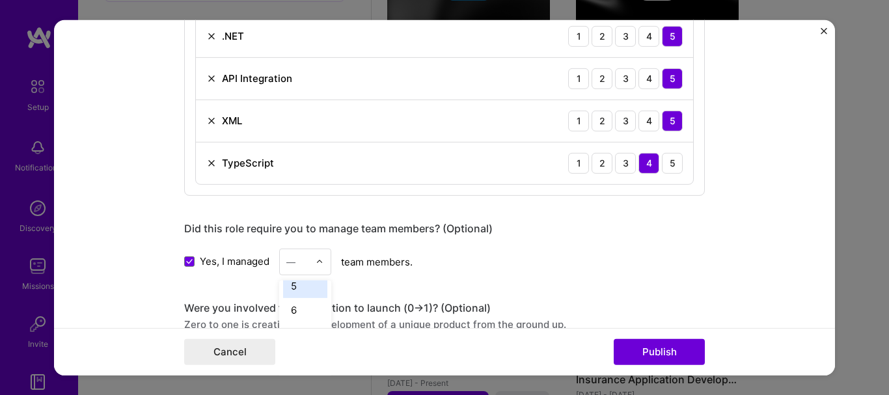
scroll to position [123, 0]
click at [291, 300] on div "6" at bounding box center [305, 293] width 44 height 24
click at [540, 256] on div "Yes, I managed 6 team members." at bounding box center [444, 261] width 521 height 27
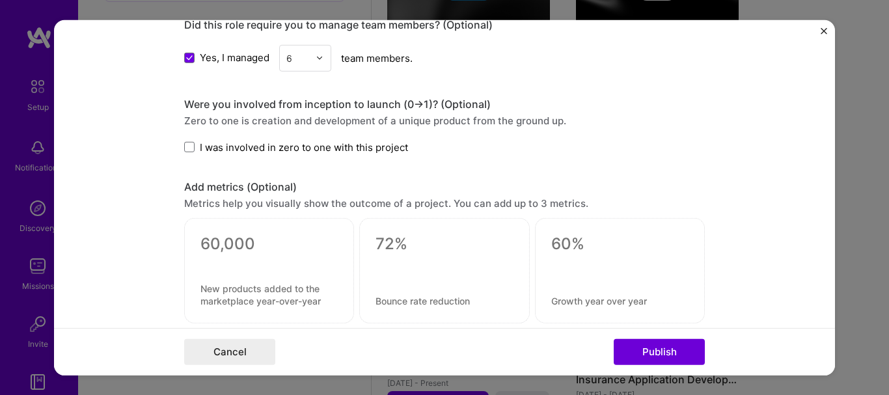
scroll to position [1679, 0]
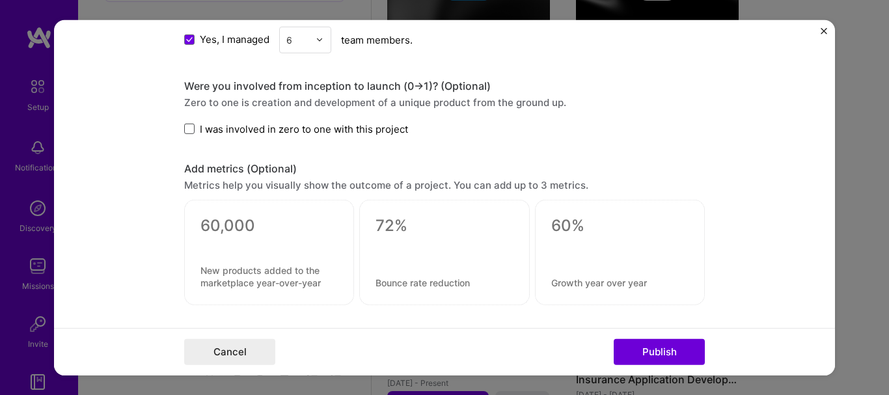
click at [184, 130] on span at bounding box center [189, 129] width 10 height 10
click at [0, 0] on input "I was involved in zero to one with this project" at bounding box center [0, 0] width 0 height 0
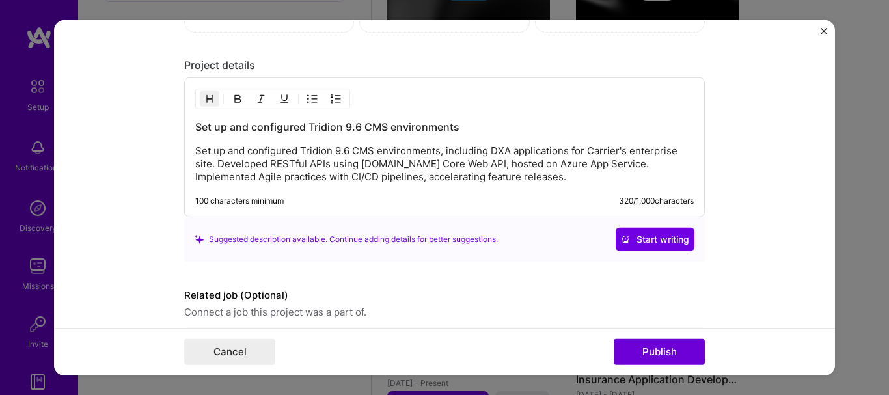
scroll to position [2003, 0]
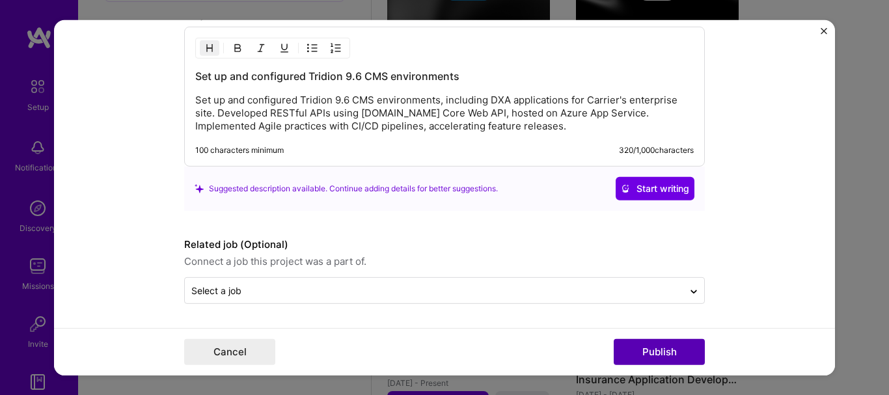
click at [636, 358] on button "Publish" at bounding box center [659, 352] width 91 height 26
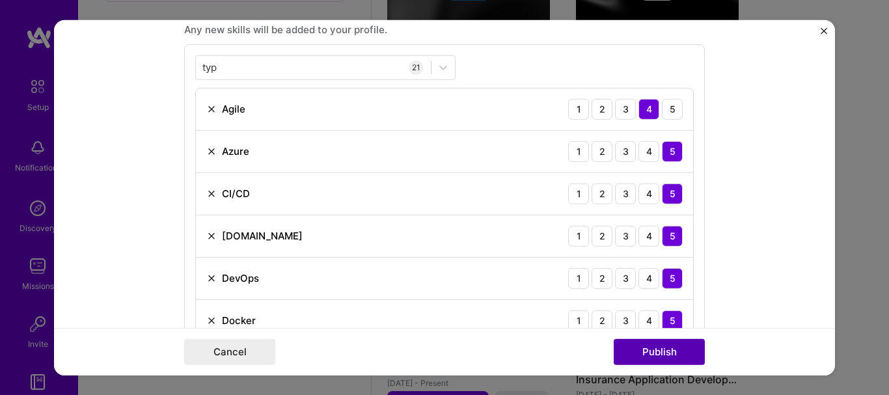
scroll to position [651, 0]
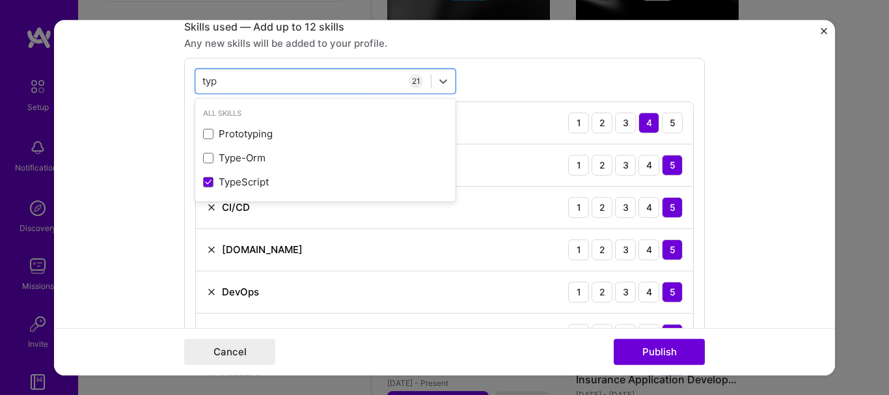
drag, startPoint x: 247, startPoint y: 80, endPoint x: 182, endPoint y: 81, distance: 65.8
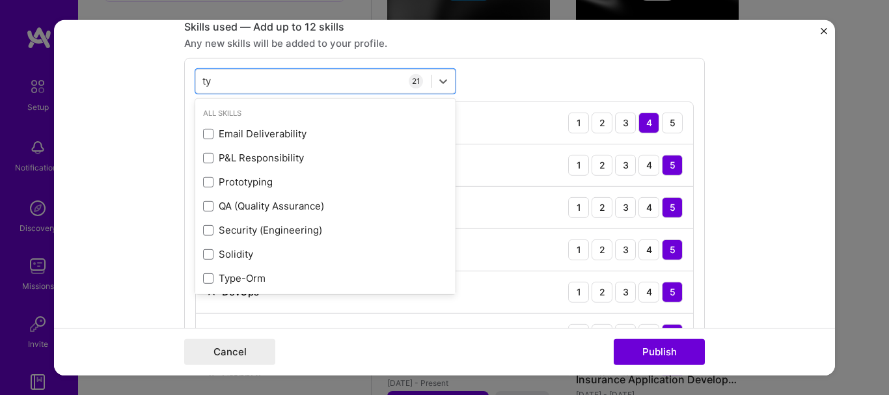
type input "t"
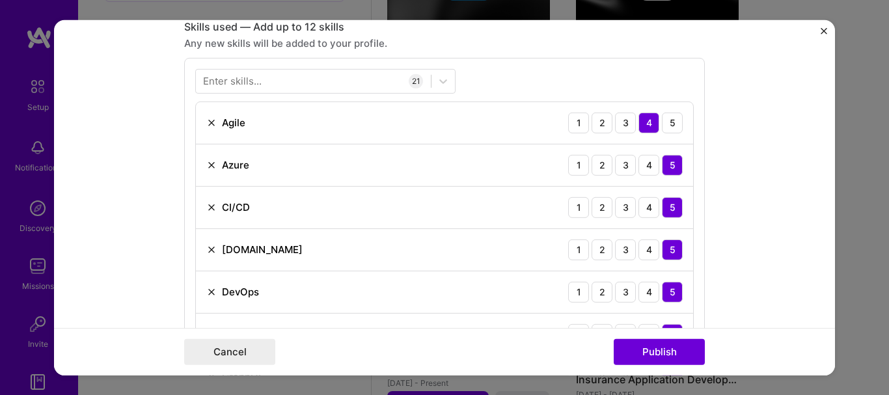
click at [652, 46] on div "Any new skills will be added to your profile." at bounding box center [444, 43] width 521 height 14
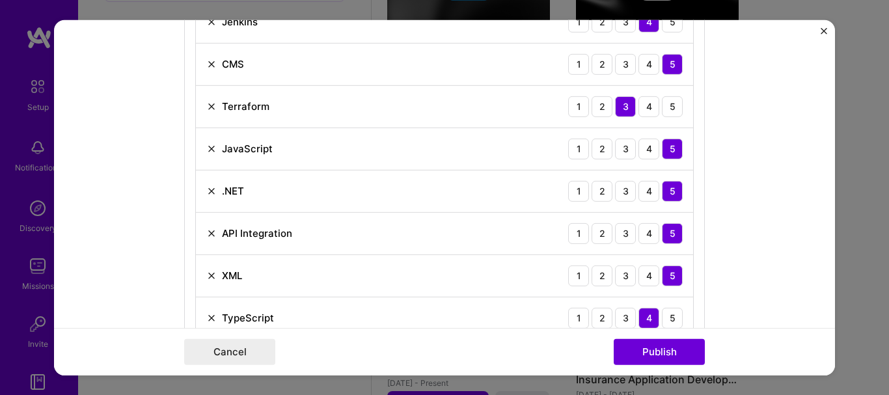
scroll to position [1312, 0]
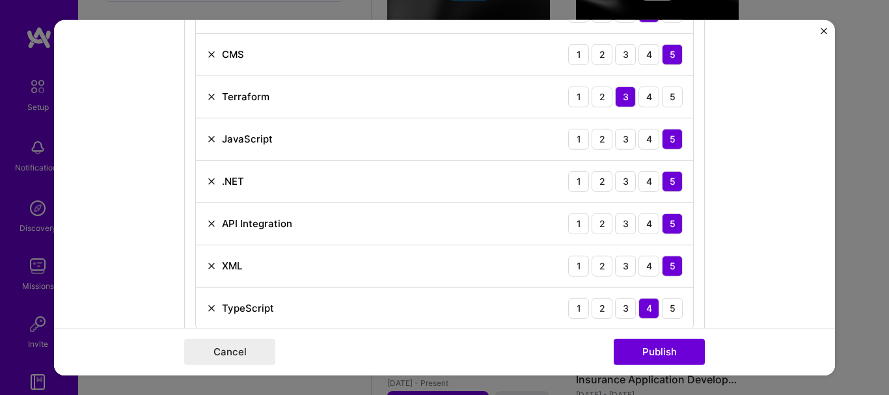
click at [206, 262] on img at bounding box center [211, 265] width 10 height 10
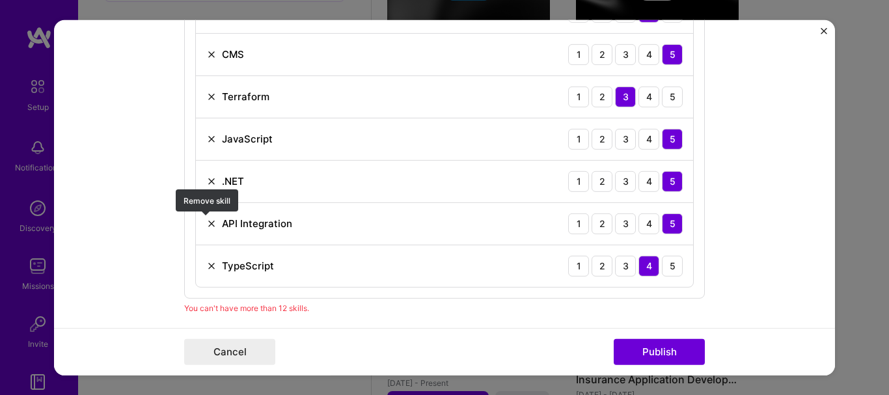
click at [207, 222] on img at bounding box center [211, 223] width 10 height 10
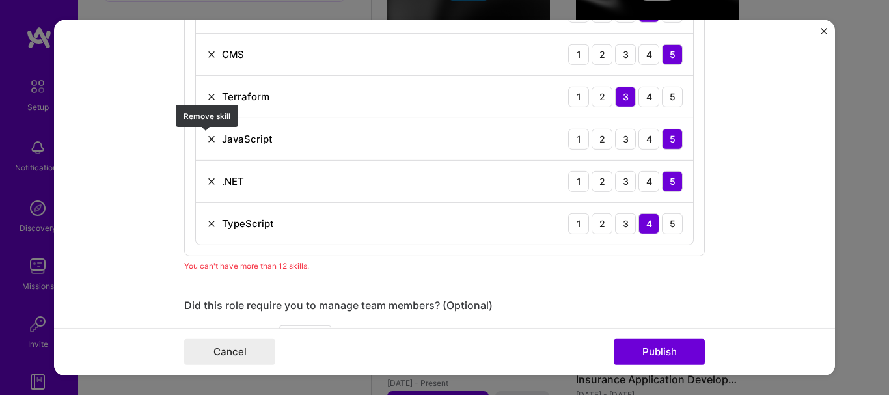
click at [206, 139] on img at bounding box center [211, 138] width 10 height 10
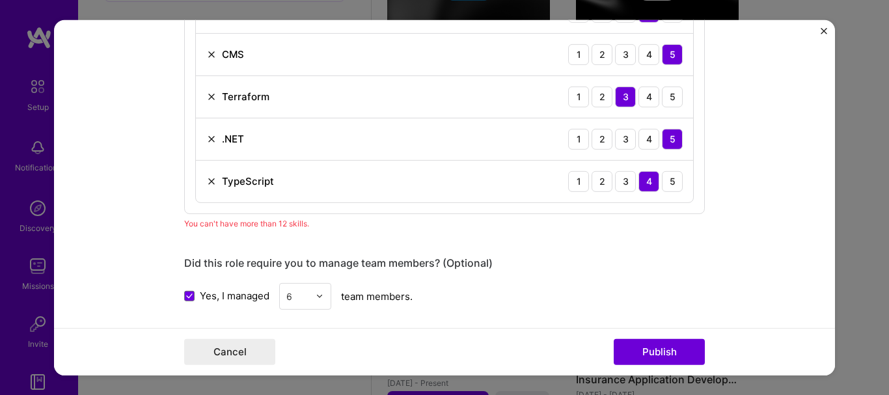
click at [206, 93] on img at bounding box center [211, 96] width 10 height 10
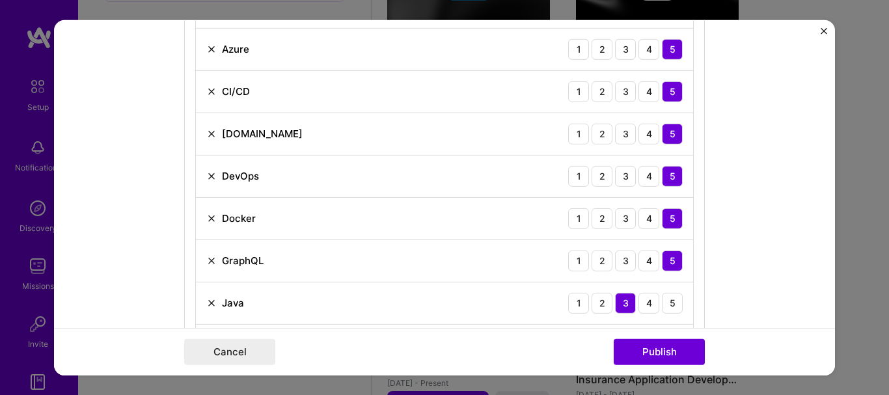
scroll to position [763, 0]
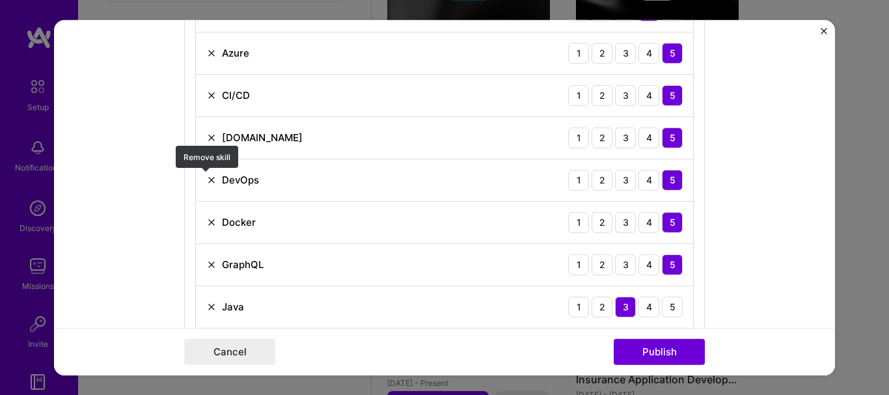
click at [208, 180] on img at bounding box center [211, 179] width 10 height 10
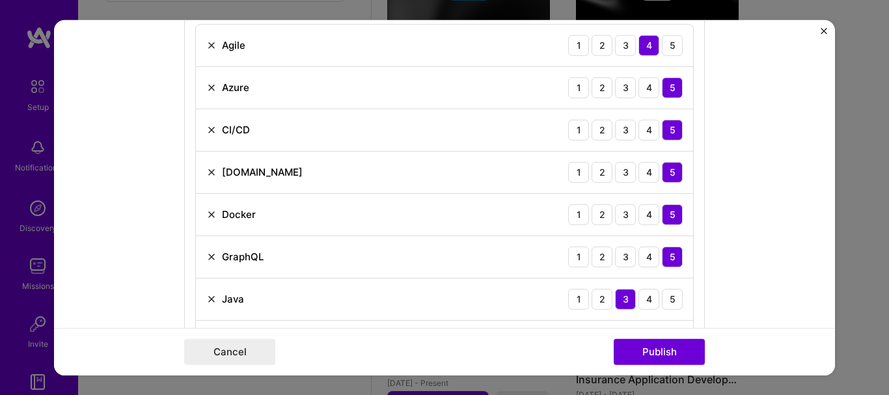
scroll to position [767, 0]
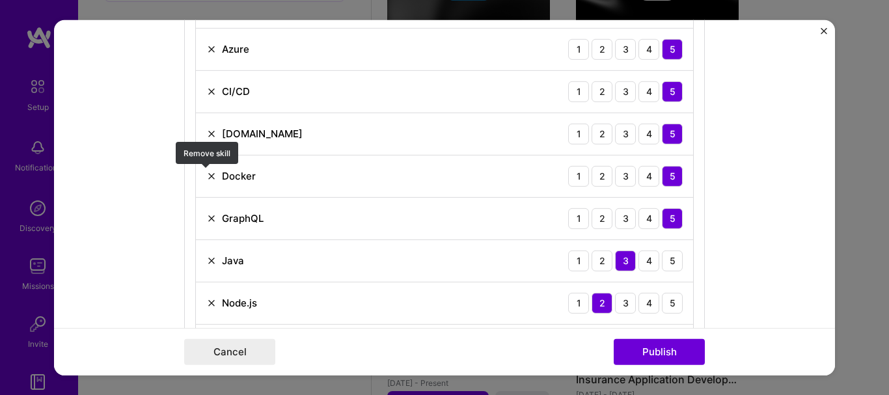
click at [206, 172] on img at bounding box center [211, 176] width 10 height 10
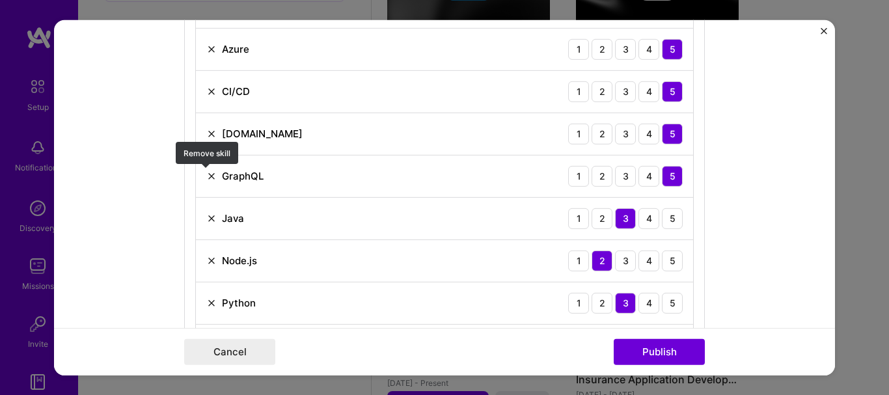
click at [208, 174] on img at bounding box center [211, 176] width 10 height 10
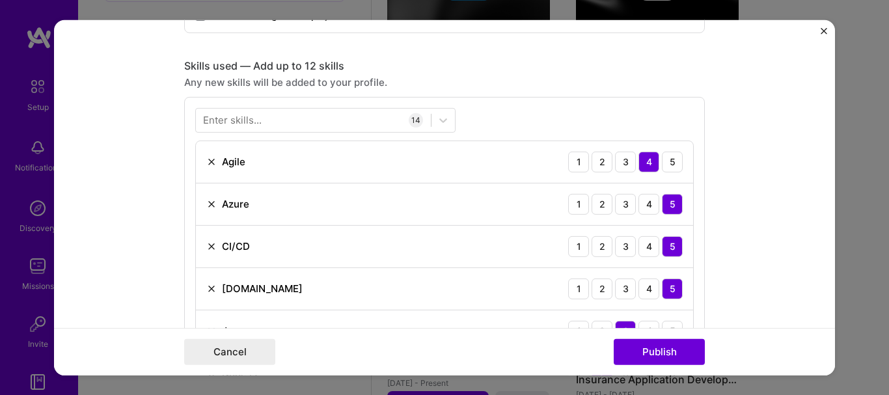
scroll to position [604, 0]
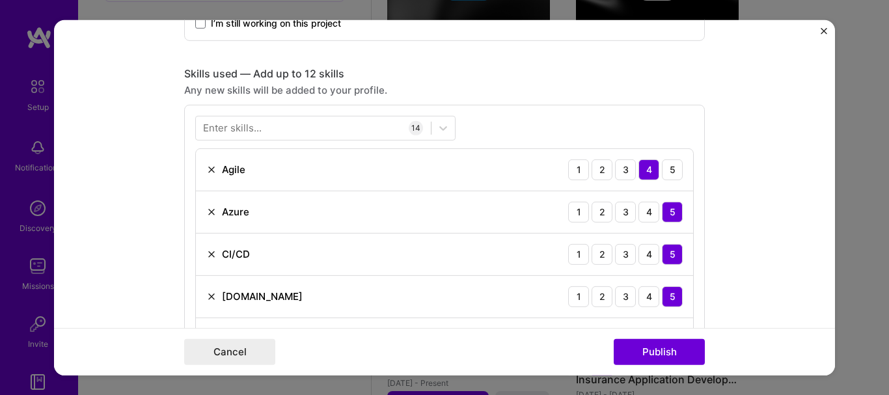
click at [206, 255] on img at bounding box center [211, 254] width 10 height 10
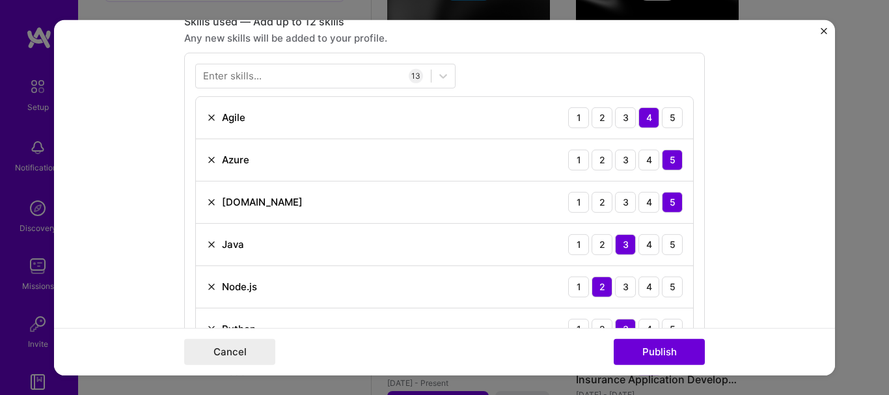
scroll to position [660, 0]
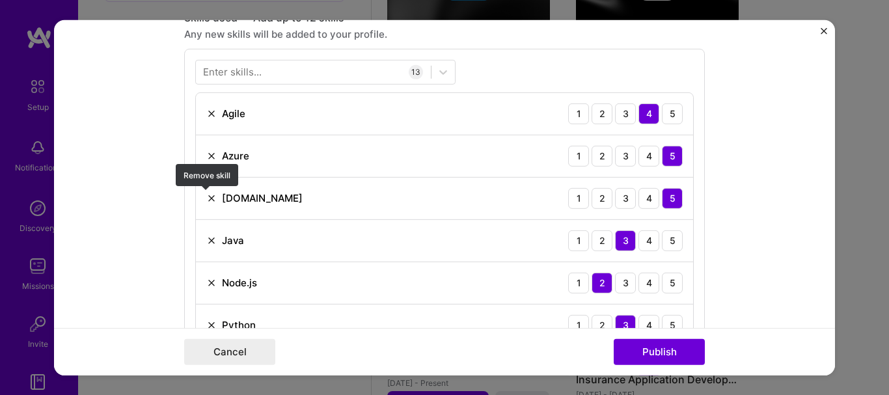
click at [207, 198] on img at bounding box center [211, 198] width 10 height 10
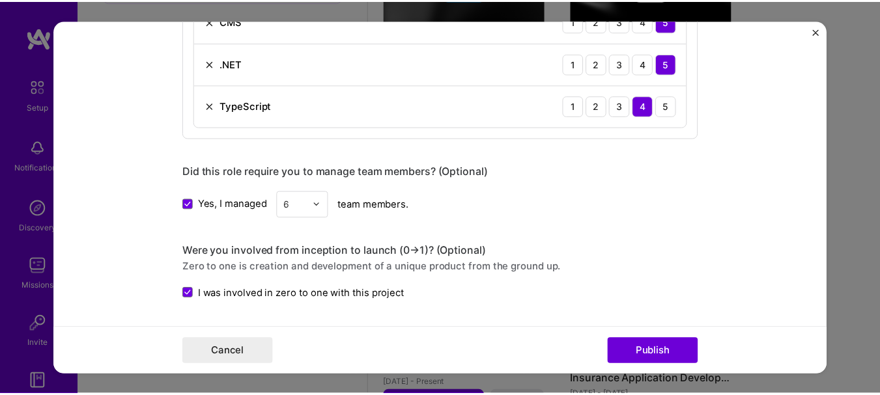
scroll to position [1254, 0]
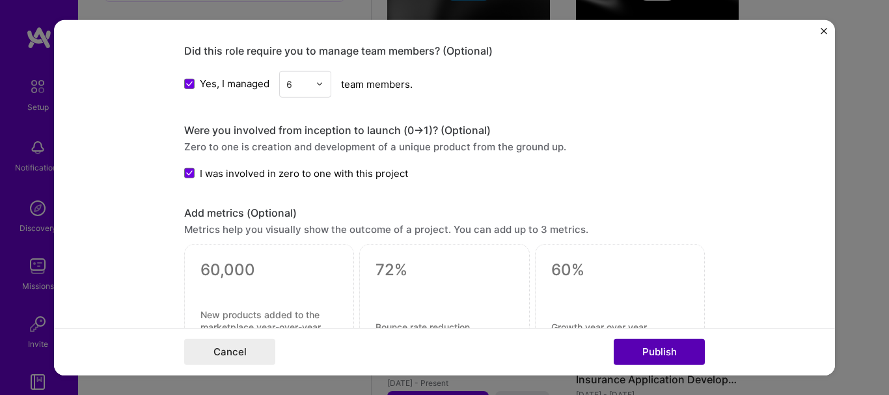
click at [680, 346] on button "Publish" at bounding box center [659, 352] width 91 height 26
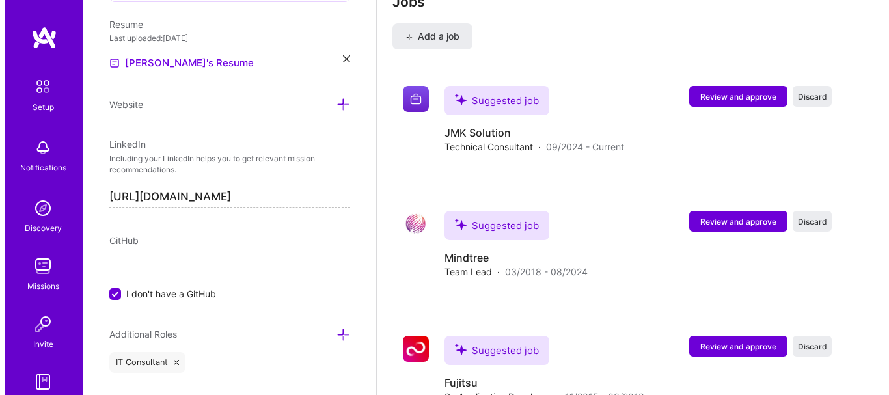
scroll to position [1972, 0]
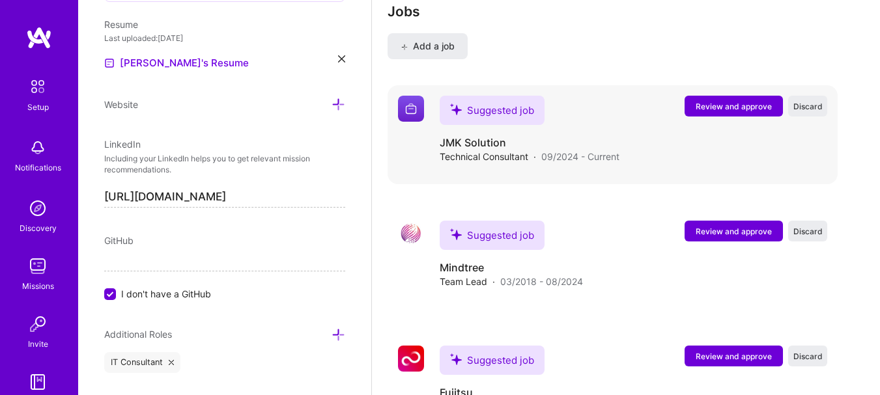
click at [755, 94] on div "Suggested job Review and approve Discard Suggested job JMK Solution Technical C…" at bounding box center [612, 134] width 450 height 99
click at [755, 104] on span "Review and approve" at bounding box center [733, 106] width 76 height 11
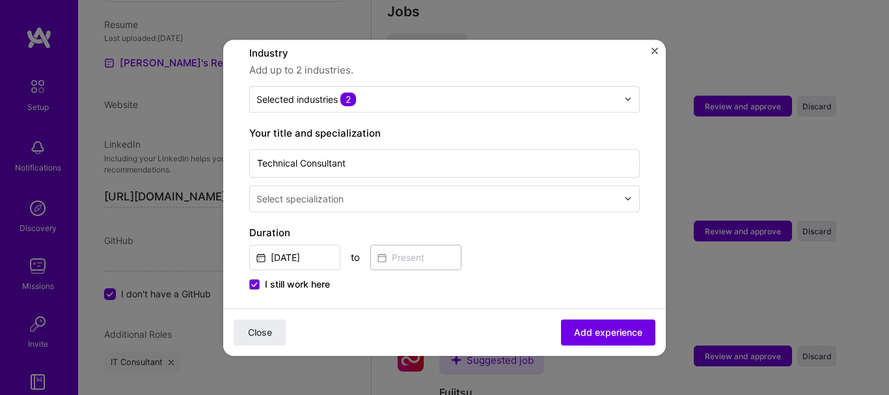
scroll to position [210, 0]
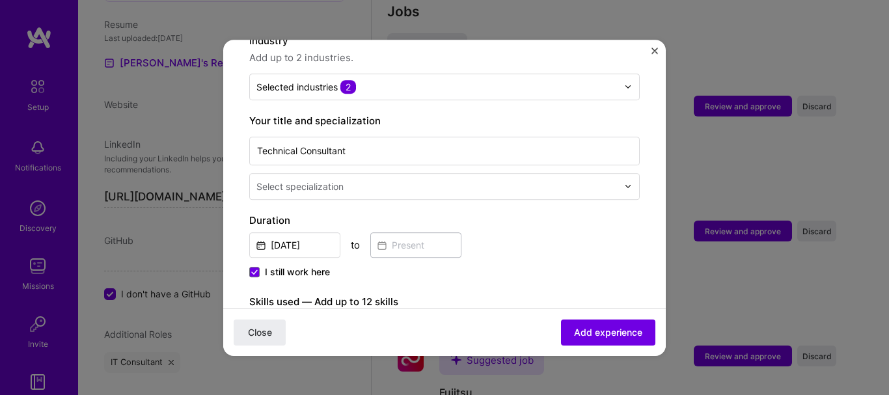
click at [522, 180] on input "text" at bounding box center [439, 187] width 364 height 14
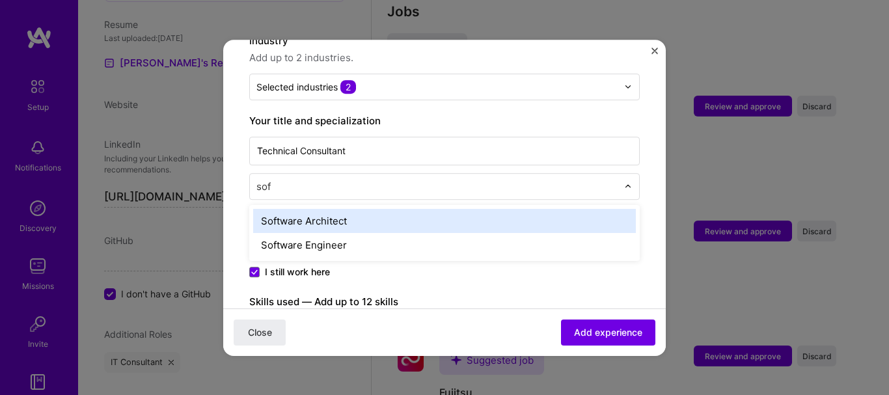
type input "soft"
click at [389, 209] on div "Software Architect" at bounding box center [444, 221] width 383 height 24
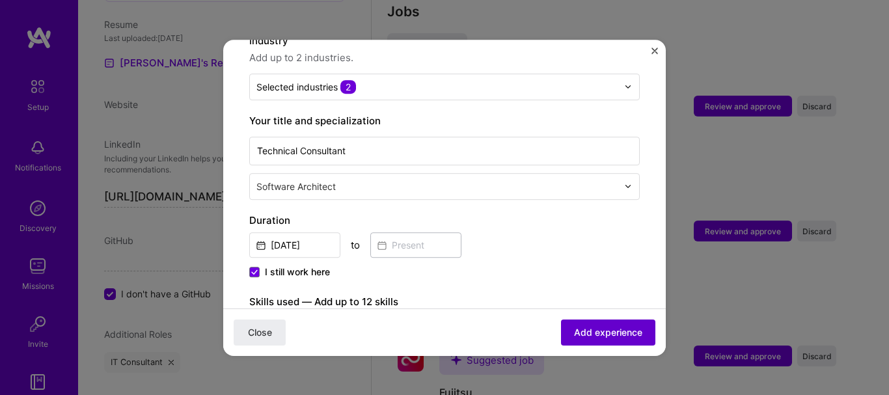
click at [608, 333] on span "Add experience" at bounding box center [608, 332] width 68 height 13
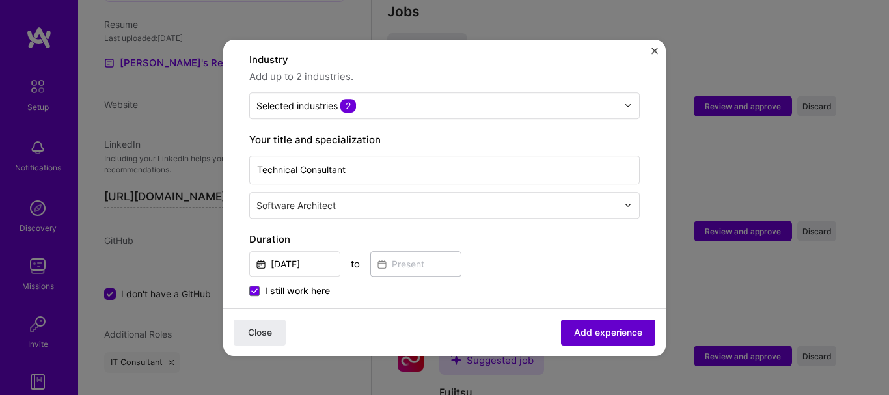
scroll to position [130, 0]
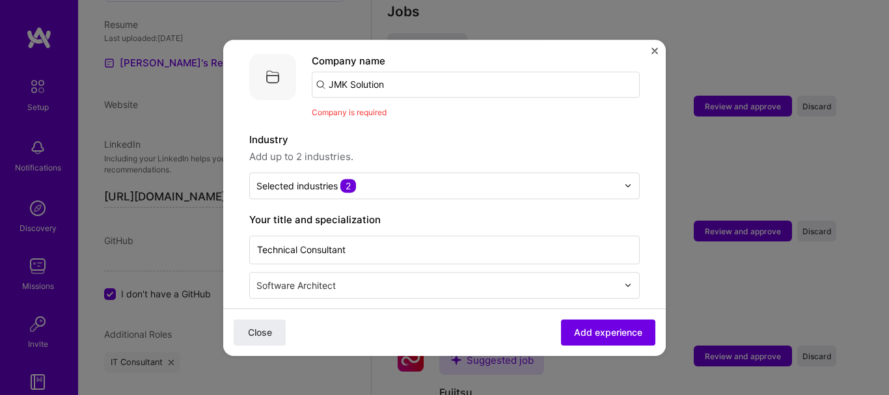
click at [463, 72] on input "JMK Solution" at bounding box center [476, 85] width 328 height 26
type input "JMK"
click at [369, 114] on span "Add company" at bounding box center [348, 121] width 63 height 14
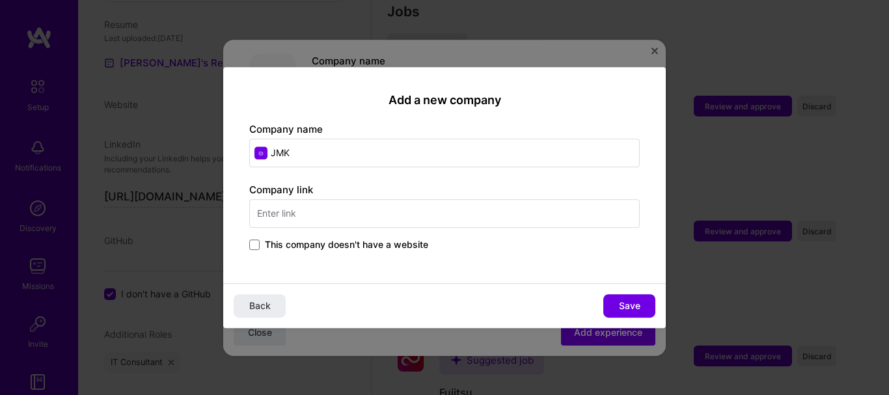
click at [381, 154] on input "JMK" at bounding box center [444, 153] width 391 height 29
type input "JMK solution"
click at [255, 244] on span at bounding box center [254, 245] width 10 height 10
click at [0, 0] on input "This company doesn't have a website" at bounding box center [0, 0] width 0 height 0
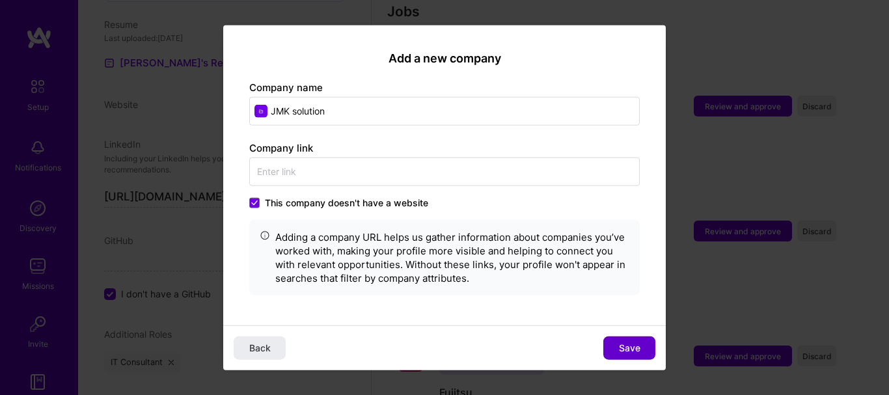
click at [626, 346] on span "Save" at bounding box center [629, 348] width 21 height 13
type input "JMK solution"
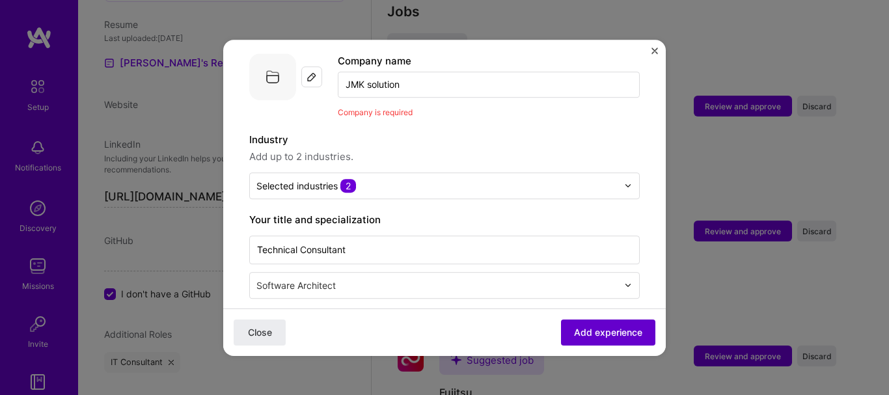
click at [592, 326] on span "Add experience" at bounding box center [608, 332] width 68 height 13
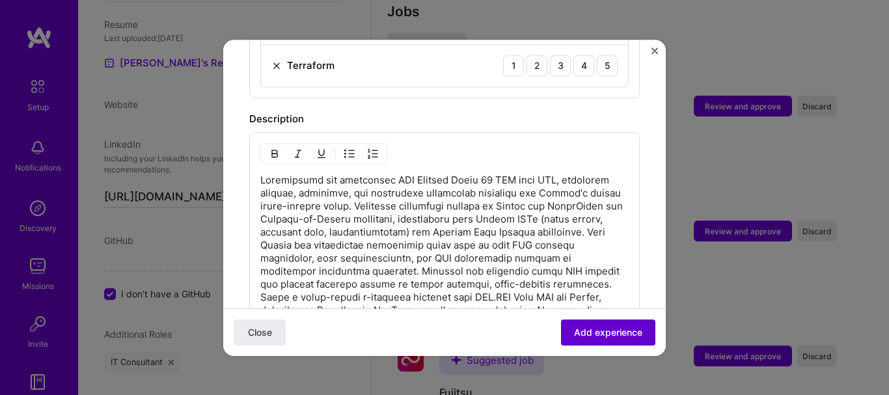
scroll to position [1002, 0]
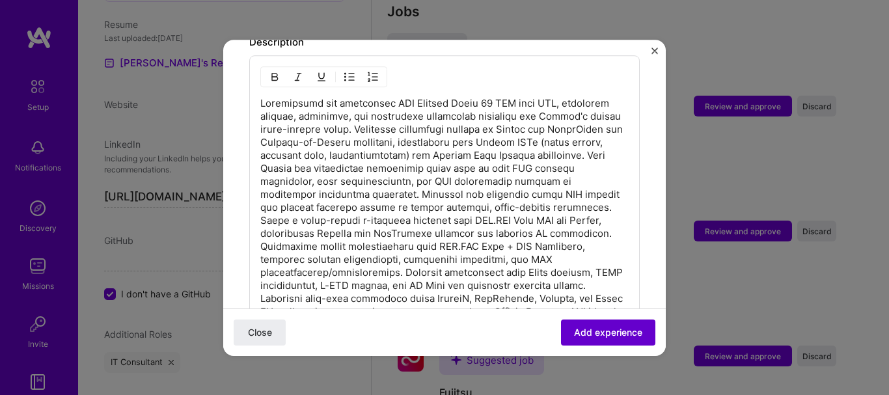
click at [592, 326] on span "Add experience" at bounding box center [608, 332] width 68 height 13
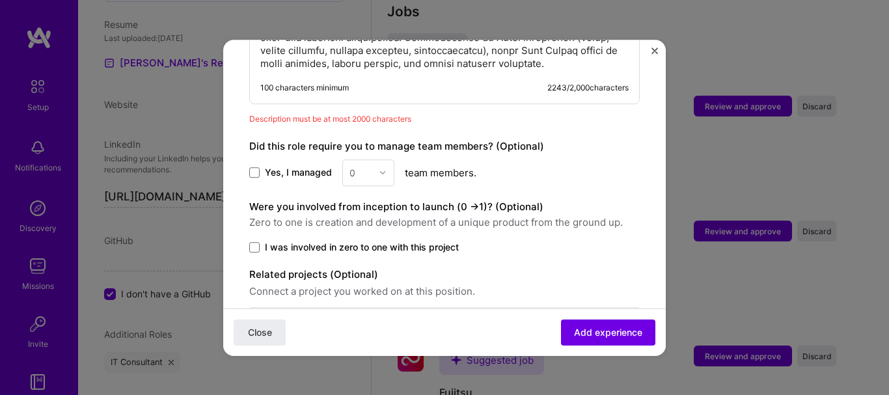
scroll to position [1440, 0]
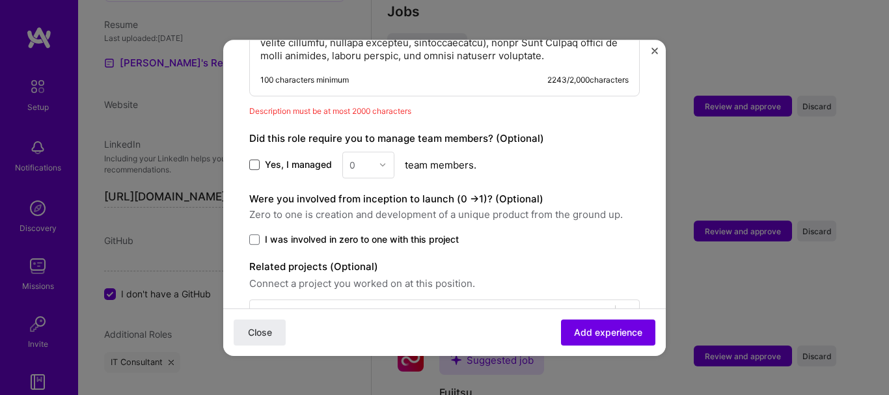
click at [255, 161] on span at bounding box center [254, 165] width 10 height 10
click at [0, 0] on input "Yes, I managed" at bounding box center [0, 0] width 0 height 0
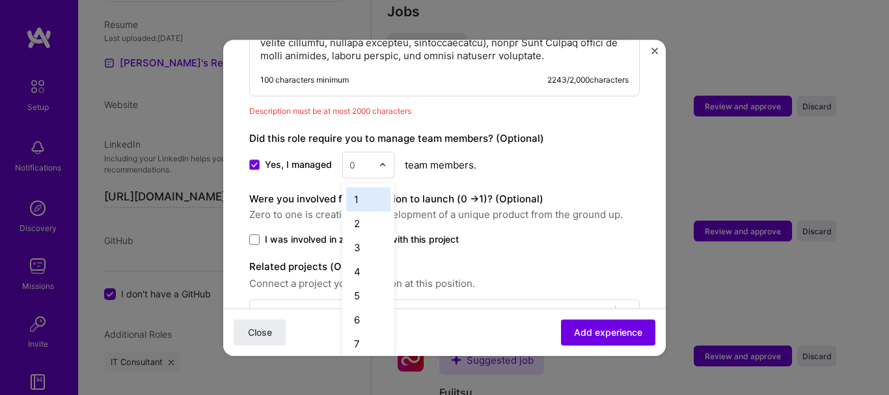
click at [361, 171] on div at bounding box center [361, 165] width 23 height 16
click at [363, 244] on div "3" at bounding box center [368, 248] width 44 height 24
click at [250, 240] on span at bounding box center [254, 239] width 10 height 10
click at [0, 0] on input "I was involved in zero to one with this project" at bounding box center [0, 0] width 0 height 0
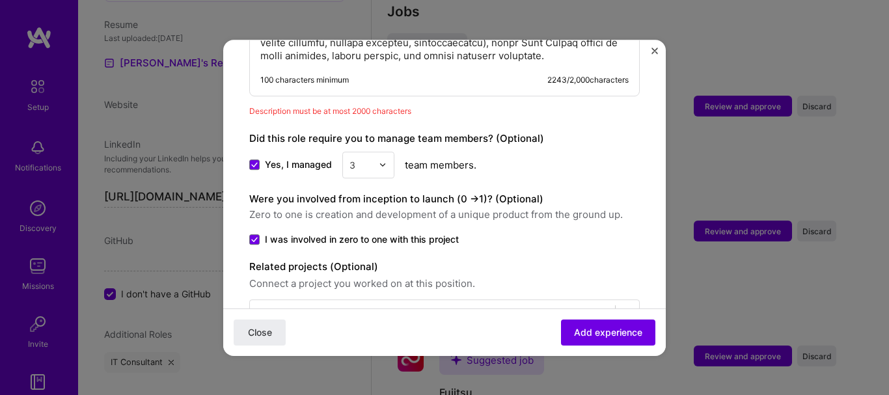
scroll to position [1483, 0]
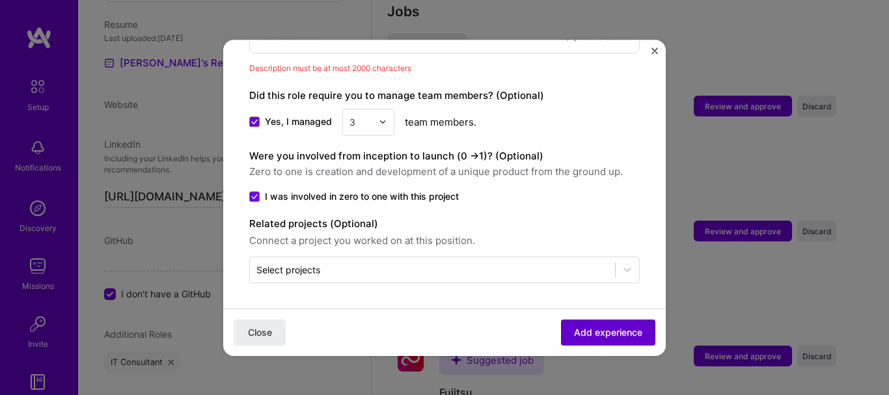
click at [607, 332] on span "Add experience" at bounding box center [608, 332] width 68 height 13
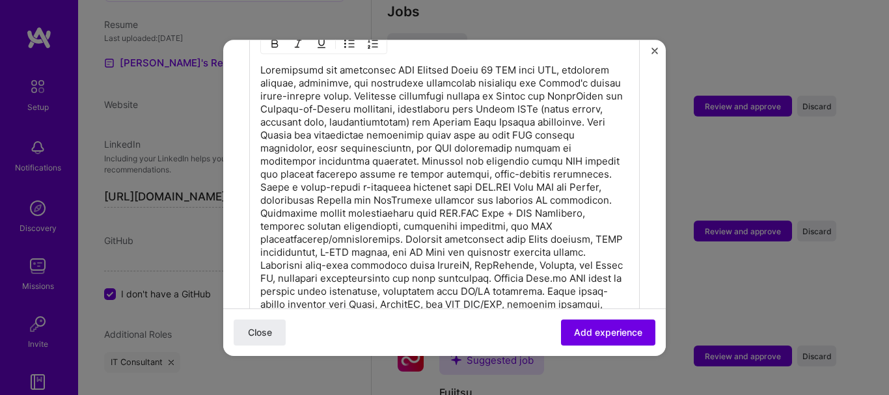
scroll to position [1031, 0]
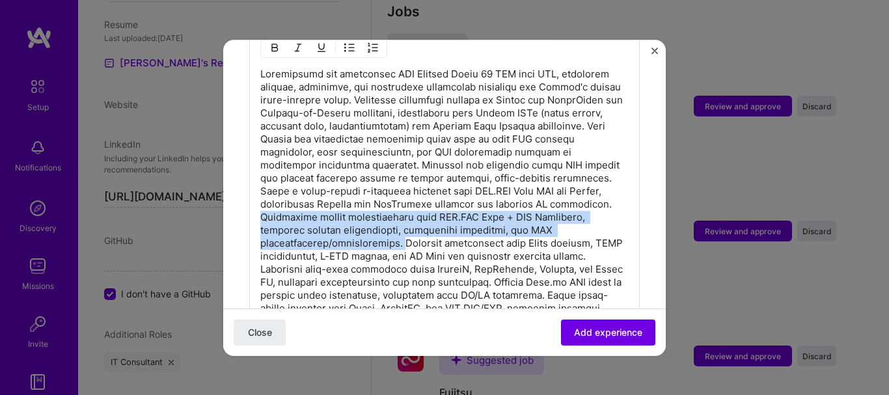
drag, startPoint x: 315, startPoint y: 199, endPoint x: 395, endPoint y: 225, distance: 84.4
click at [395, 225] on p at bounding box center [444, 270] width 369 height 404
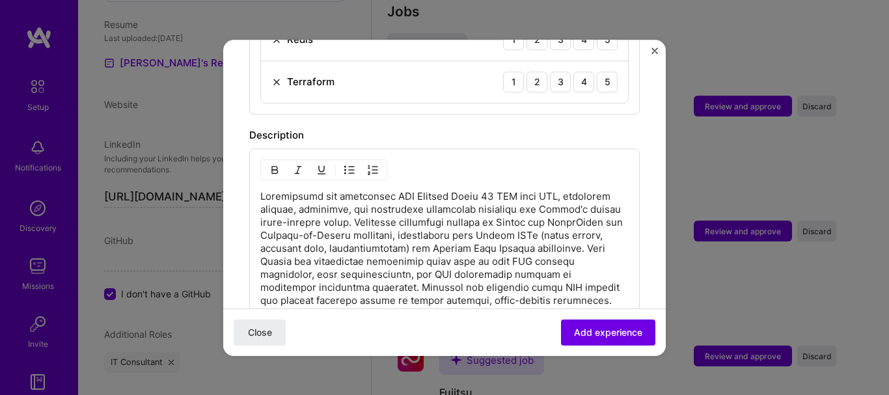
scroll to position [1087, 0]
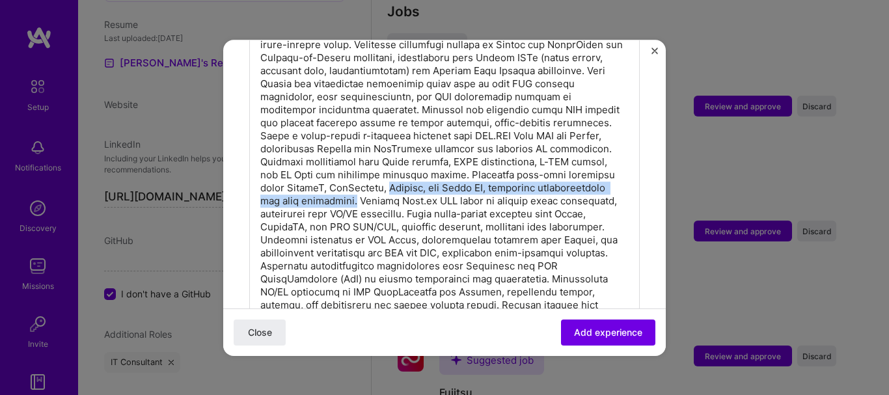
drag, startPoint x: 438, startPoint y: 172, endPoint x: 430, endPoint y: 183, distance: 13.5
click at [430, 183] on p at bounding box center [444, 201] width 369 height 378
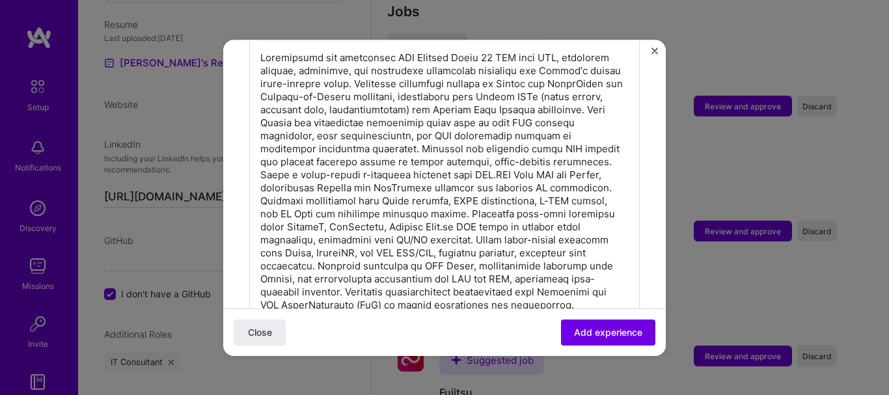
scroll to position [1004, 0]
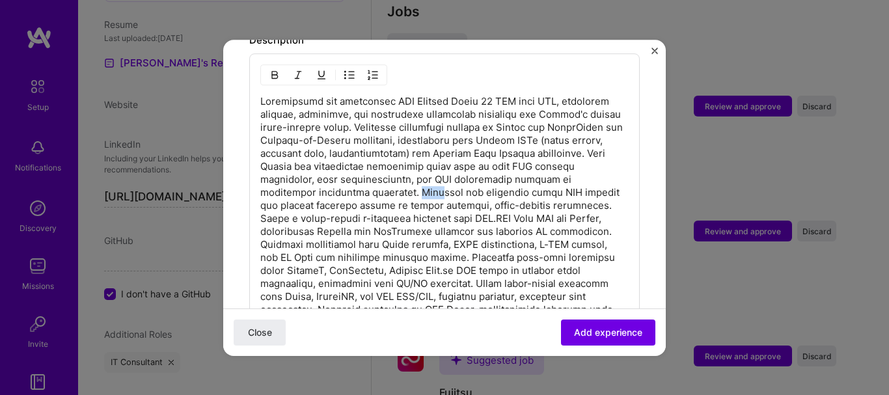
drag, startPoint x: 411, startPoint y: 174, endPoint x: 430, endPoint y: 181, distance: 20.2
click at [430, 181] on p at bounding box center [444, 277] width 369 height 365
drag, startPoint x: 391, startPoint y: 189, endPoint x: 477, endPoint y: 193, distance: 86.7
click at [477, 193] on p at bounding box center [444, 277] width 369 height 365
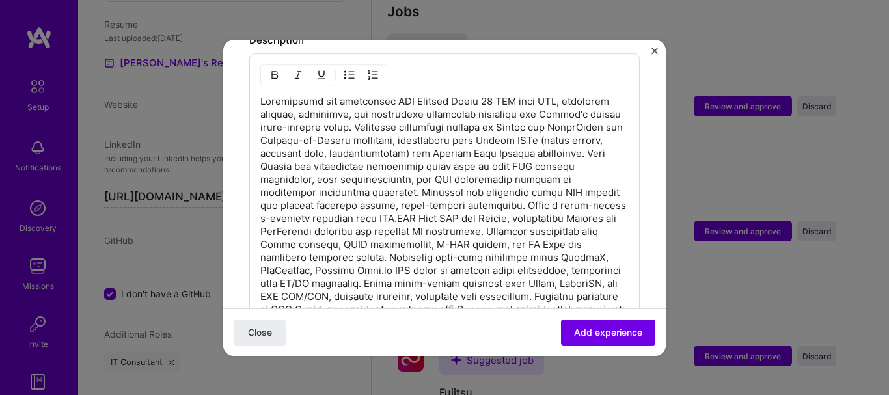
scroll to position [1292, 0]
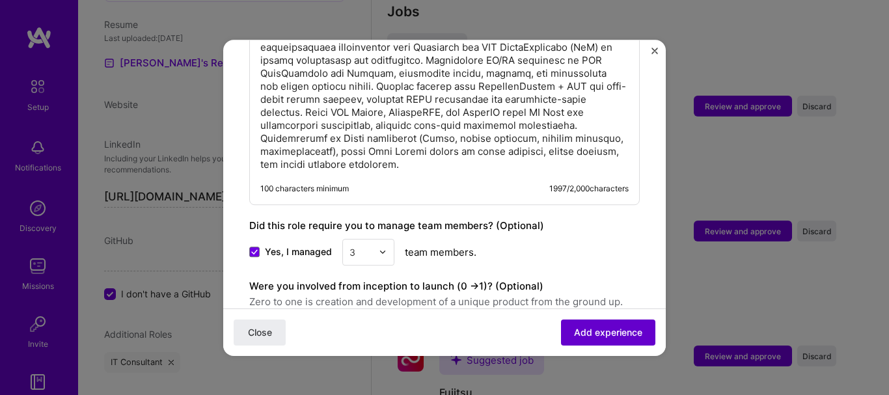
click at [597, 325] on button "Add experience" at bounding box center [608, 332] width 94 height 26
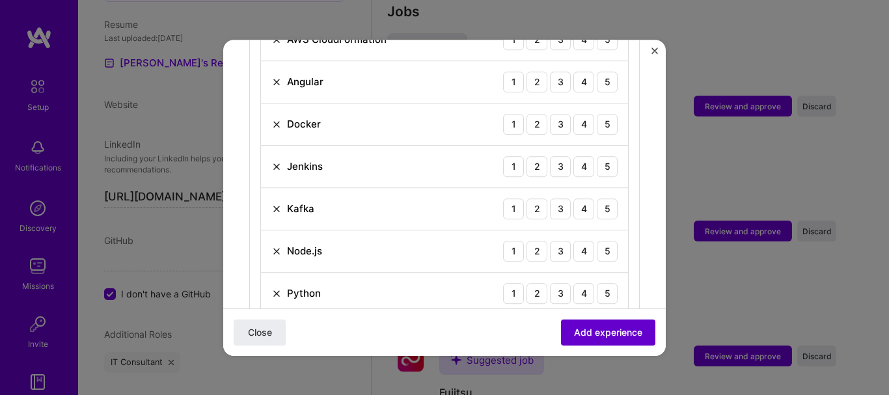
scroll to position [451, 0]
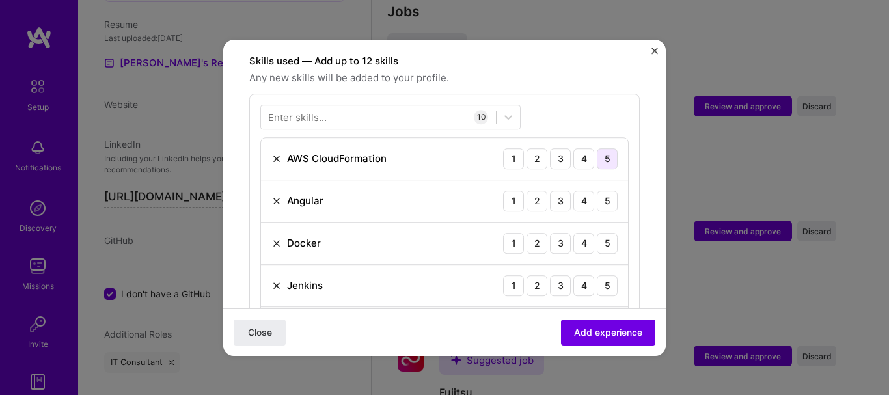
click at [602, 148] on div "5" at bounding box center [607, 158] width 21 height 21
click at [550, 191] on div "3" at bounding box center [560, 201] width 21 height 21
click at [550, 233] on div "3" at bounding box center [560, 243] width 21 height 21
click at [574, 275] on div "4" at bounding box center [584, 285] width 21 height 21
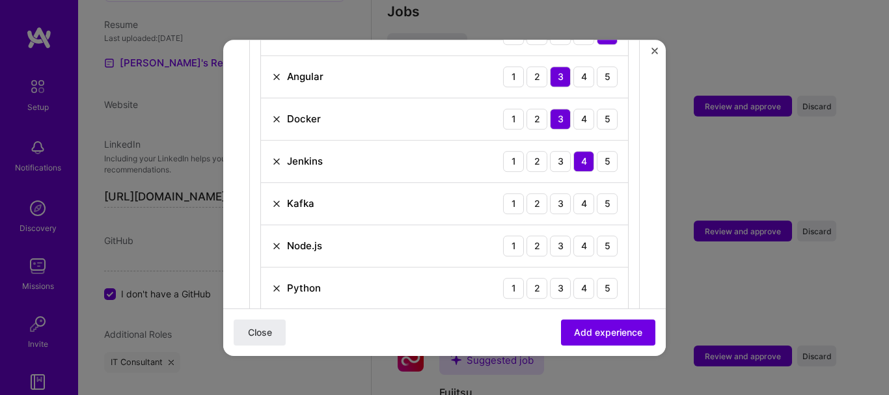
scroll to position [591, 0]
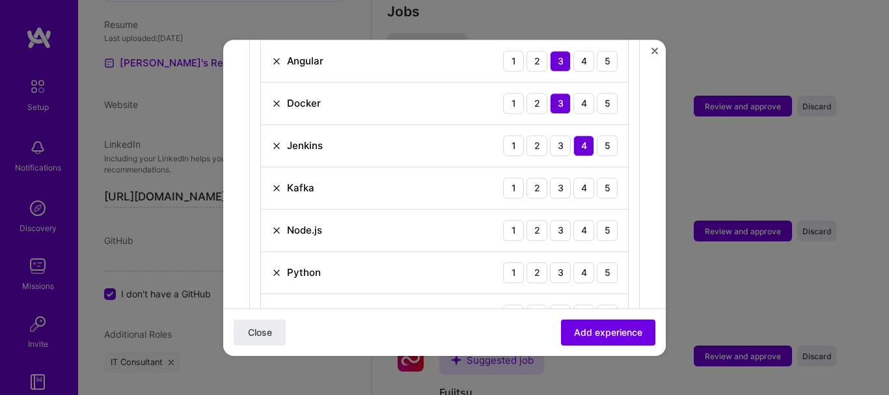
click at [277, 183] on img at bounding box center [277, 188] width 10 height 10
click at [551, 179] on div "3" at bounding box center [560, 188] width 21 height 21
click at [559, 220] on div "3" at bounding box center [560, 230] width 21 height 21
click at [277, 268] on img at bounding box center [277, 273] width 10 height 10
click at [574, 262] on div "4" at bounding box center [584, 272] width 21 height 21
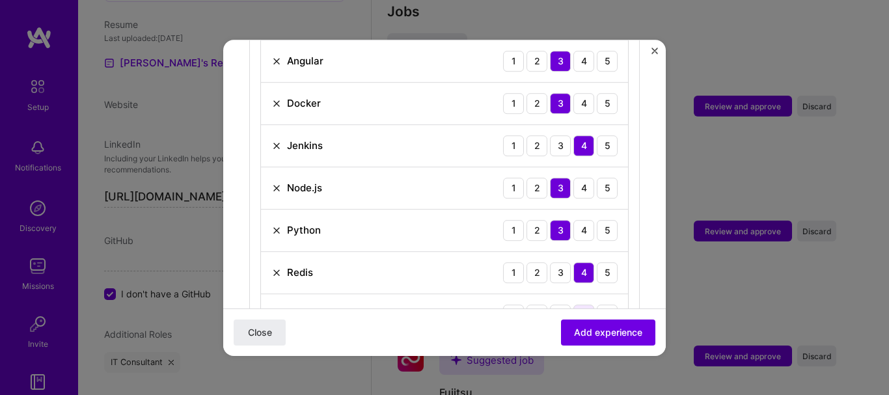
click at [579, 305] on div "4" at bounding box center [584, 315] width 21 height 21
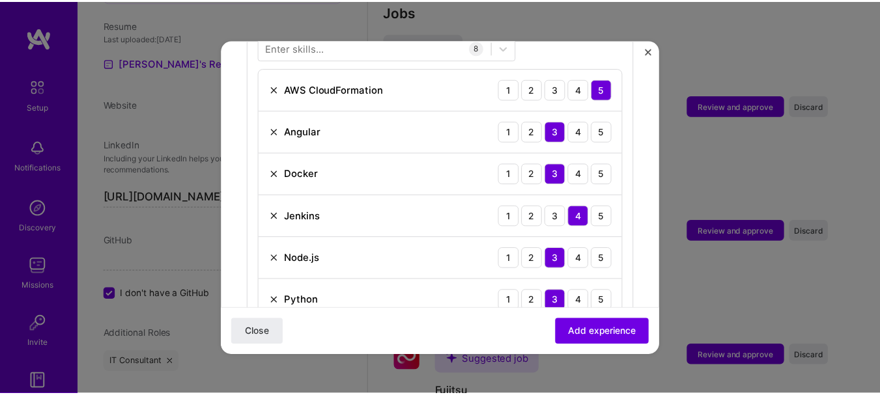
scroll to position [517, 0]
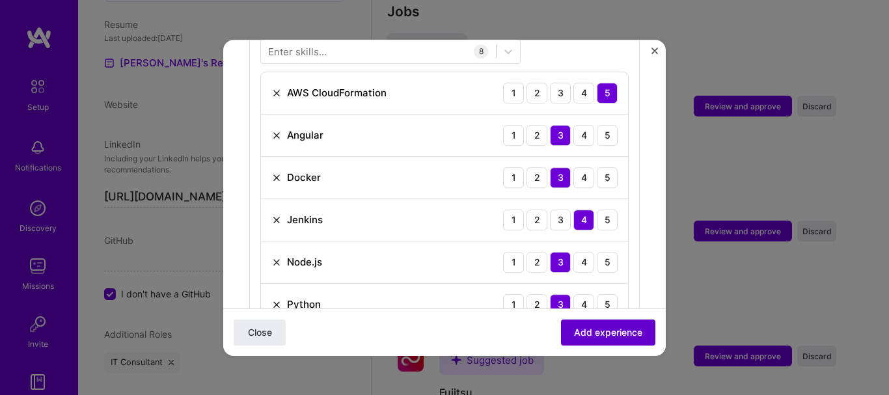
click at [622, 325] on button "Add experience" at bounding box center [608, 332] width 94 height 26
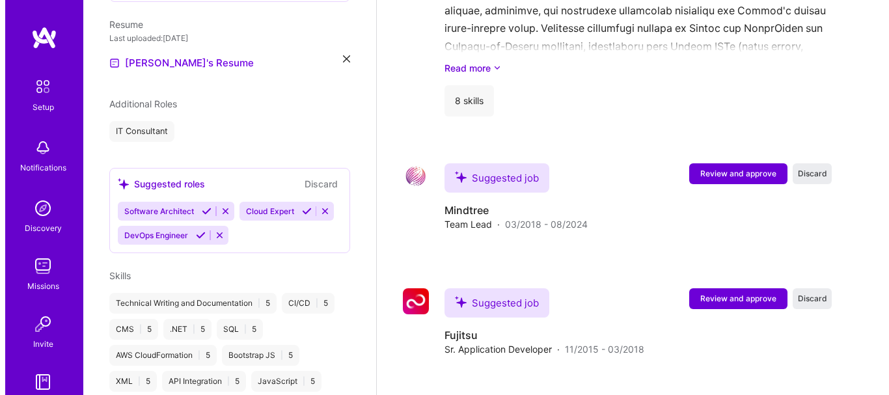
scroll to position [1458, 0]
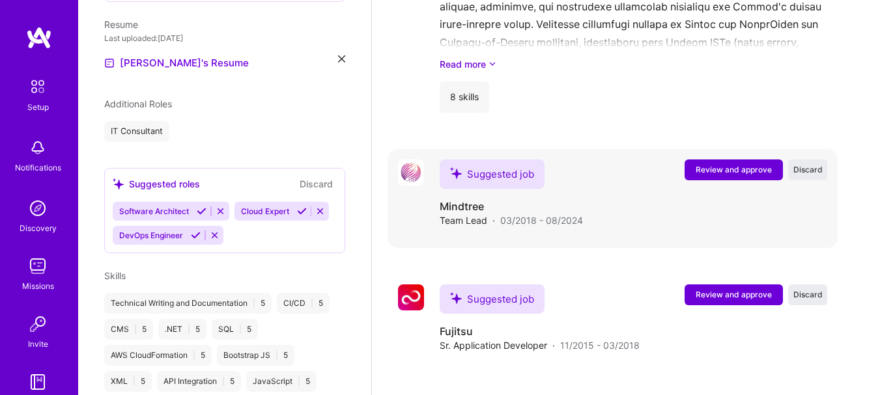
click at [738, 171] on span "Review and approve" at bounding box center [733, 169] width 76 height 11
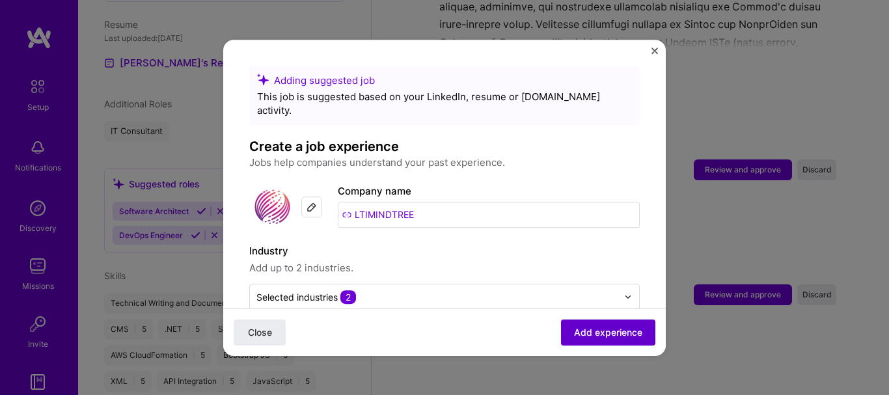
click at [596, 332] on span "Add experience" at bounding box center [608, 332] width 68 height 13
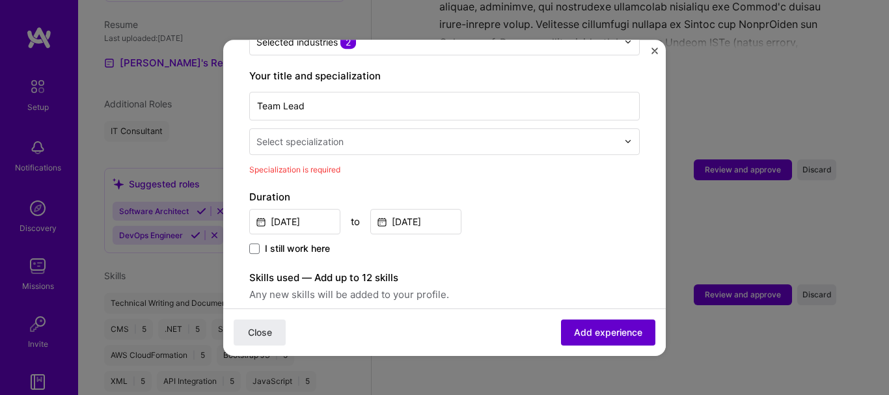
scroll to position [270, 0]
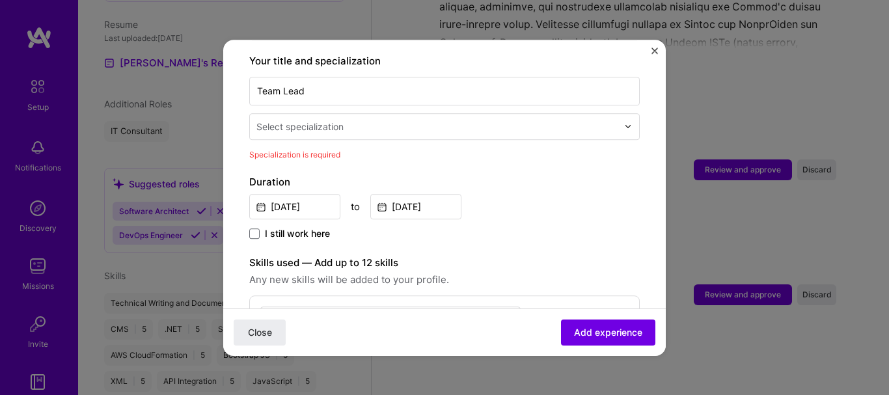
click at [488, 120] on input "text" at bounding box center [439, 127] width 364 height 14
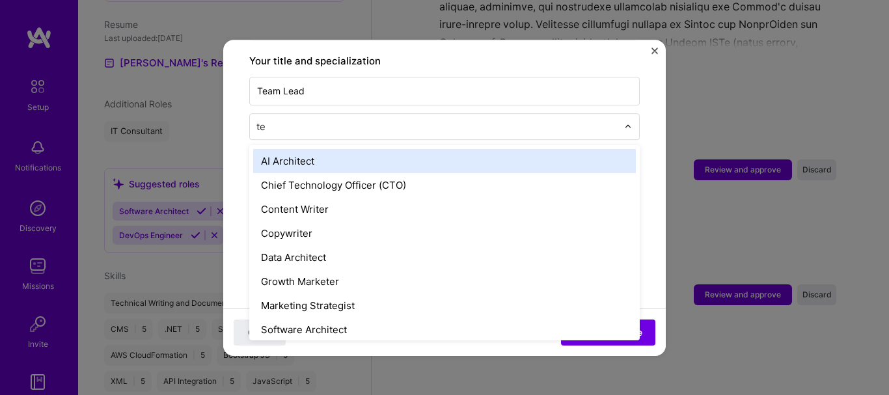
type input "t"
type input "so"
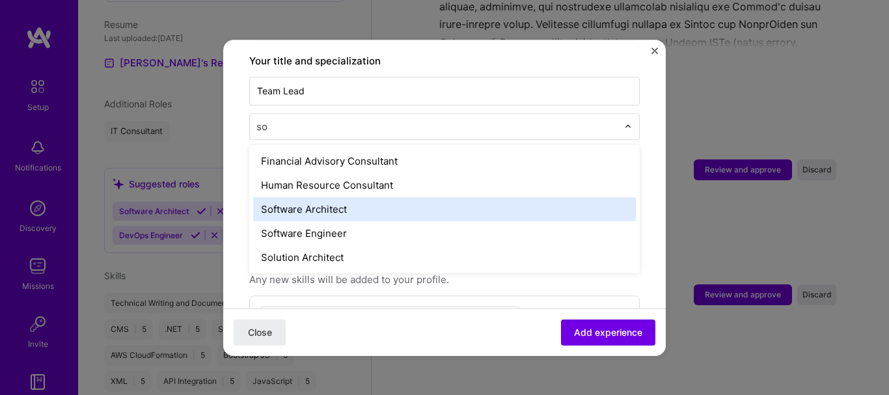
click at [428, 199] on div "Software Architect" at bounding box center [444, 209] width 383 height 24
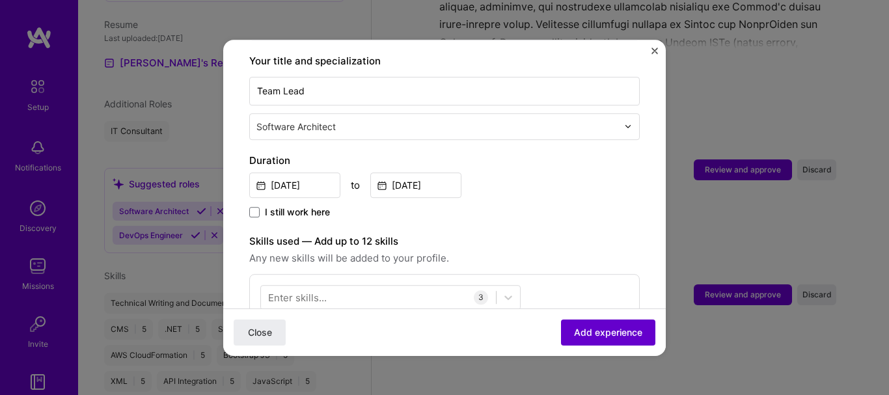
click at [569, 324] on button "Add experience" at bounding box center [608, 332] width 94 height 26
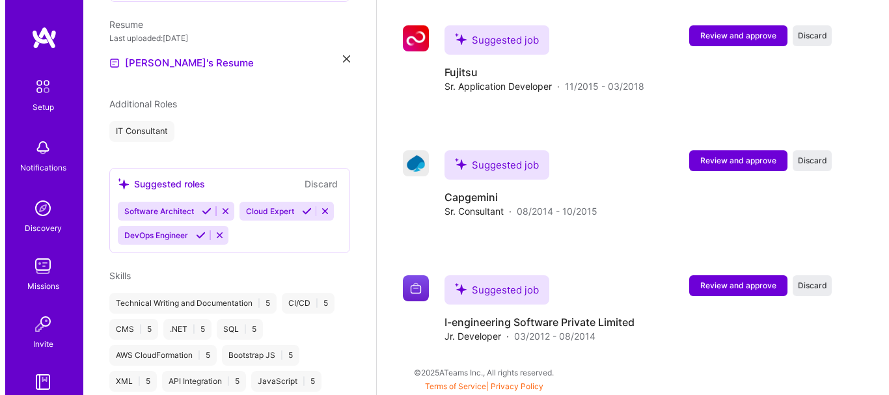
scroll to position [1810, 0]
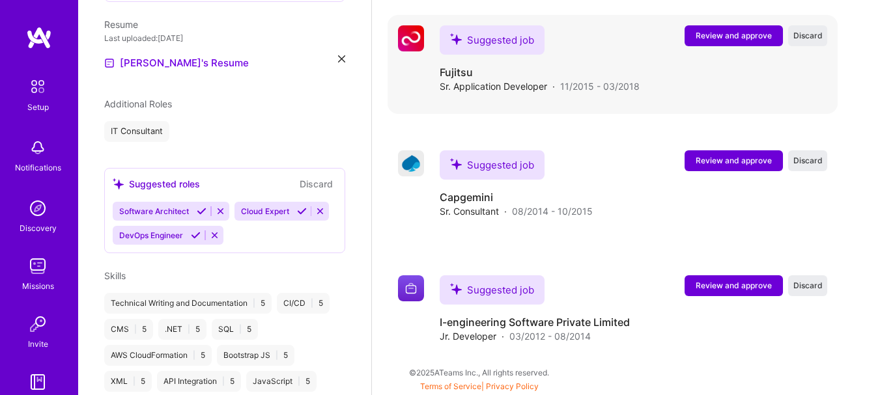
click at [746, 37] on span "Review and approve" at bounding box center [733, 35] width 76 height 11
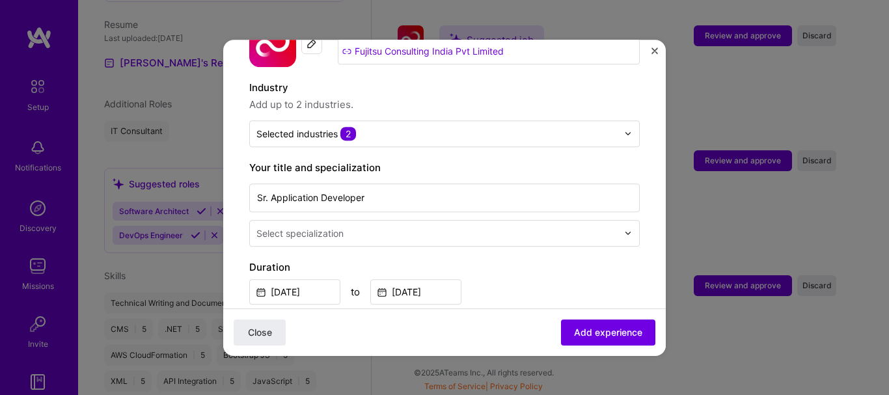
scroll to position [216, 0]
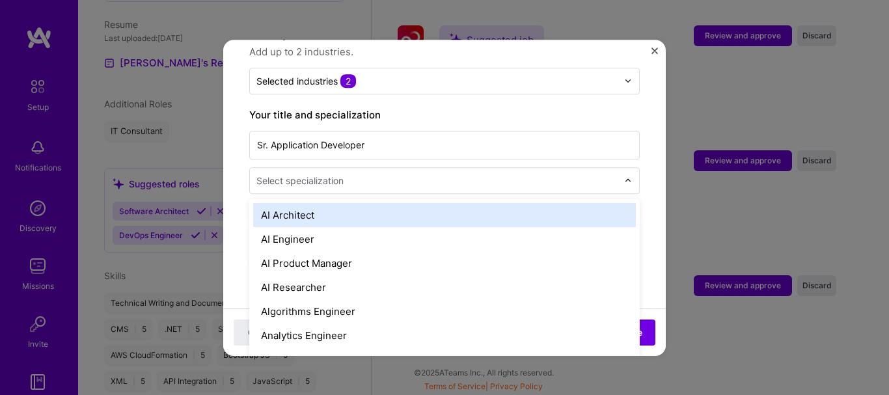
click at [576, 174] on input "text" at bounding box center [439, 181] width 364 height 14
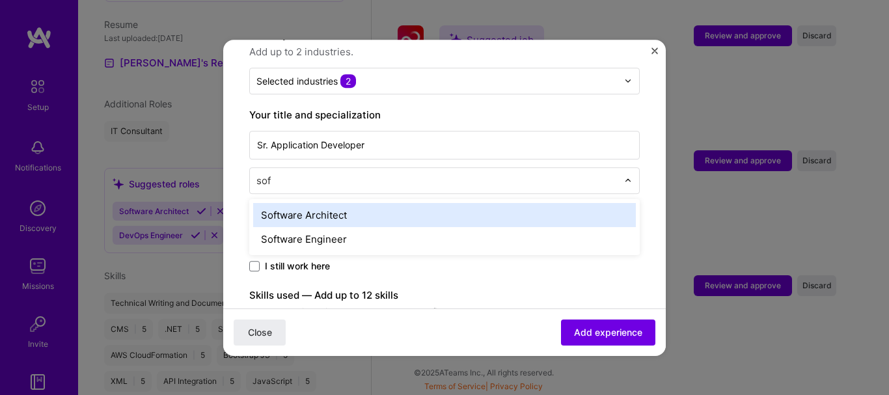
type input "soft"
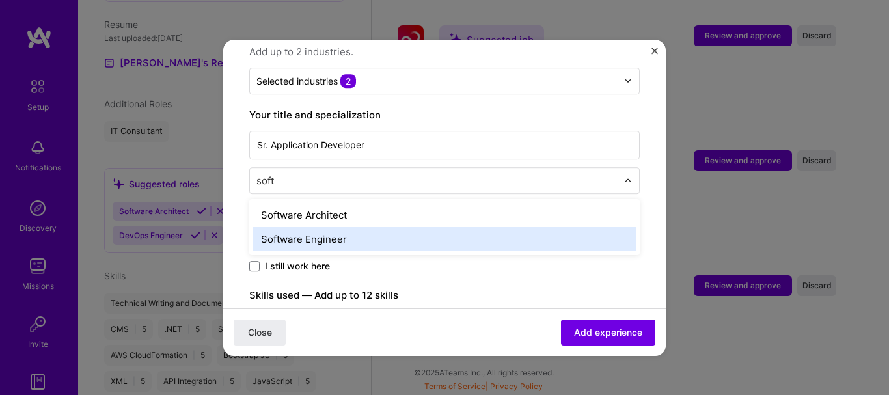
click at [486, 227] on div "Software Engineer" at bounding box center [444, 239] width 383 height 24
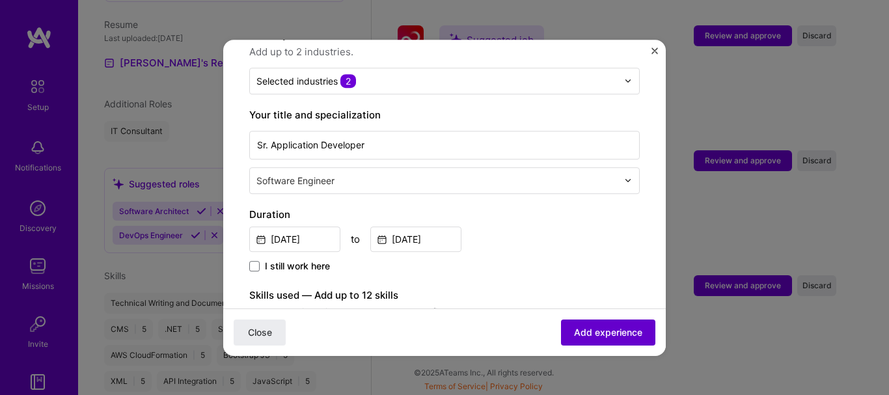
click at [592, 332] on span "Add experience" at bounding box center [608, 332] width 68 height 13
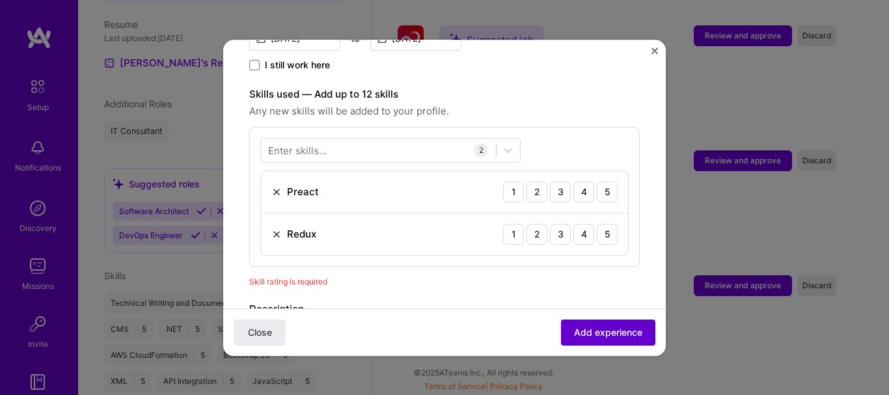
scroll to position [451, 0]
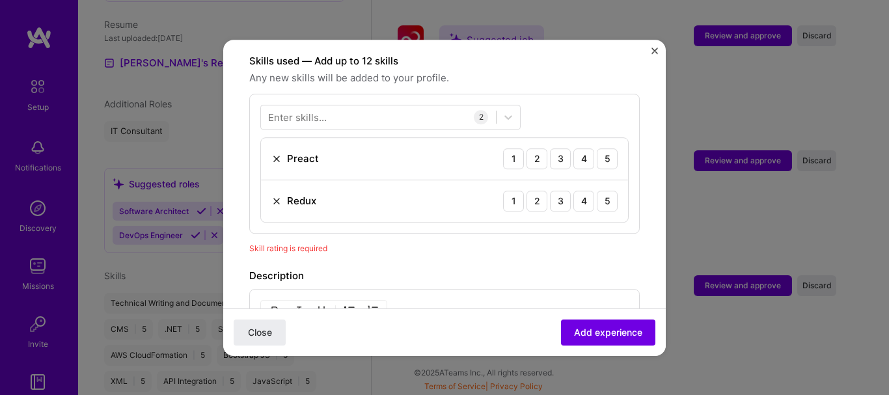
click at [273, 154] on img at bounding box center [277, 159] width 10 height 10
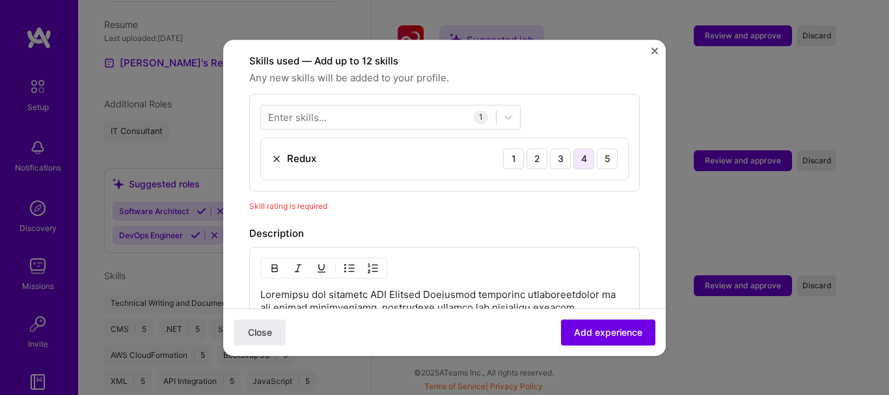
click at [576, 148] on div "4" at bounding box center [584, 158] width 21 height 21
click at [578, 329] on span "Add experience" at bounding box center [608, 332] width 68 height 13
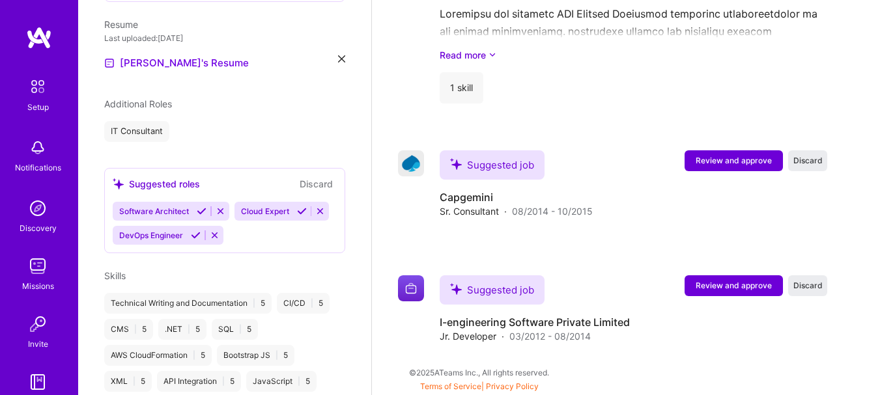
scroll to position [1883, 0]
click at [822, 283] on span "Discard" at bounding box center [807, 285] width 29 height 11
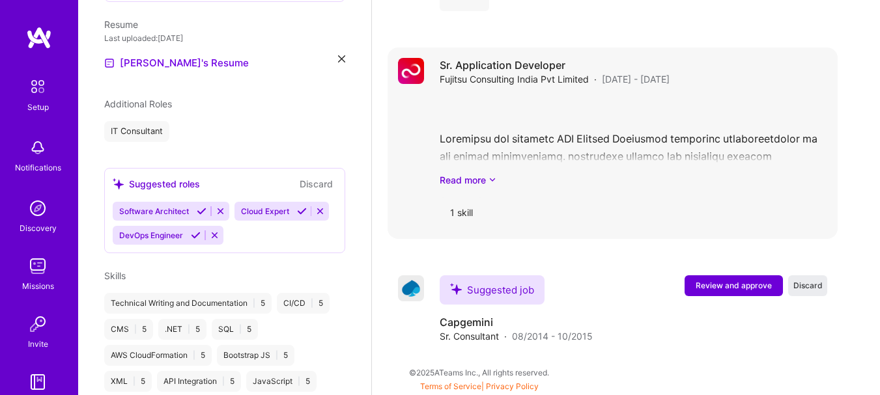
scroll to position [1758, 0]
click at [822, 285] on span "Discard" at bounding box center [807, 285] width 29 height 11
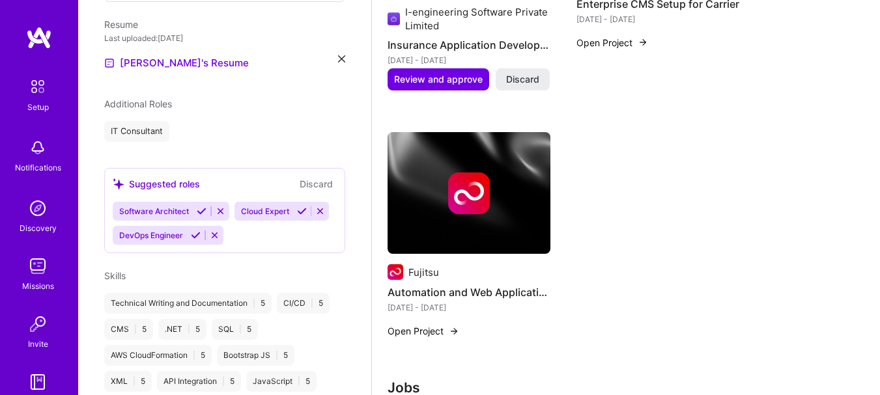
scroll to position [0, 0]
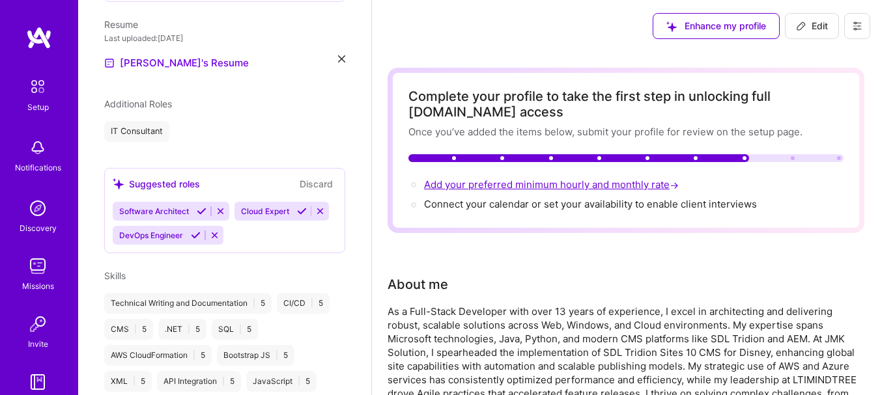
click at [597, 180] on span "Add your preferred minimum hourly and monthly rate →" at bounding box center [552, 184] width 257 height 12
select select "US"
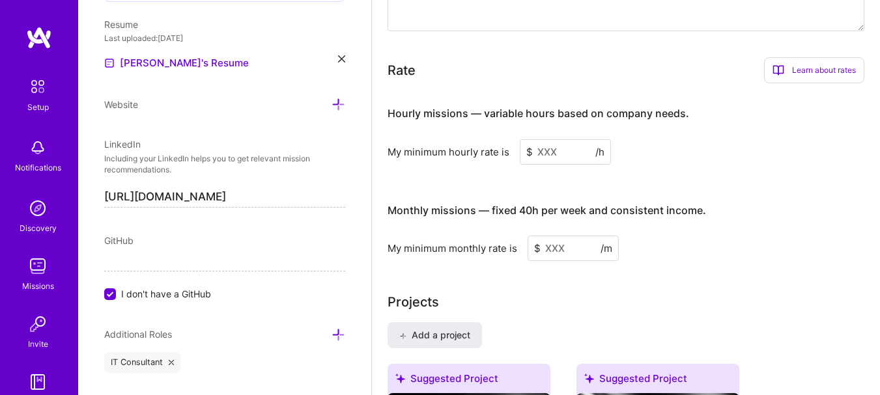
scroll to position [824, 0]
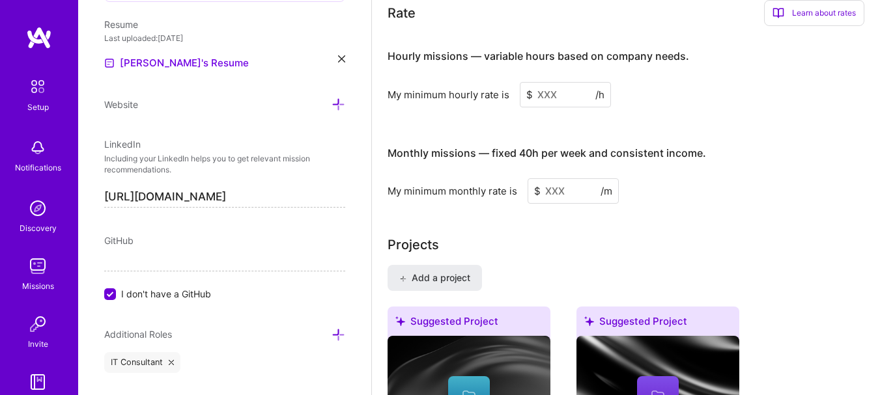
click at [568, 90] on input at bounding box center [565, 94] width 91 height 25
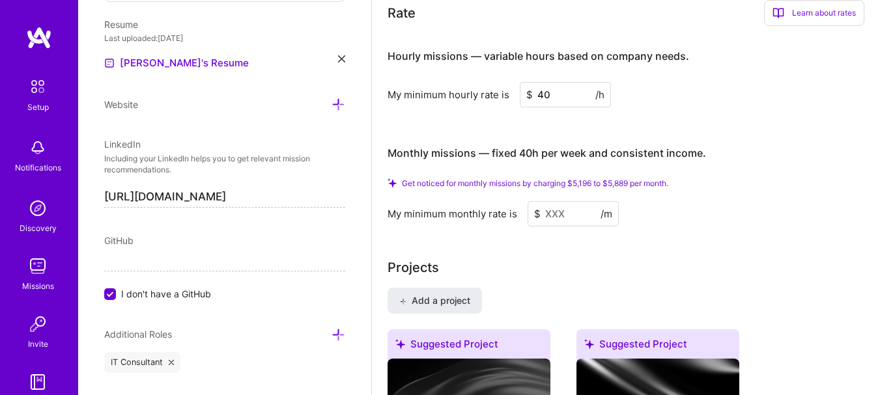
click at [575, 221] on input at bounding box center [572, 213] width 91 height 25
drag, startPoint x: 569, startPoint y: 92, endPoint x: 535, endPoint y: 92, distance: 34.5
click at [535, 92] on input "40" at bounding box center [565, 94] width 91 height 25
type input "35"
click at [576, 206] on input at bounding box center [572, 213] width 91 height 25
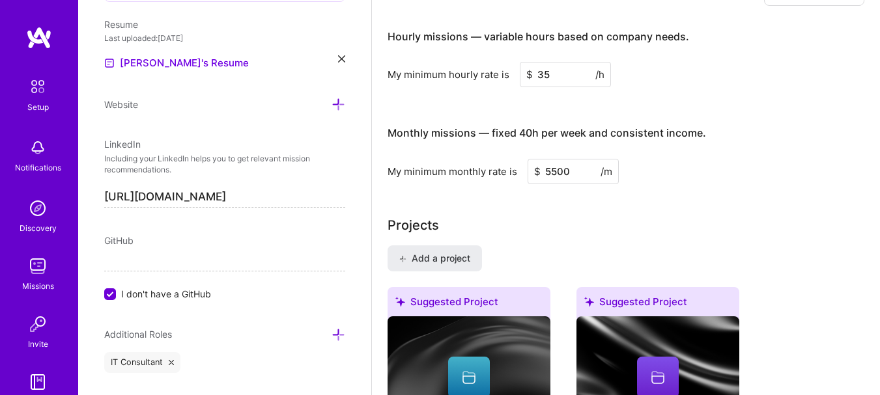
type input "5500"
click at [590, 222] on div "Projects" at bounding box center [625, 226] width 477 height 20
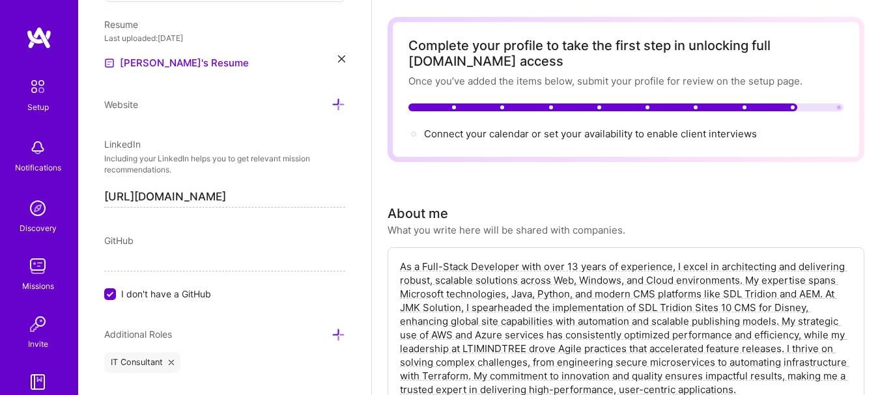
scroll to position [42, 0]
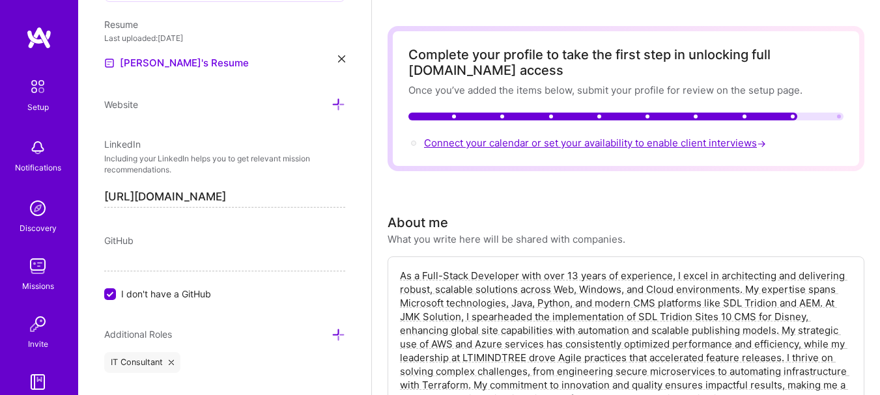
click at [620, 143] on span "Connect your calendar or set your availability to enable client interviews →" at bounding box center [596, 143] width 344 height 12
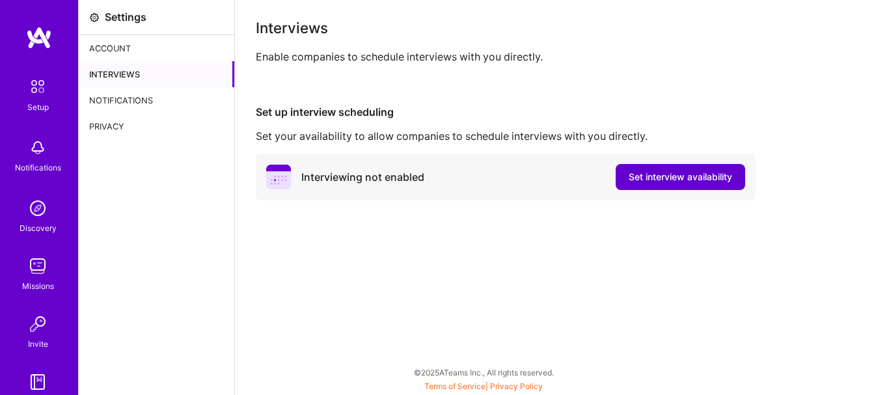
click at [639, 181] on span "Set interview availability" at bounding box center [681, 177] width 104 height 13
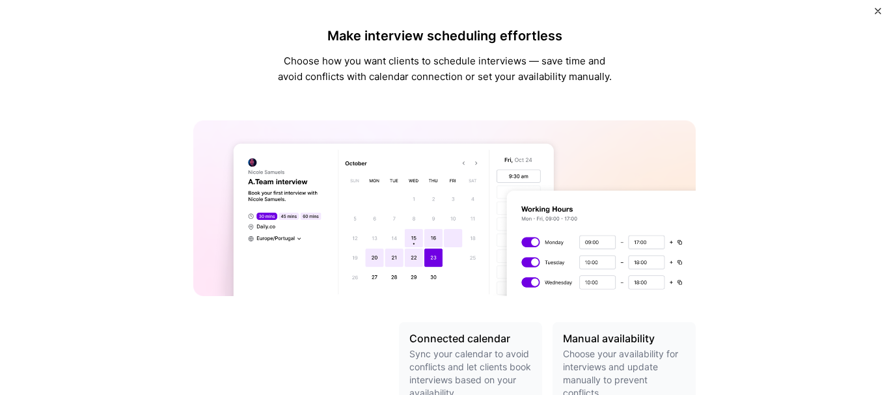
click at [428, 261] on img at bounding box center [444, 208] width 503 height 176
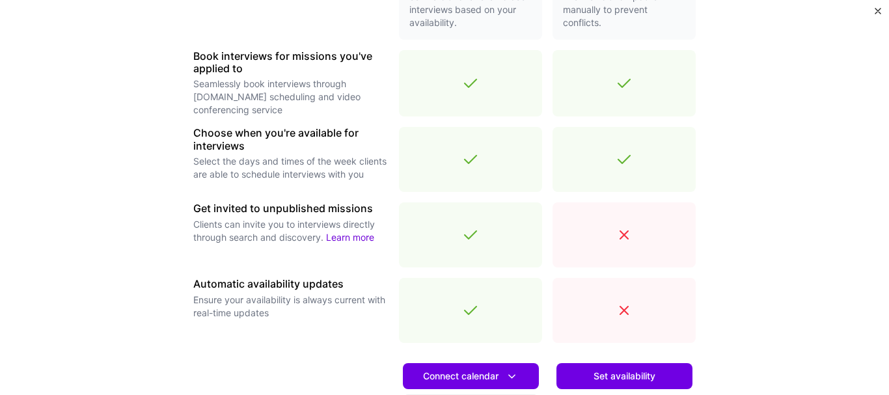
scroll to position [453, 0]
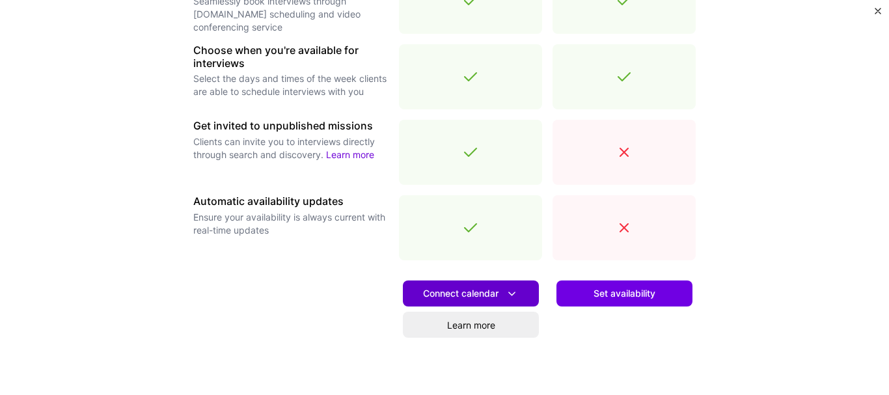
click at [514, 295] on icon at bounding box center [512, 294] width 14 height 14
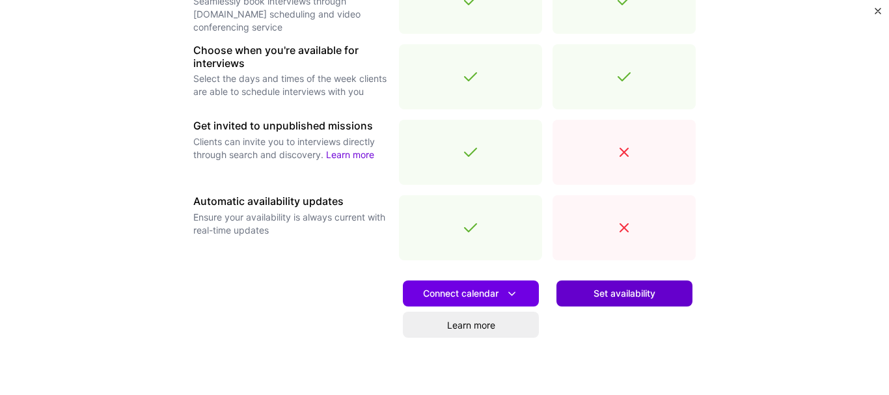
click at [618, 295] on span "Set availability" at bounding box center [625, 293] width 62 height 13
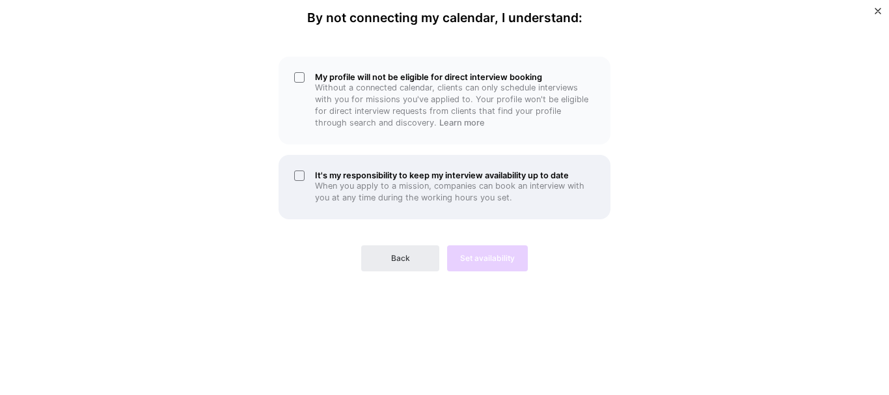
click at [301, 174] on div "It's my responsibility to keep my interview availability up to date When you ap…" at bounding box center [445, 187] width 332 height 64
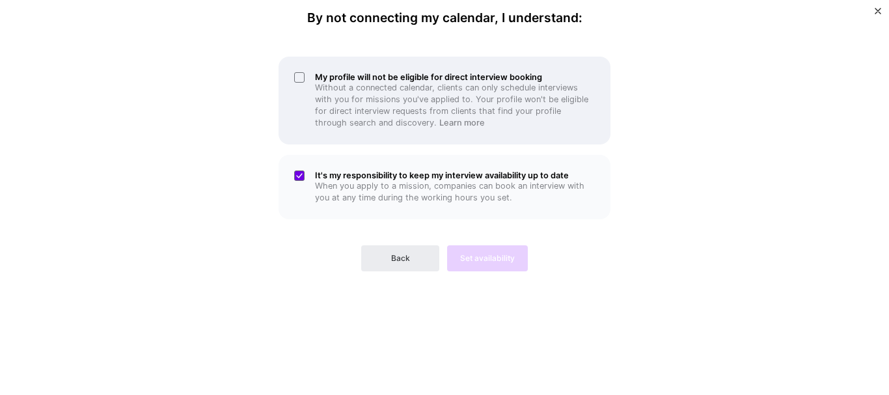
click at [303, 74] on div "My profile will not be eligible for direct interview booking Without a connecte…" at bounding box center [445, 101] width 332 height 88
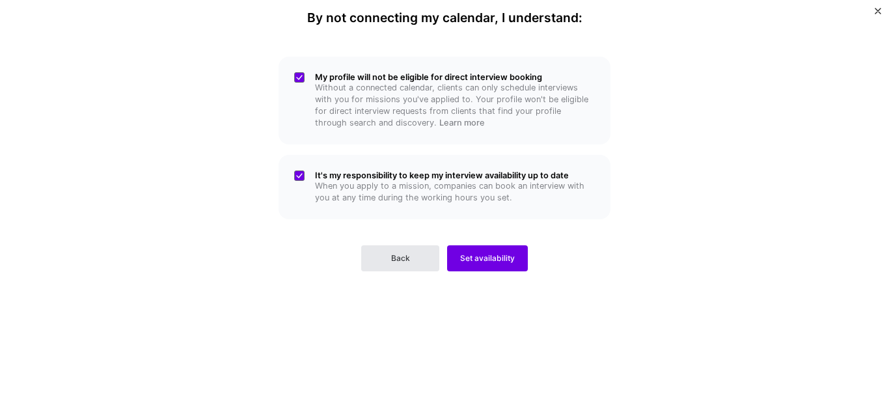
click at [425, 252] on button "Back" at bounding box center [400, 258] width 78 height 26
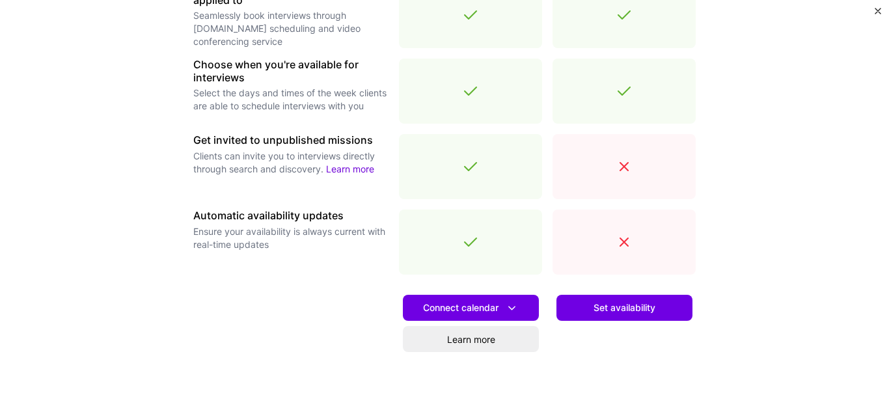
scroll to position [445, 0]
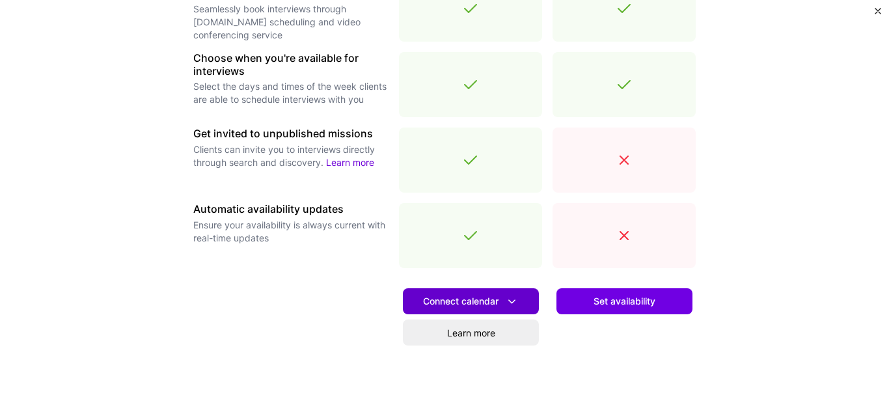
click at [506, 300] on icon at bounding box center [512, 302] width 14 height 14
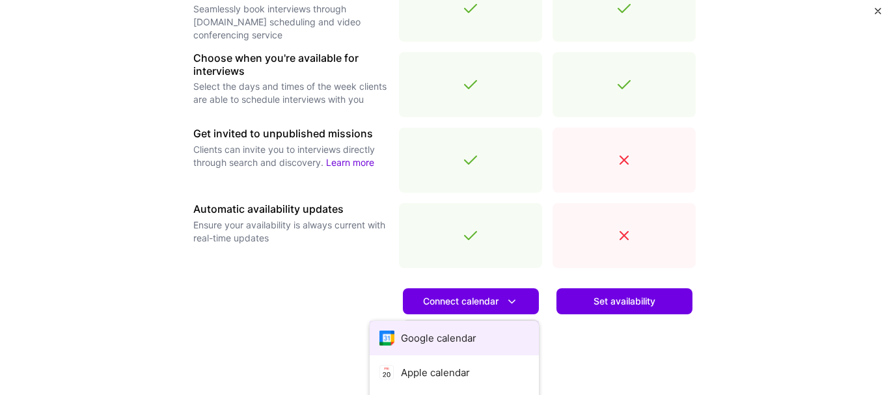
click at [449, 331] on button "Google calendar" at bounding box center [454, 338] width 169 height 35
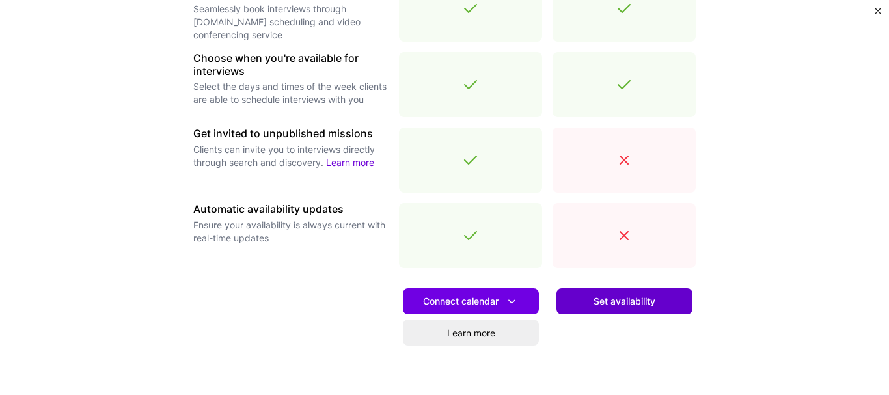
click at [595, 304] on span "Set availability" at bounding box center [625, 301] width 62 height 13
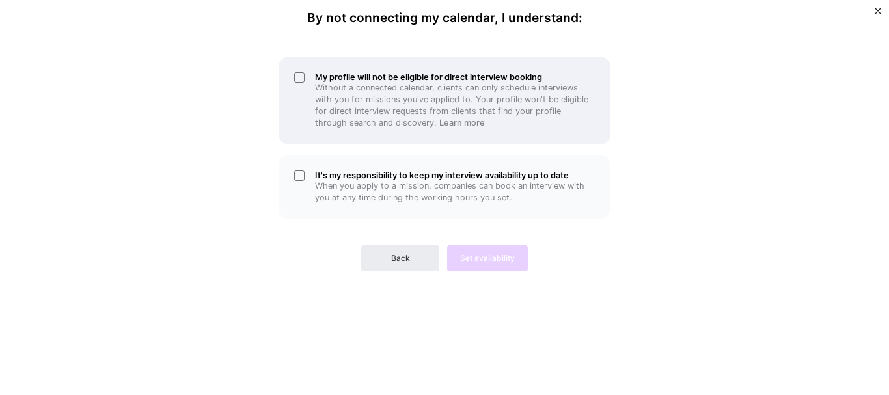
click at [294, 77] on div "My profile will not be eligible for direct interview booking Without a connecte…" at bounding box center [445, 101] width 332 height 88
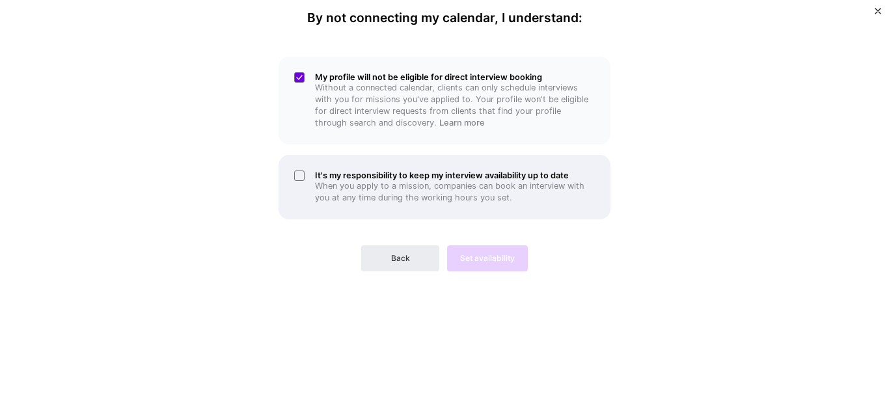
click at [301, 182] on div "It's my responsibility to keep my interview availability up to date When you ap…" at bounding box center [445, 187] width 332 height 64
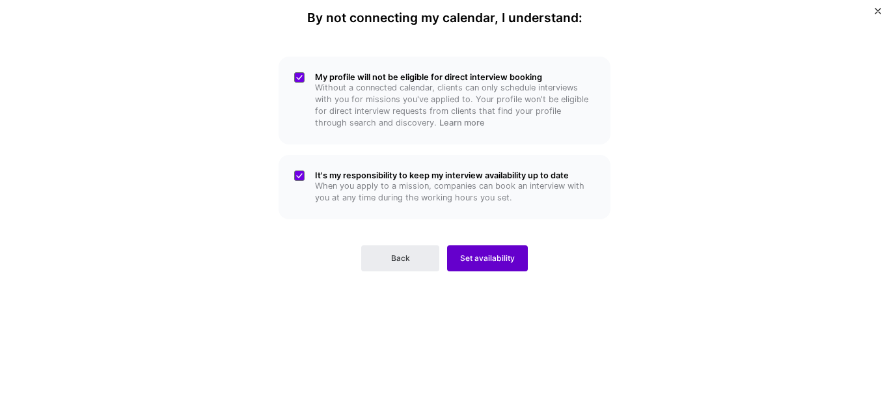
click at [488, 257] on span "Set availability" at bounding box center [487, 259] width 55 height 12
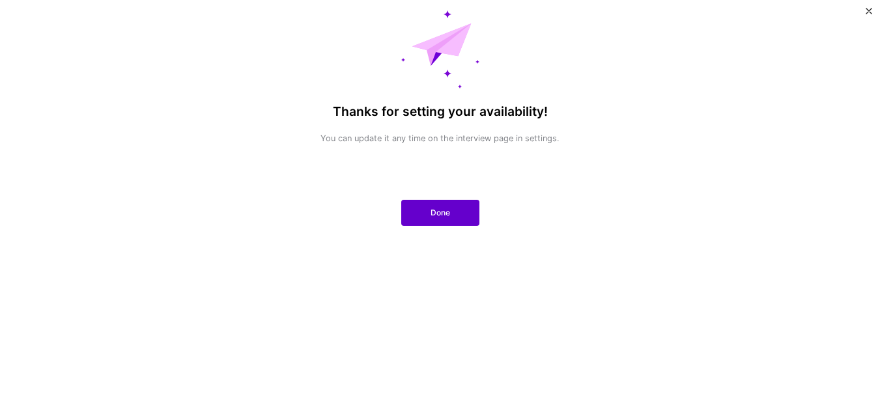
click at [459, 213] on button "Done" at bounding box center [440, 213] width 78 height 26
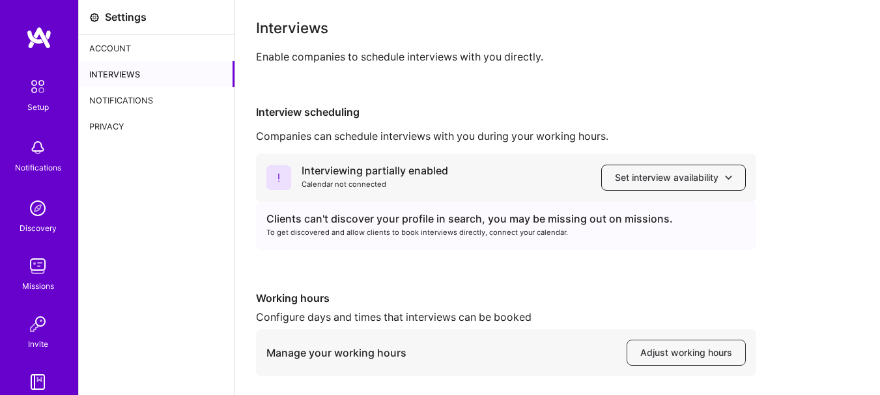
click at [668, 184] on span "Set interview availability" at bounding box center [673, 177] width 117 height 13
click at [702, 135] on div "Companies can schedule interviews with you during your working hours." at bounding box center [557, 137] width 603 height 14
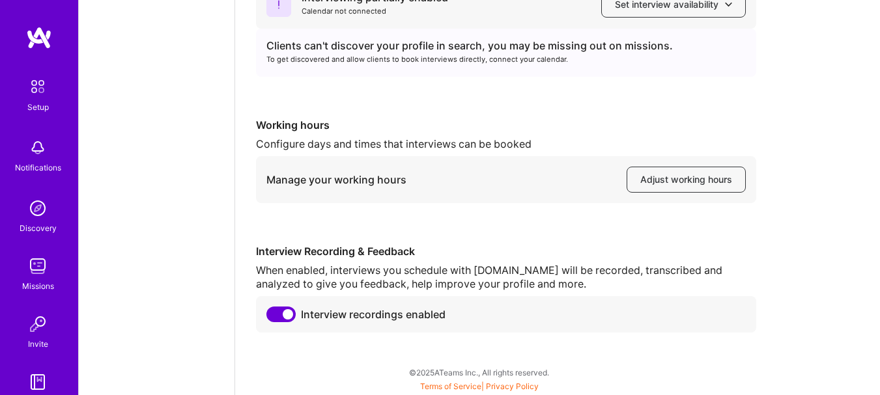
click at [34, 151] on img at bounding box center [38, 148] width 26 height 26
click at [33, 31] on img at bounding box center [39, 37] width 26 height 23
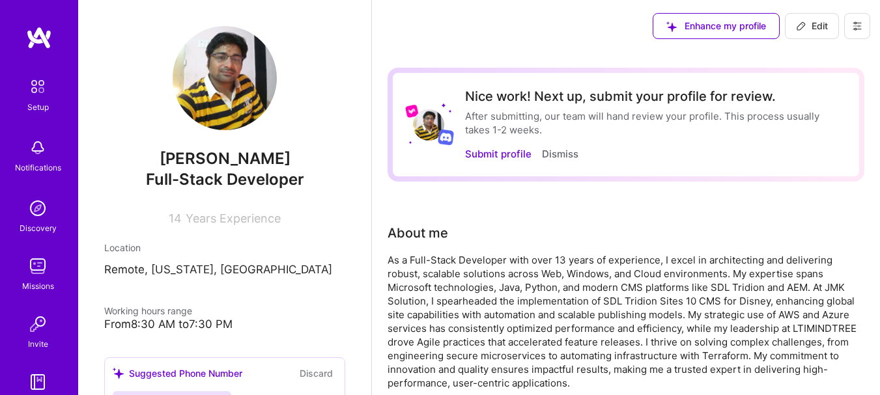
click at [823, 31] on span "Edit" at bounding box center [812, 26] width 32 height 13
select select "US"
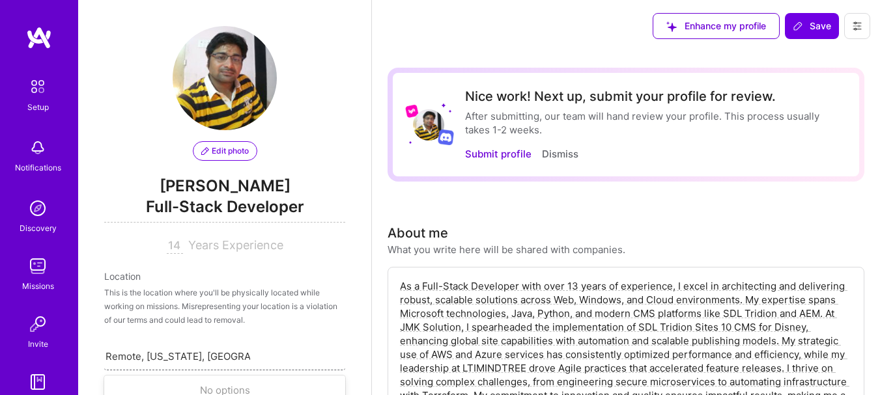
click at [262, 354] on div "Remote, [US_STATE], [GEOGRAPHIC_DATA] Remote, [US_STATE], [GEOGRAPHIC_DATA]" at bounding box center [224, 355] width 241 height 27
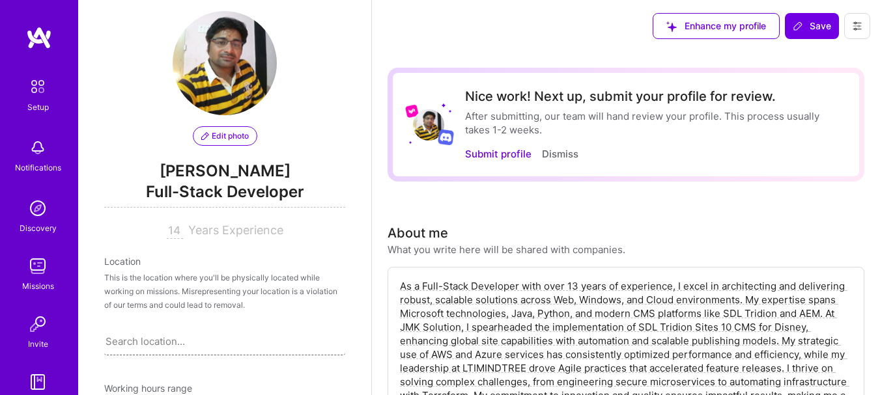
drag, startPoint x: 258, startPoint y: 348, endPoint x: 137, endPoint y: 346, distance: 121.1
click at [137, 346] on div "Search location..." at bounding box center [224, 341] width 241 height 27
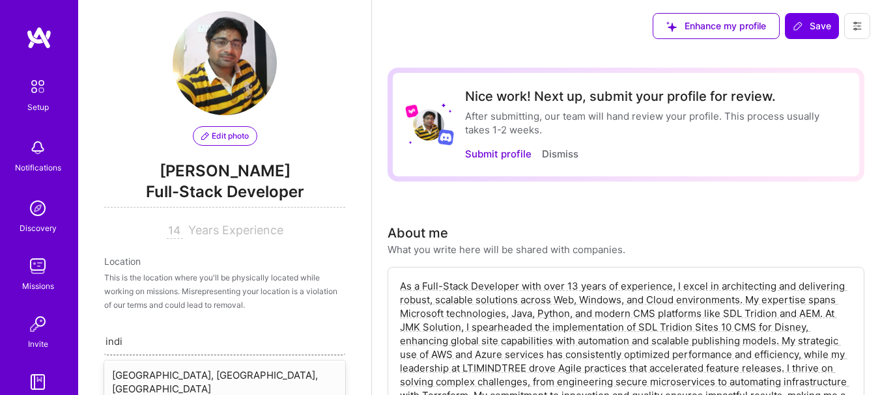
type input "india"
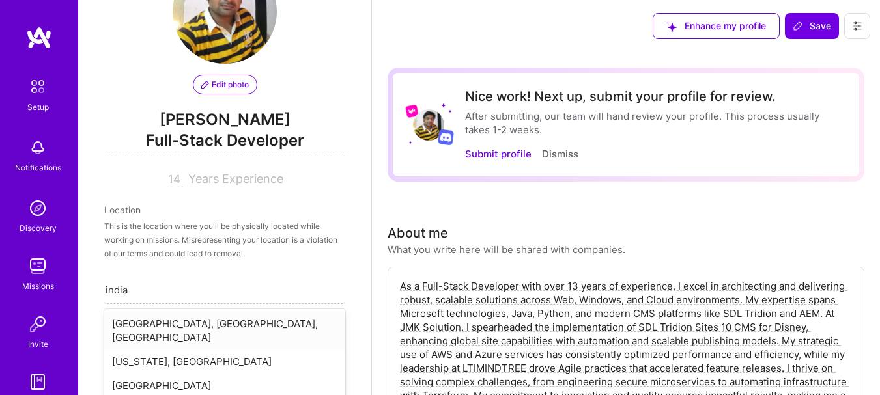
scroll to position [85, 0]
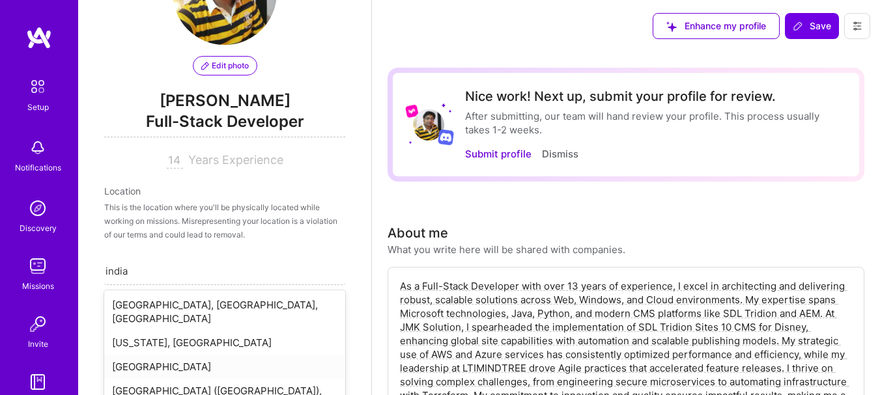
click at [124, 355] on div "[GEOGRAPHIC_DATA]" at bounding box center [224, 367] width 241 height 24
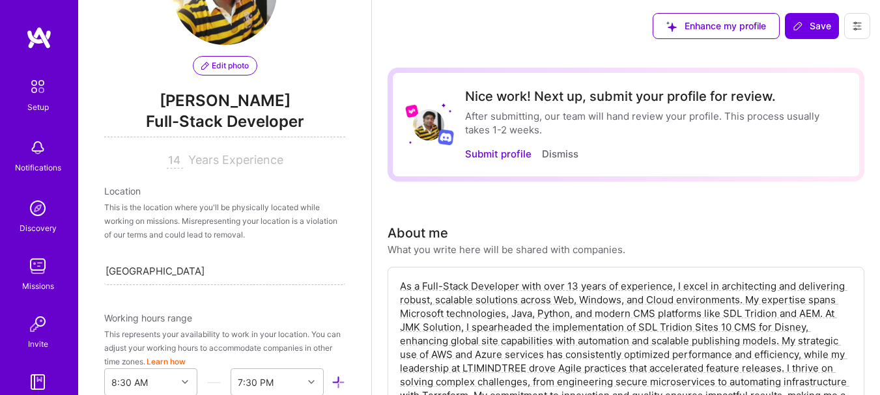
click at [187, 295] on div "Edit photo [PERSON_NAME] Full-Stack Developer 14 Years Experience Location This…" at bounding box center [224, 197] width 293 height 395
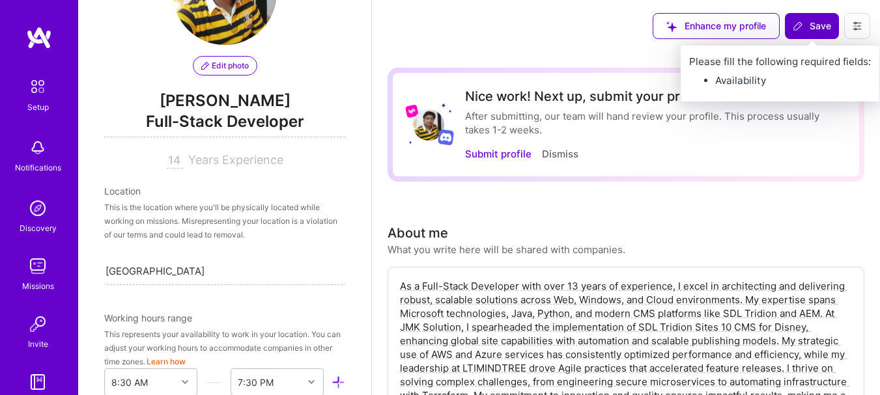
click at [808, 25] on span "Save" at bounding box center [811, 26] width 38 height 13
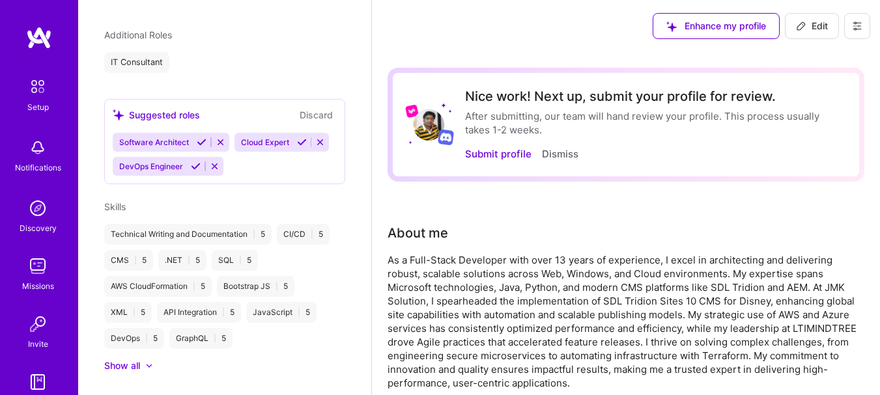
scroll to position [356, 0]
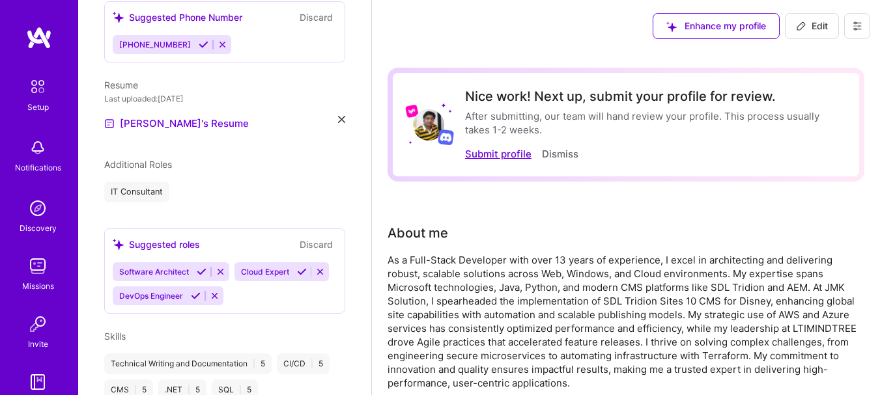
click at [520, 148] on button "Submit profile" at bounding box center [498, 154] width 66 height 14
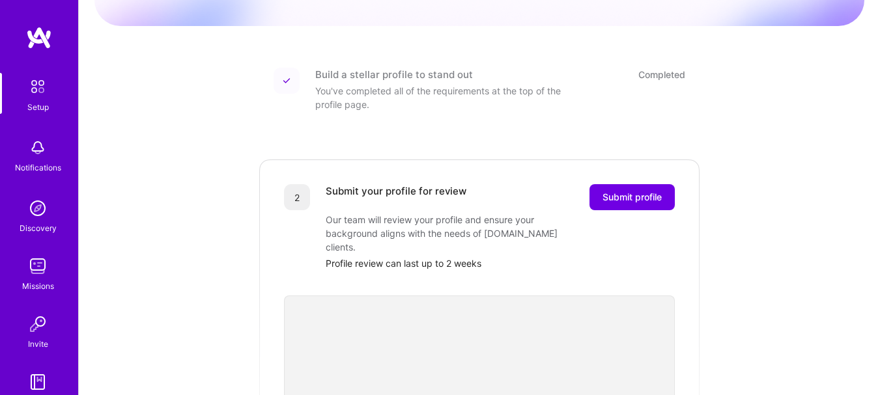
scroll to position [141, 0]
click at [667, 188] on button "Submit profile" at bounding box center [631, 199] width 85 height 26
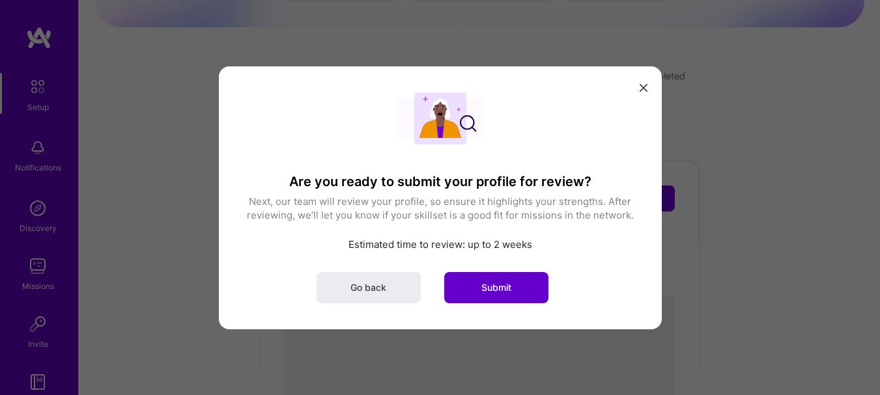
click at [501, 280] on button "Submit" at bounding box center [496, 287] width 104 height 31
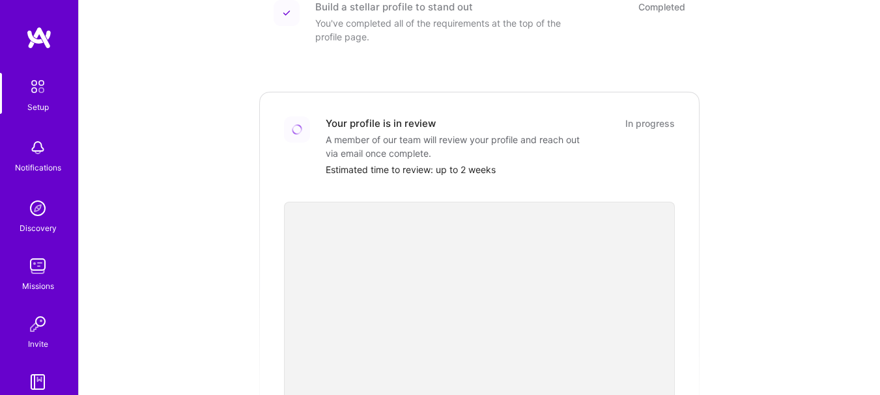
scroll to position [0, 0]
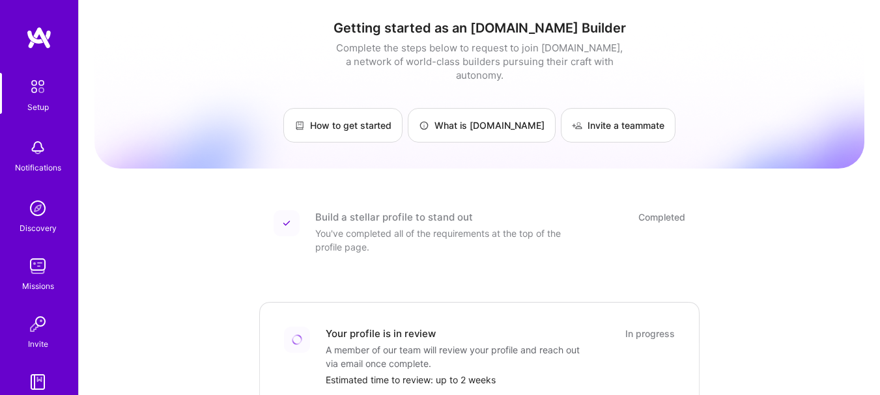
click at [35, 102] on div "Setup" at bounding box center [37, 107] width 21 height 14
click at [39, 159] on img at bounding box center [38, 148] width 26 height 26
click at [33, 217] on img at bounding box center [38, 208] width 26 height 26
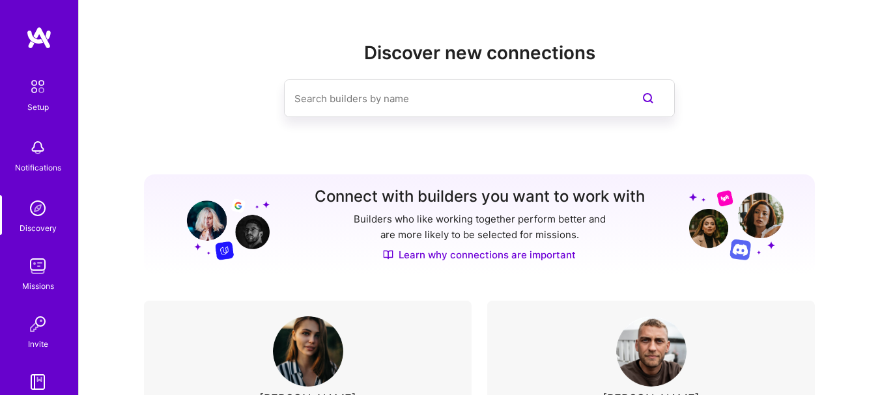
click at [33, 217] on img at bounding box center [38, 208] width 26 height 26
click at [28, 272] on img at bounding box center [38, 266] width 26 height 26
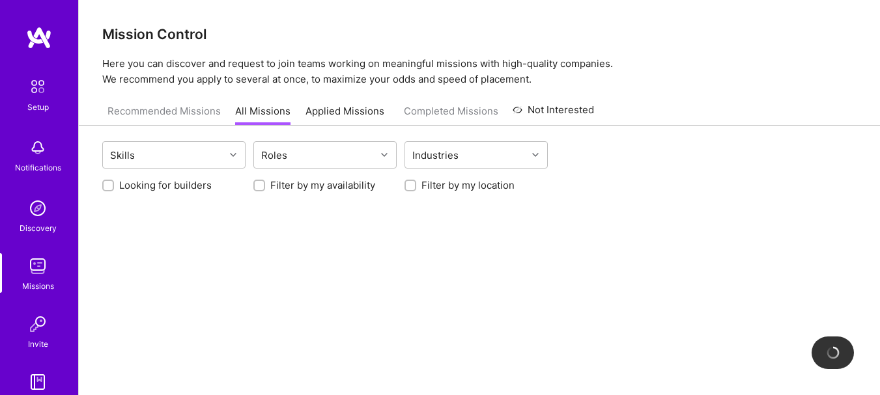
click at [38, 204] on img at bounding box center [38, 208] width 26 height 26
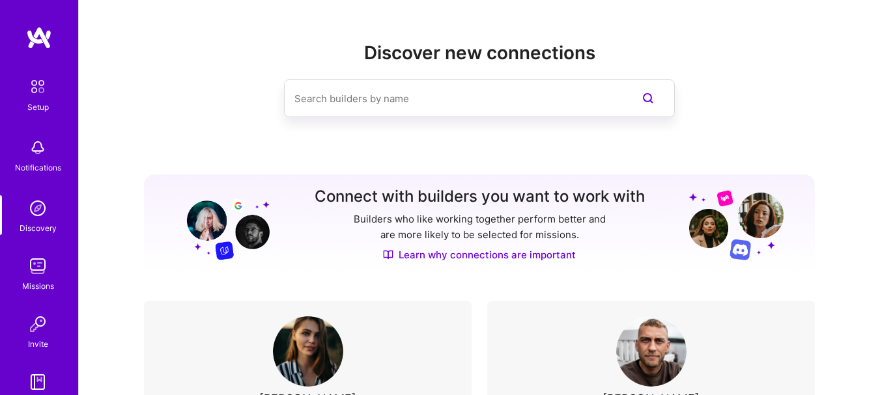
click at [31, 316] on img at bounding box center [38, 324] width 26 height 26
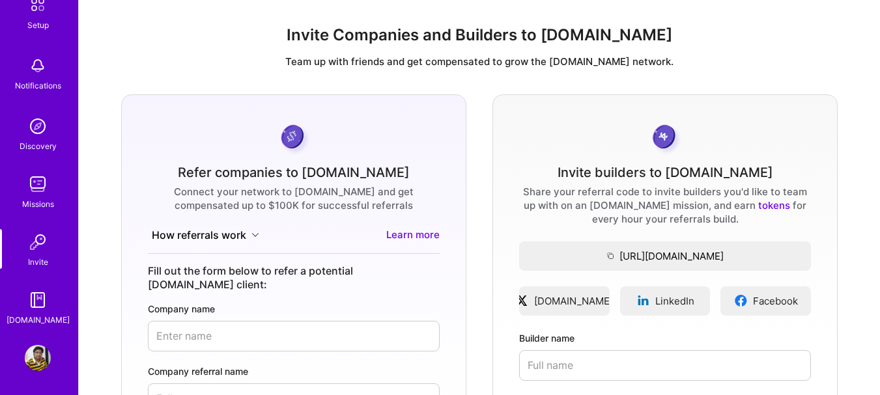
scroll to position [84, 0]
click at [27, 311] on img at bounding box center [38, 298] width 26 height 26
